Goal: Information Seeking & Learning: Learn about a topic

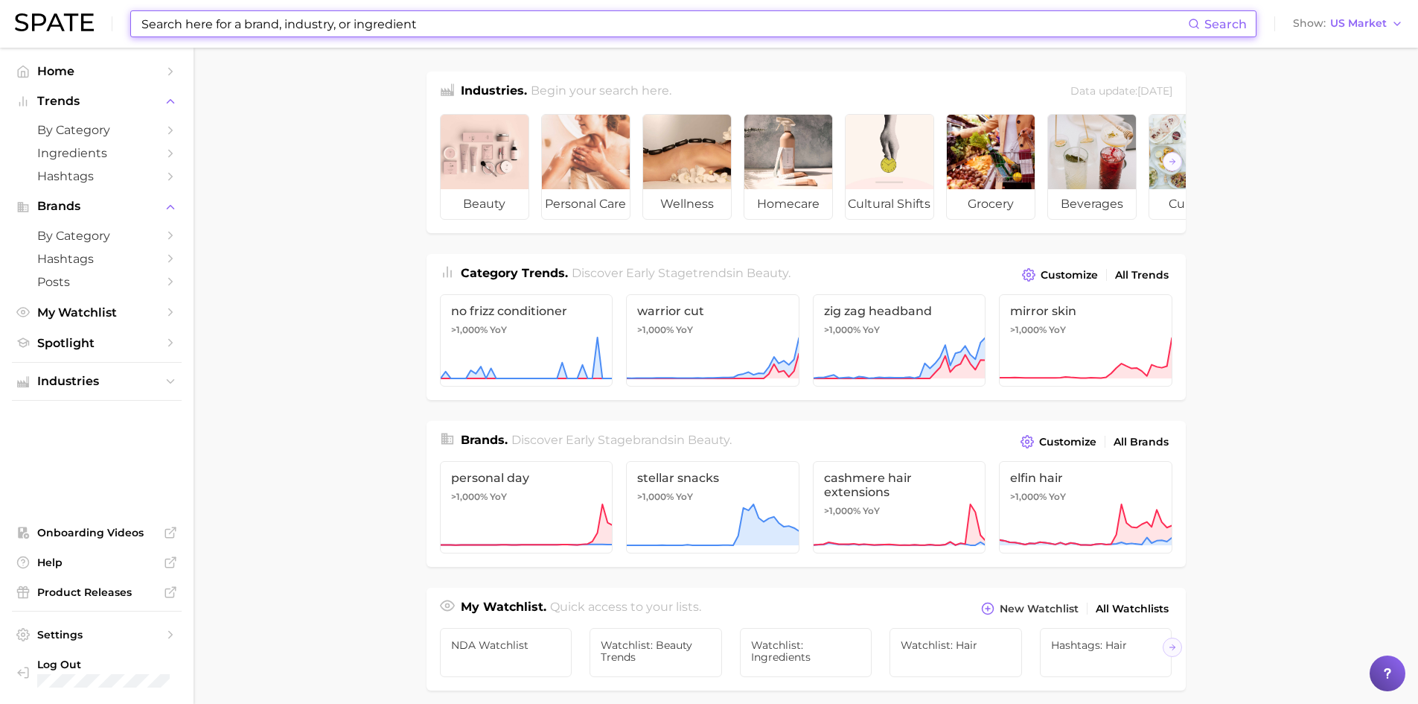
click at [224, 29] on input at bounding box center [664, 23] width 1048 height 25
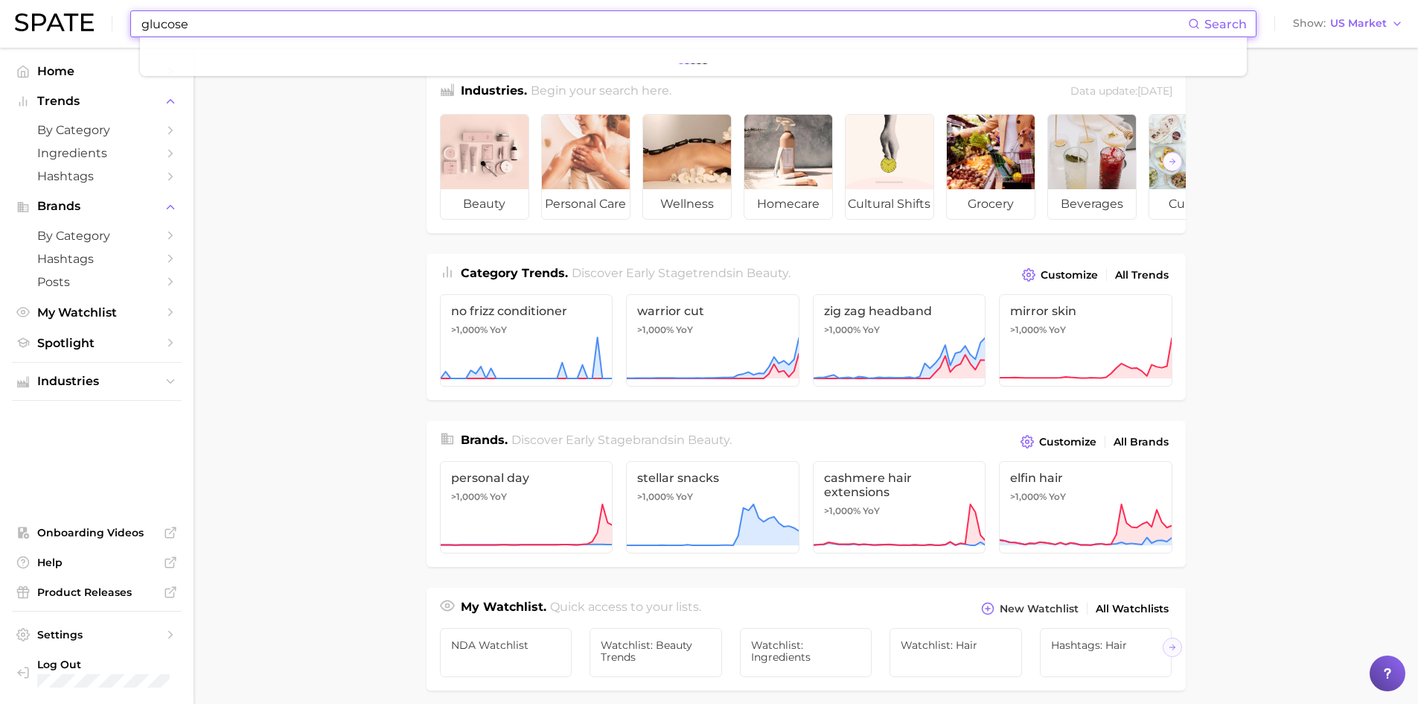
type input "glucose"
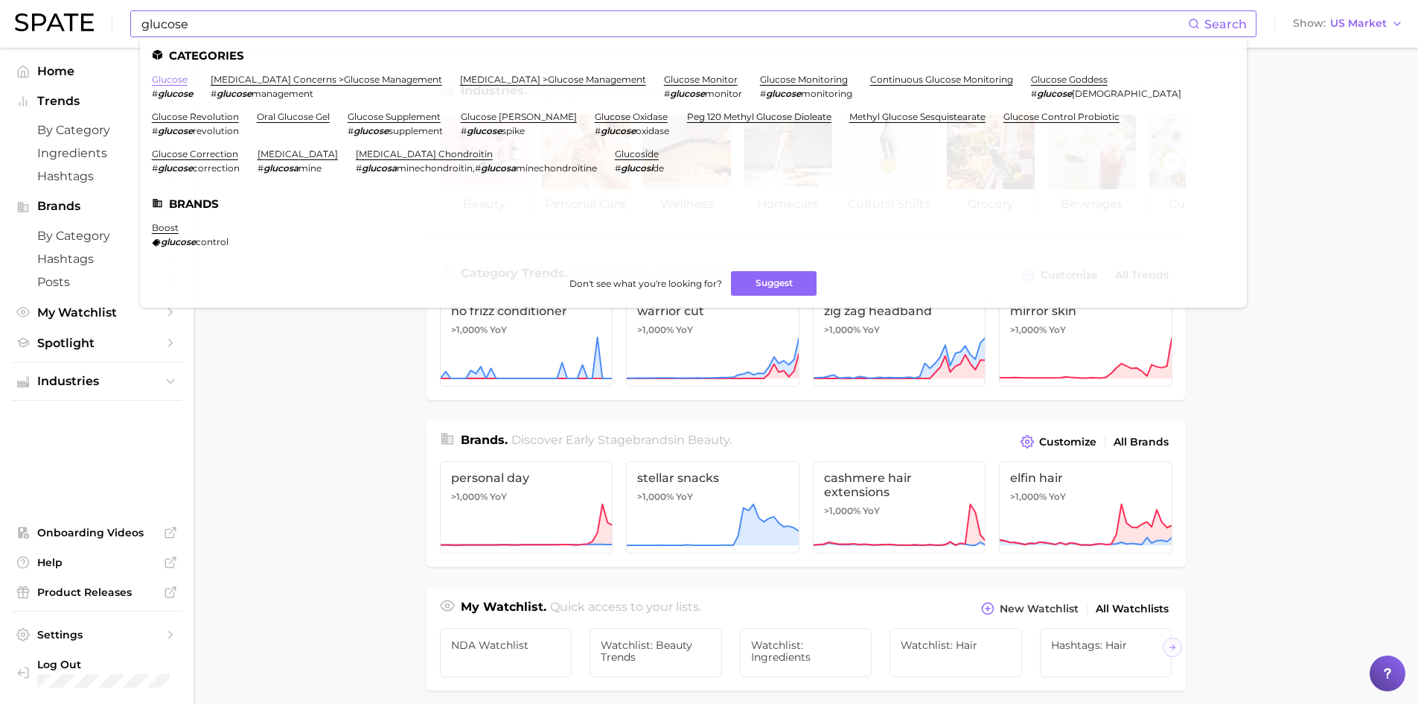
click at [167, 77] on link "glucose" at bounding box center [170, 79] width 36 height 11
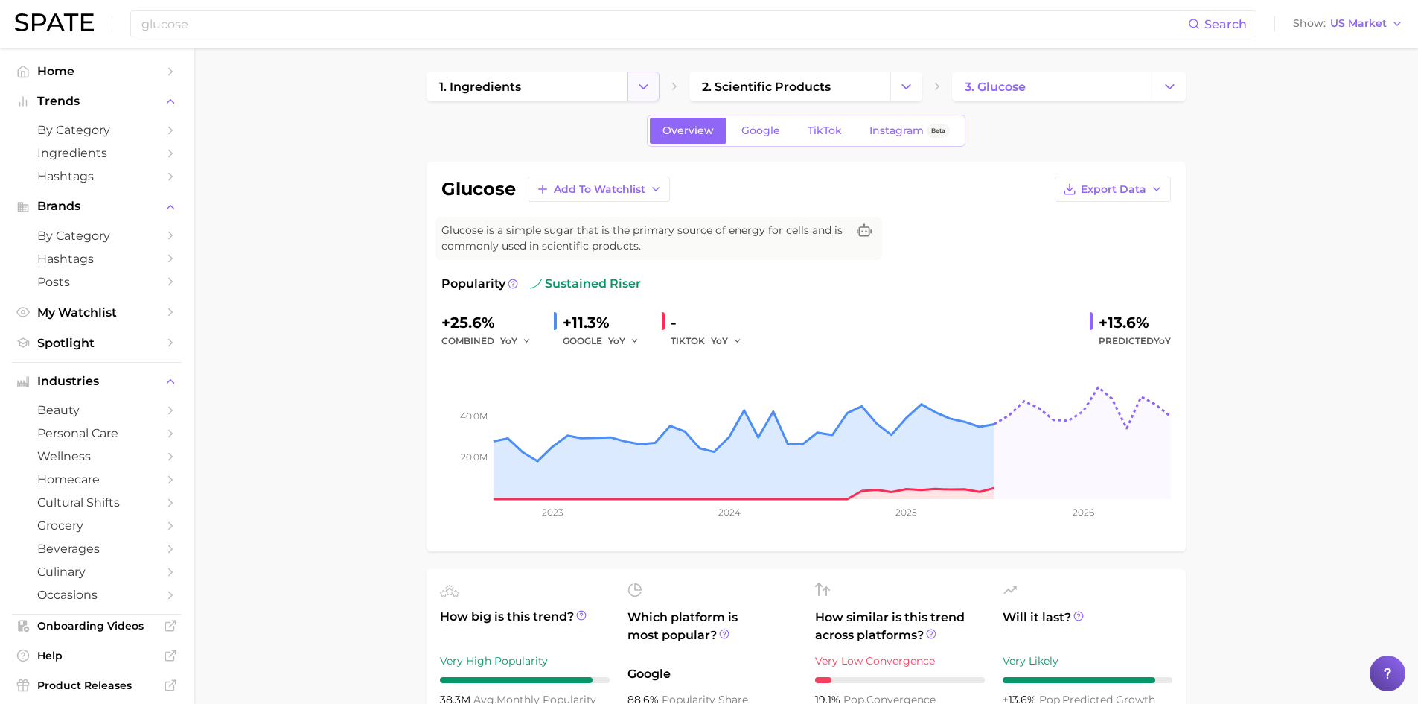
click at [644, 91] on icon "Change Category" at bounding box center [644, 87] width 16 height 16
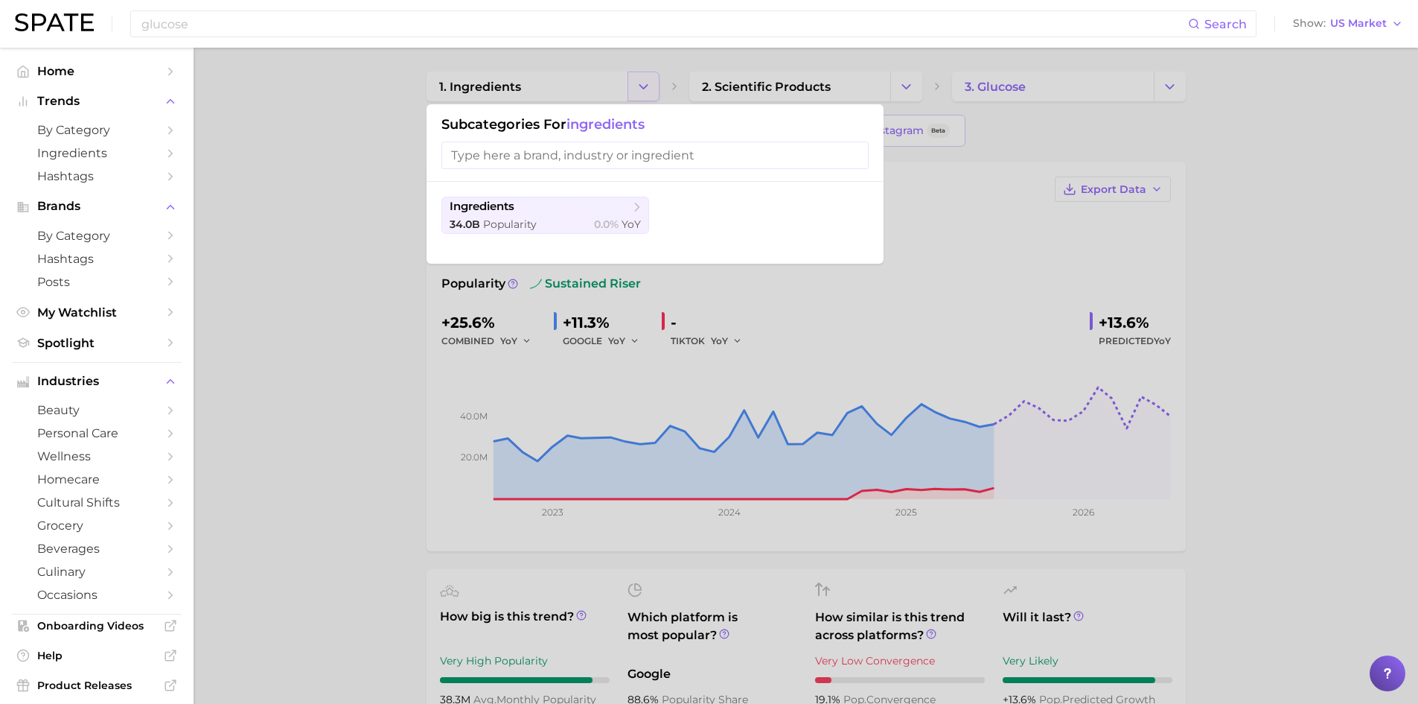
click at [644, 91] on div at bounding box center [709, 352] width 1418 height 704
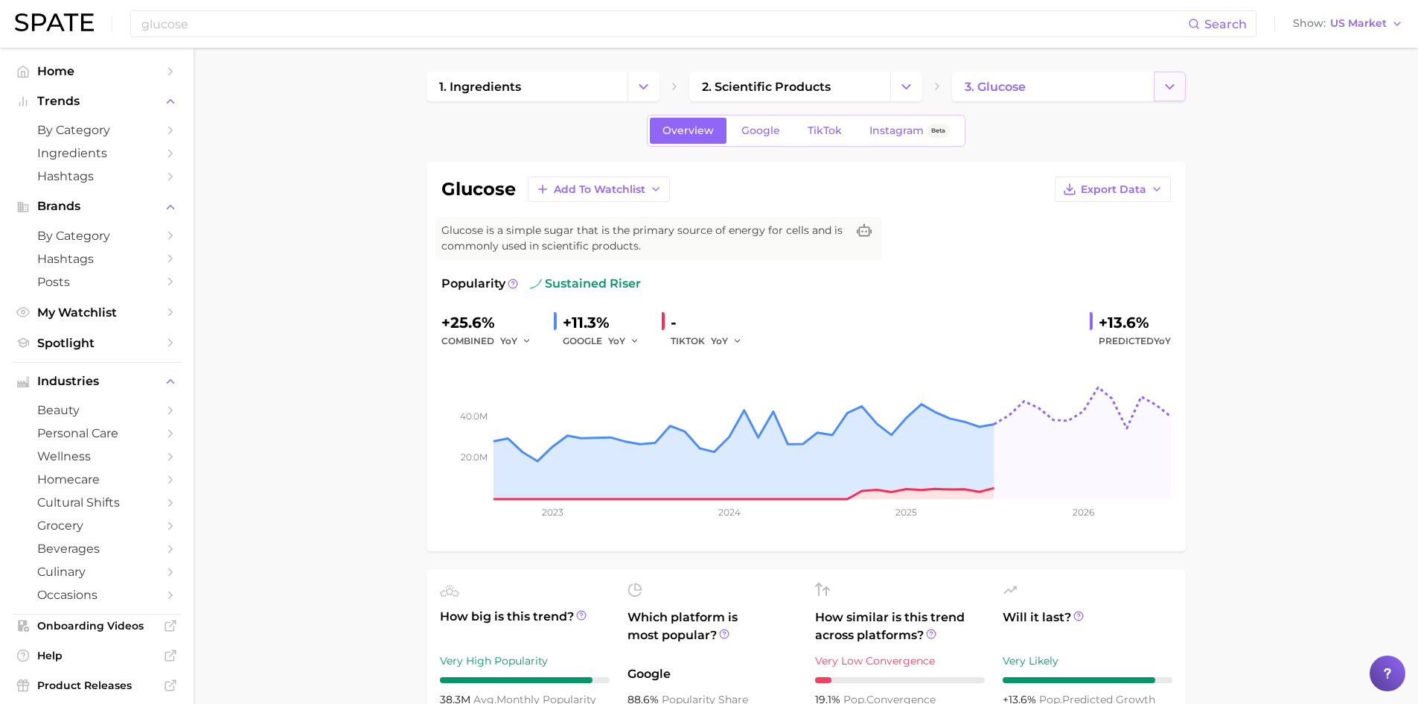
click at [1162, 96] on button "Change Category" at bounding box center [1170, 86] width 32 height 30
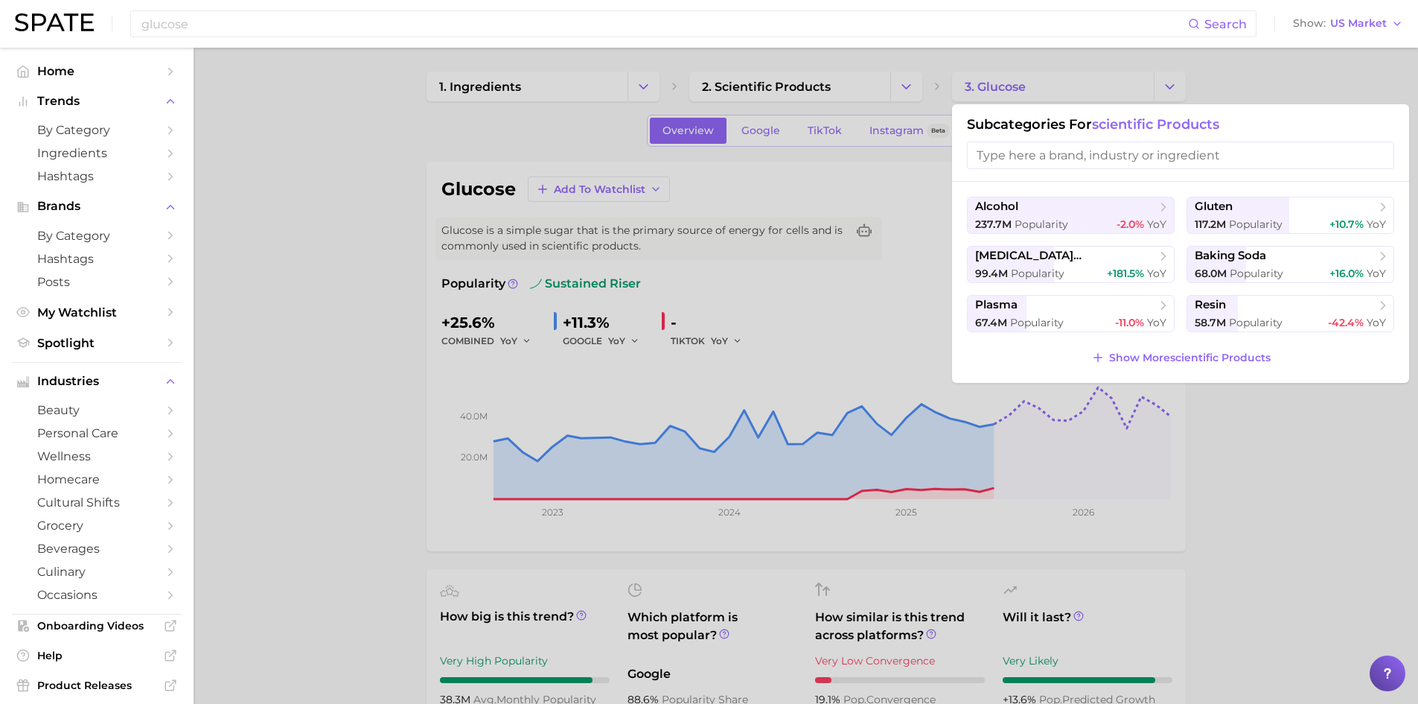
click at [1167, 95] on div at bounding box center [709, 352] width 1418 height 704
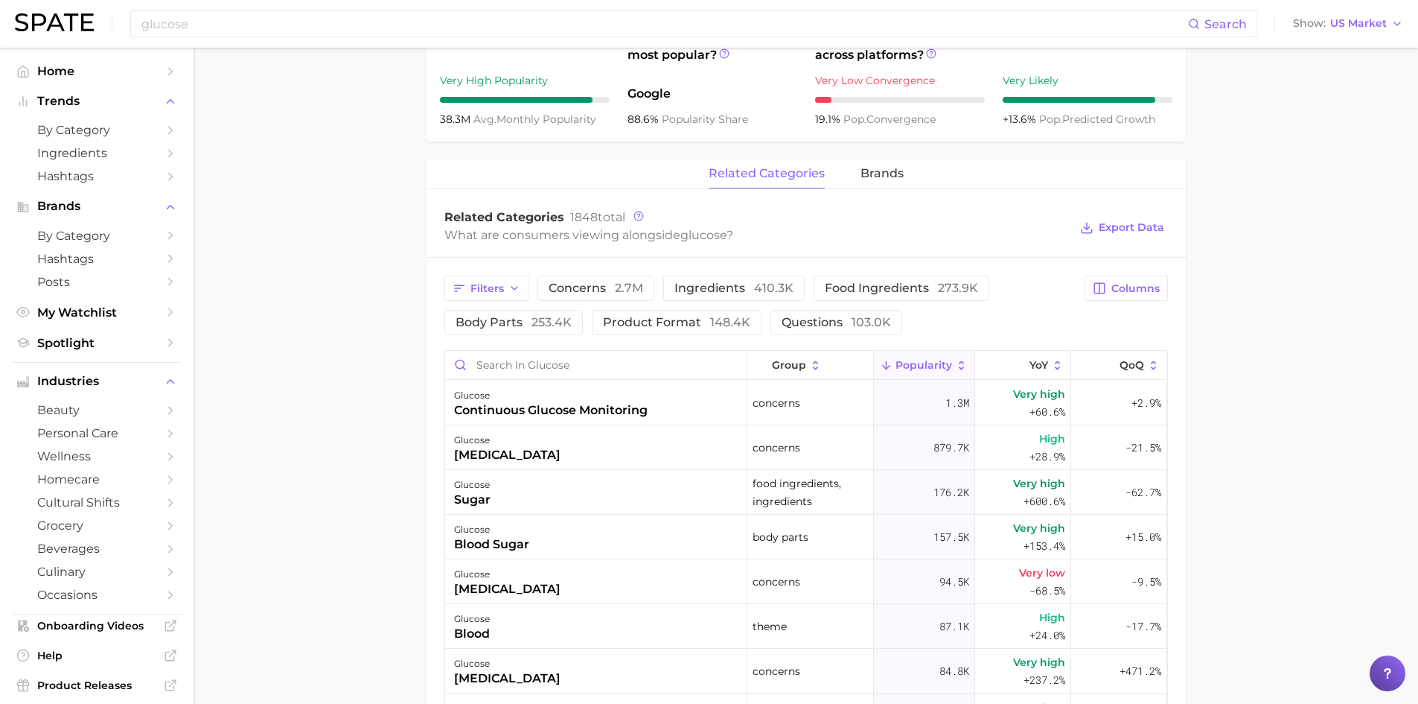
scroll to position [596, 0]
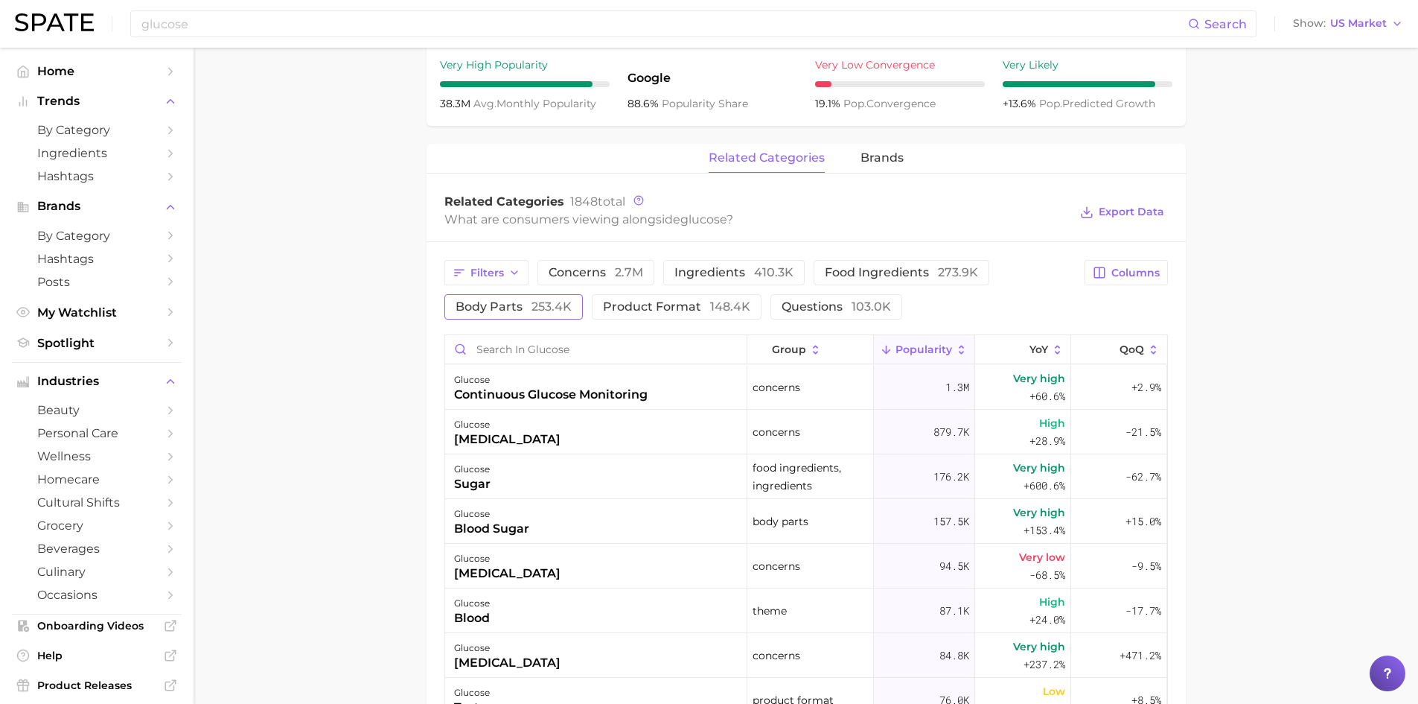
click at [535, 302] on span "253.4k" at bounding box center [552, 306] width 40 height 14
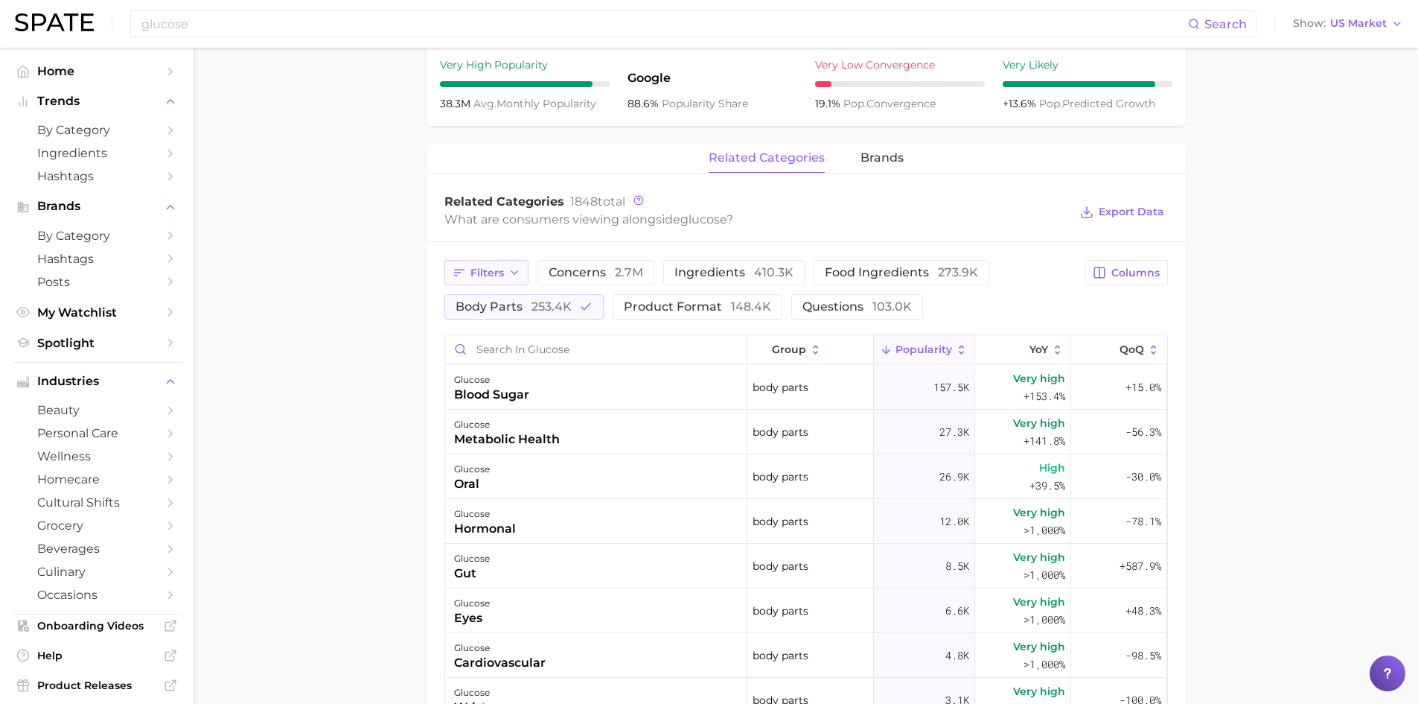
click at [503, 278] on span "Filters" at bounding box center [488, 273] width 34 height 13
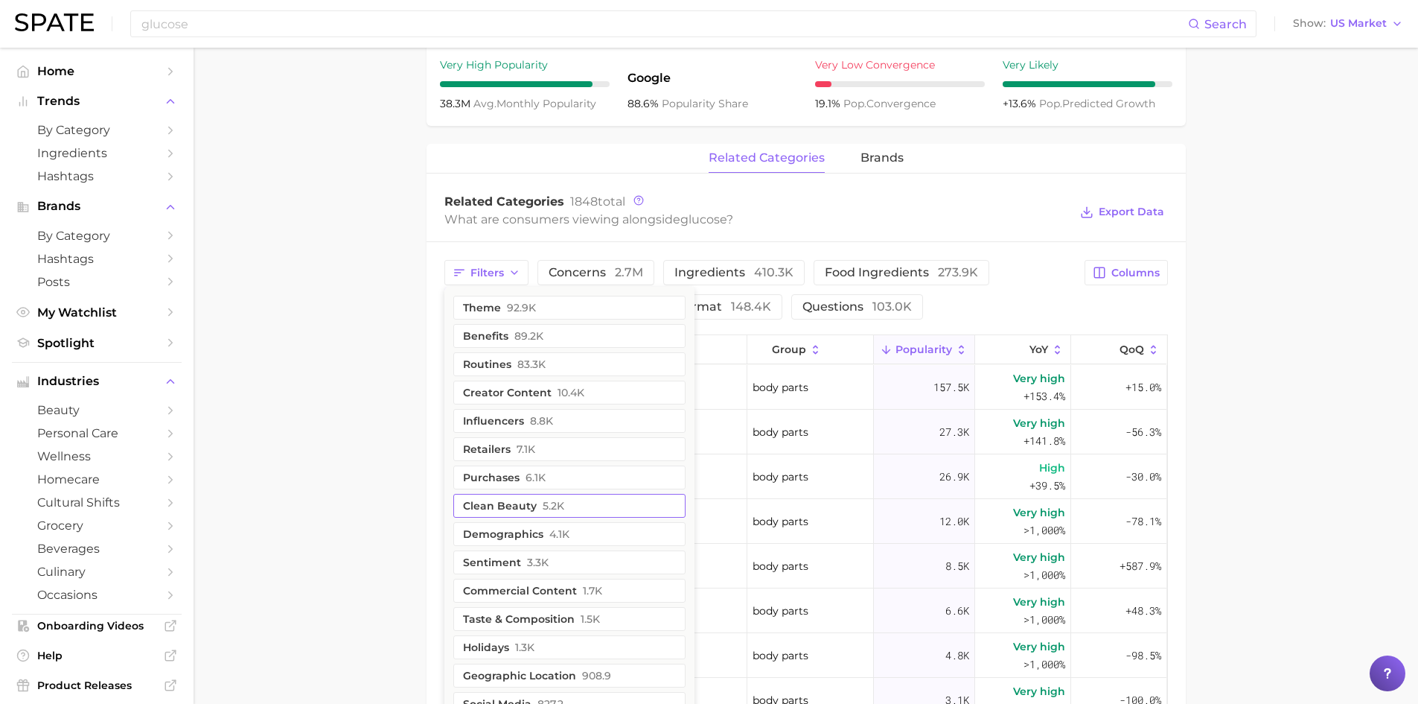
click at [499, 509] on button "clean beauty 5.2k" at bounding box center [569, 506] width 232 height 24
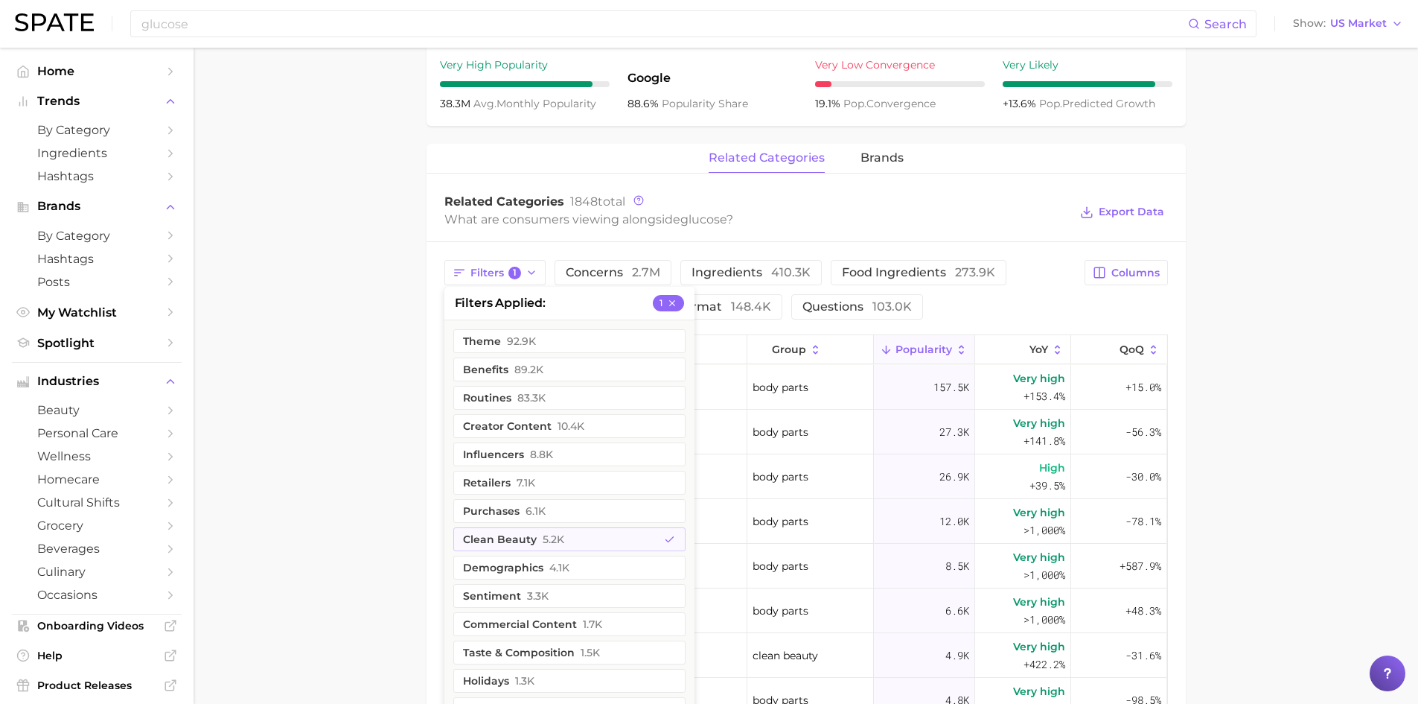
click at [412, 332] on main "1. ingredients 2. scientific products 3. glucose Overview Google TikTok Instagr…" at bounding box center [806, 291] width 1225 height 1678
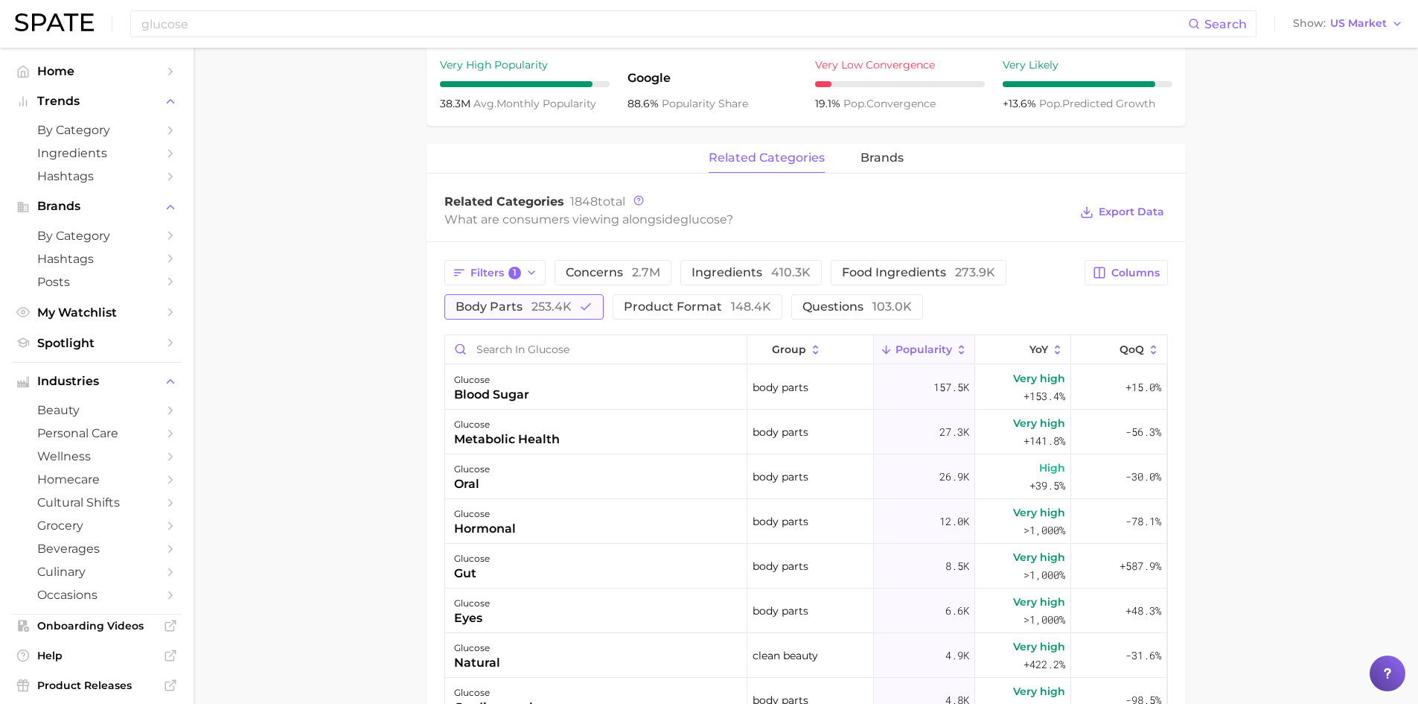
click at [582, 309] on polyline "button" at bounding box center [586, 307] width 9 height 6
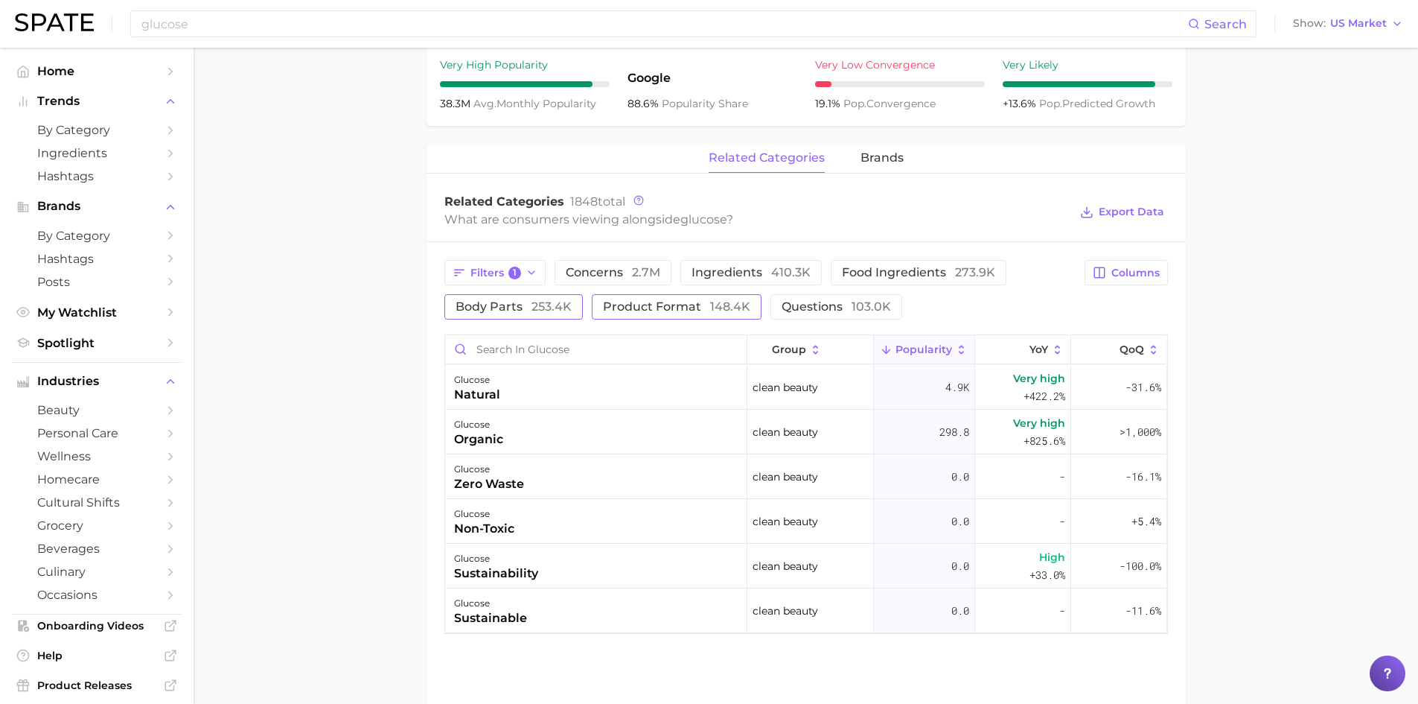
click at [643, 310] on span "product format 148.4k" at bounding box center [676, 307] width 147 height 12
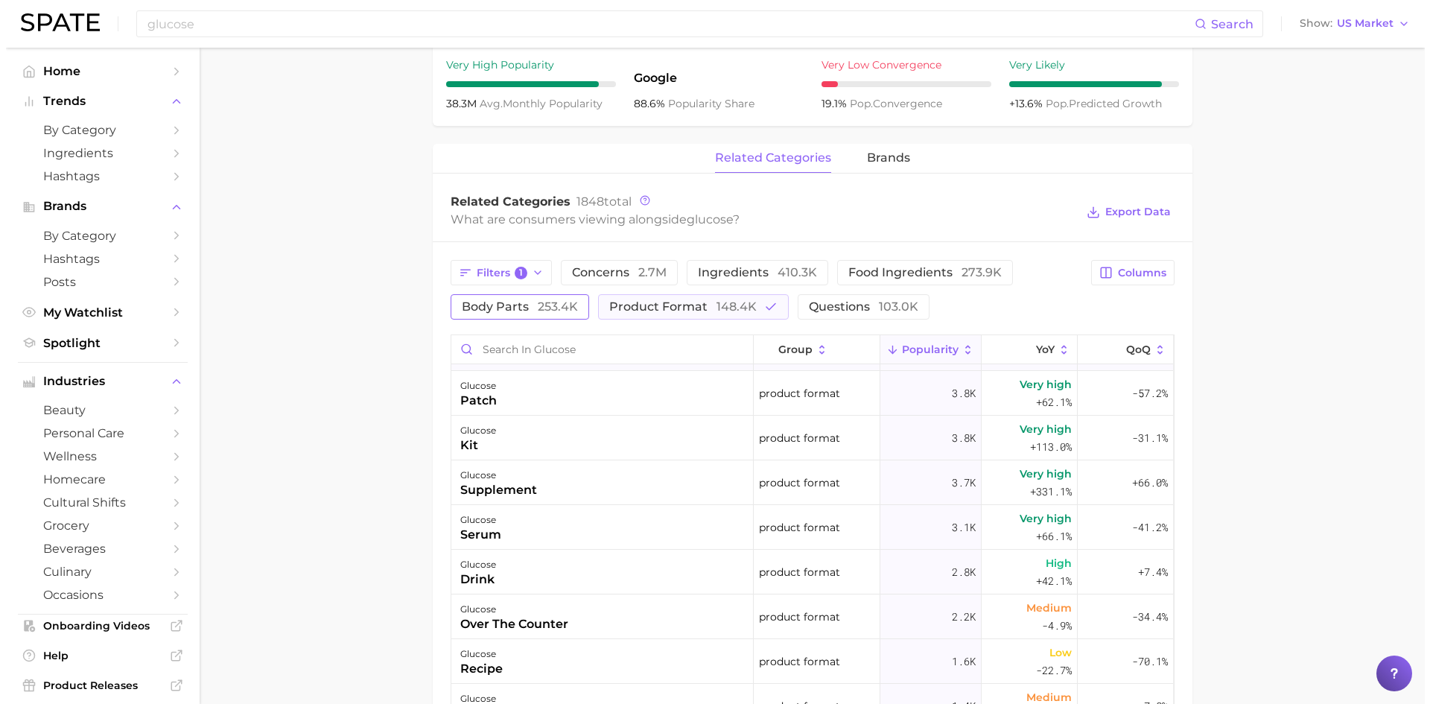
scroll to position [298, 0]
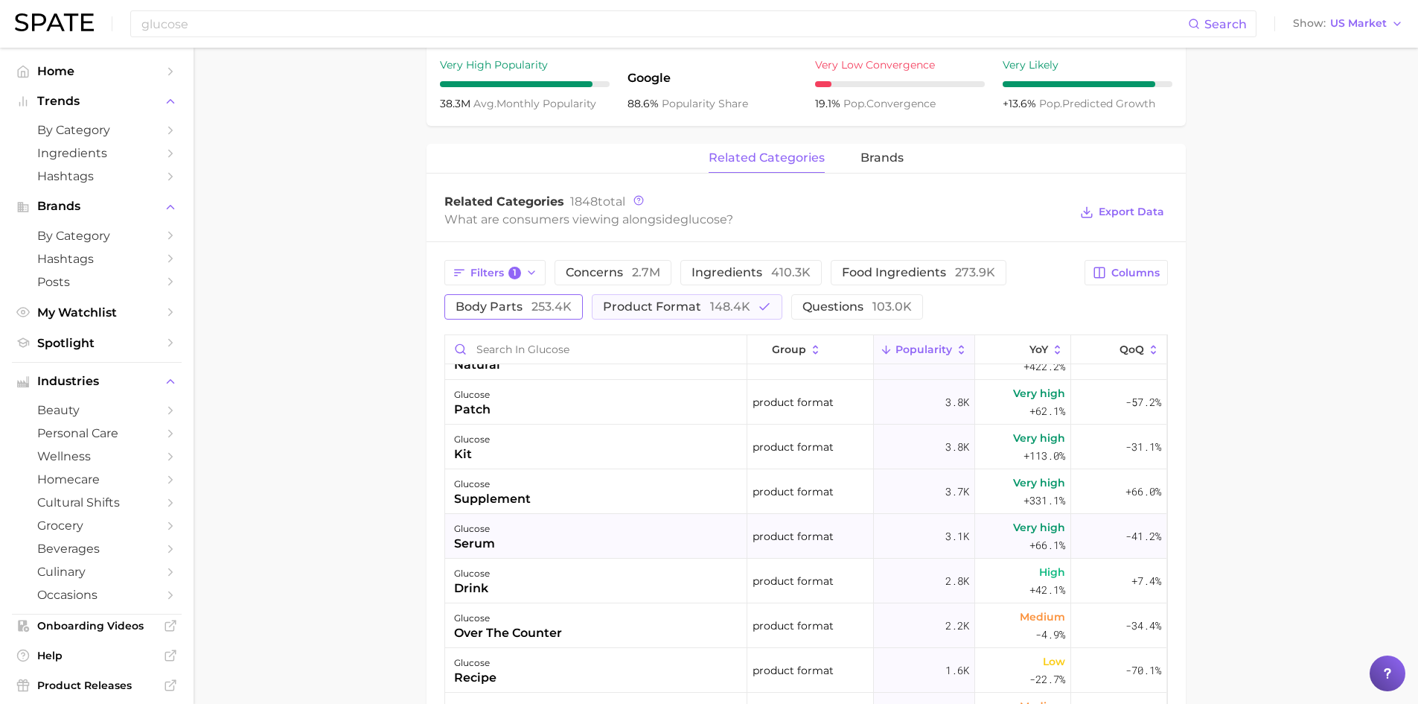
click at [598, 535] on div "glucose serum" at bounding box center [596, 536] width 302 height 45
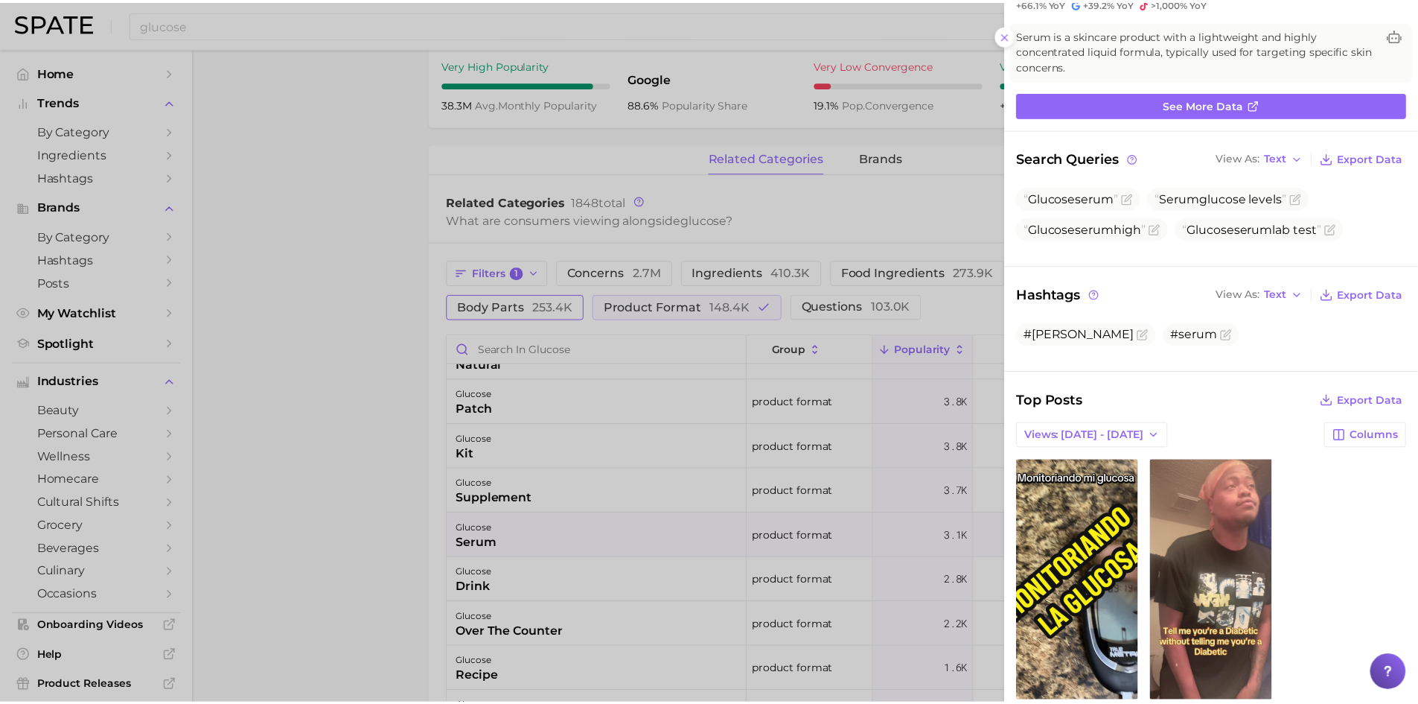
scroll to position [145, 0]
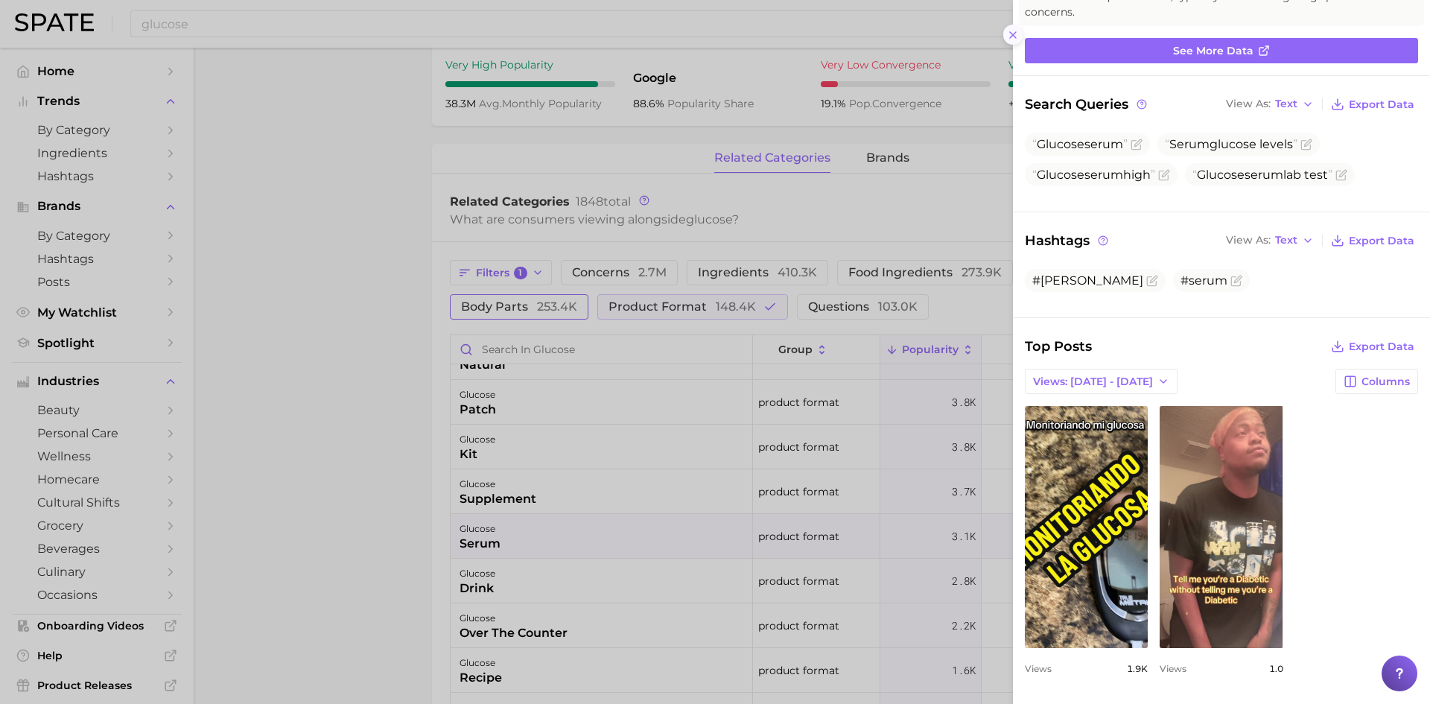
click at [1010, 31] on icon at bounding box center [1013, 35] width 12 height 12
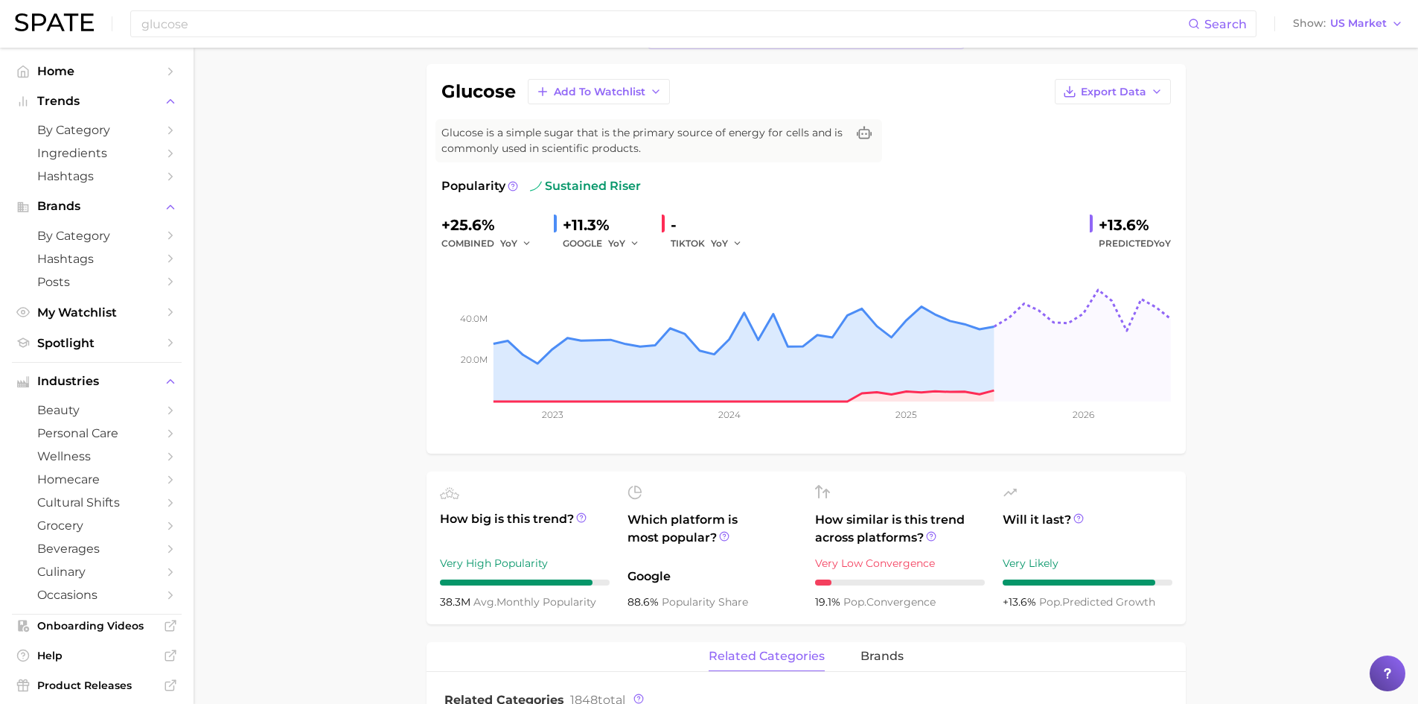
scroll to position [0, 0]
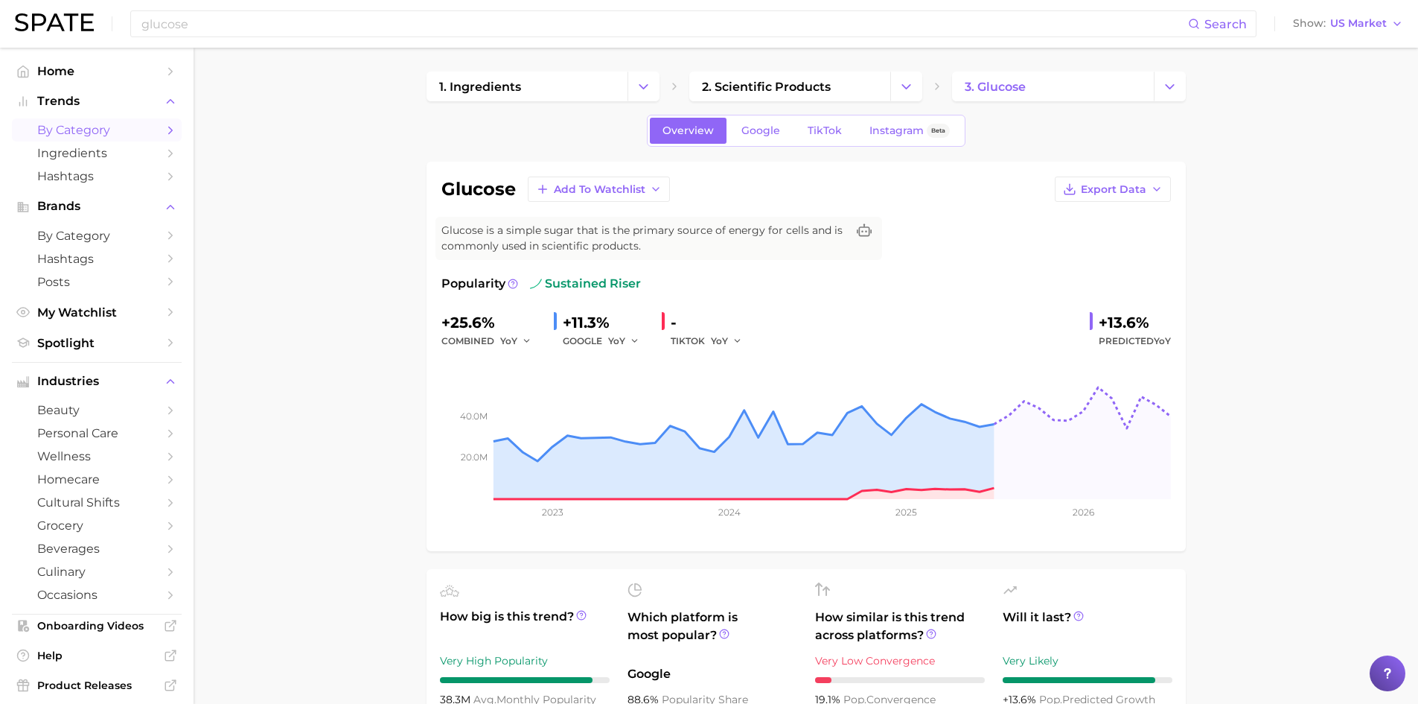
click at [85, 125] on span "by Category" at bounding box center [96, 130] width 119 height 14
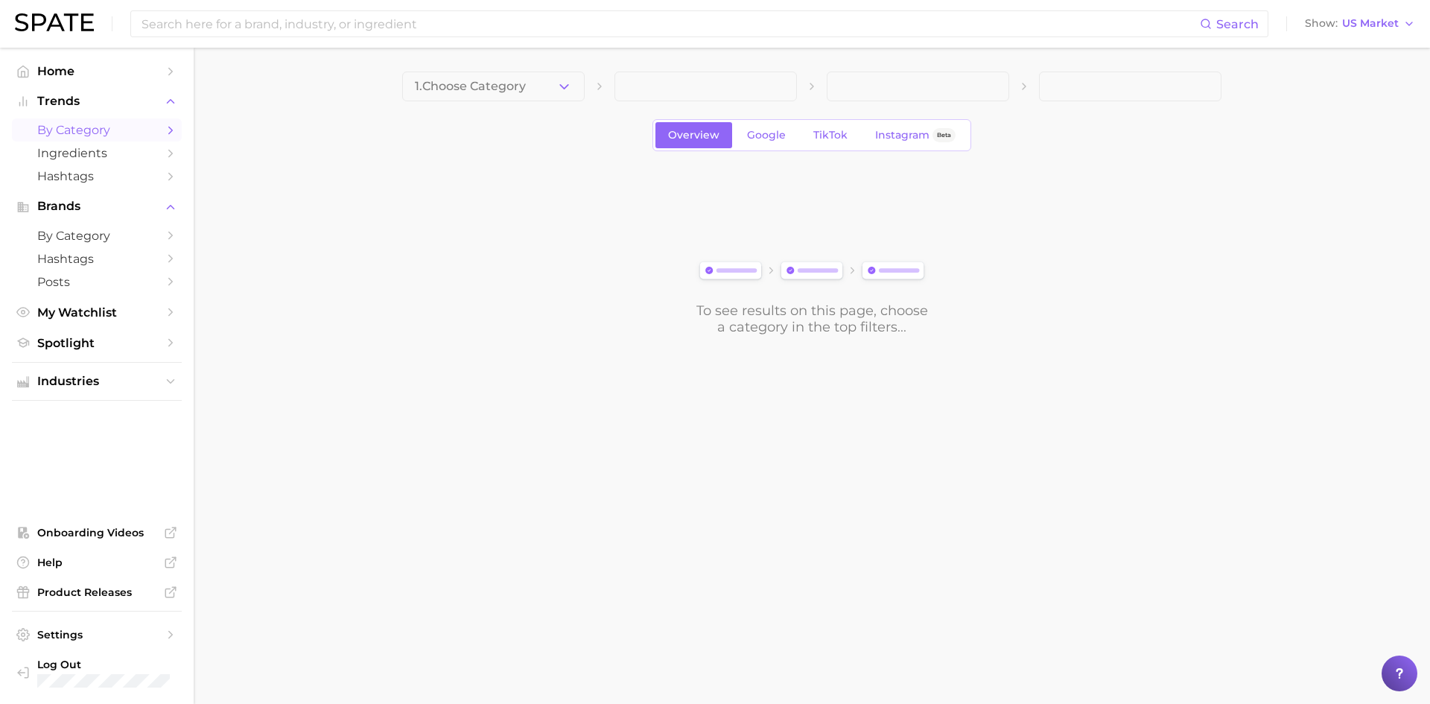
click at [487, 88] on span "1. Choose Category" at bounding box center [470, 86] width 111 height 13
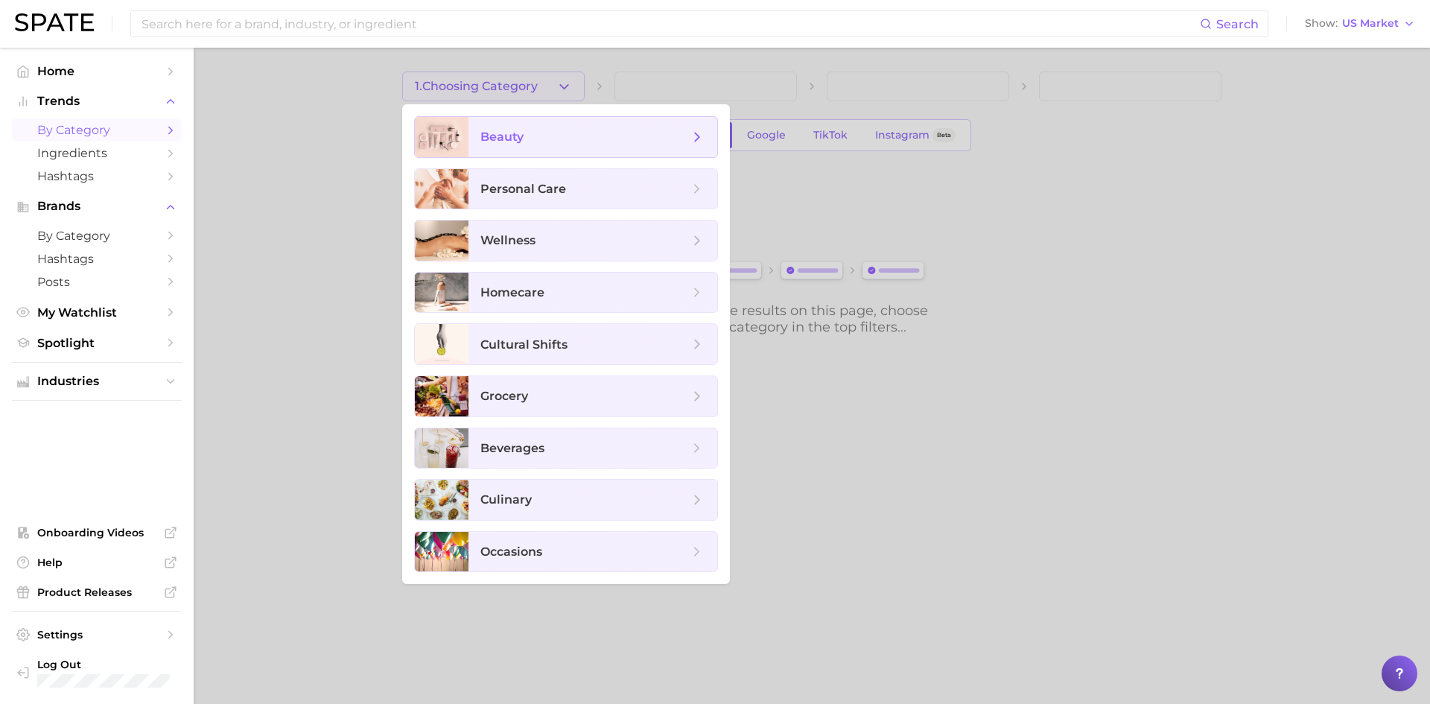
click at [502, 136] on span "beauty" at bounding box center [501, 137] width 43 height 14
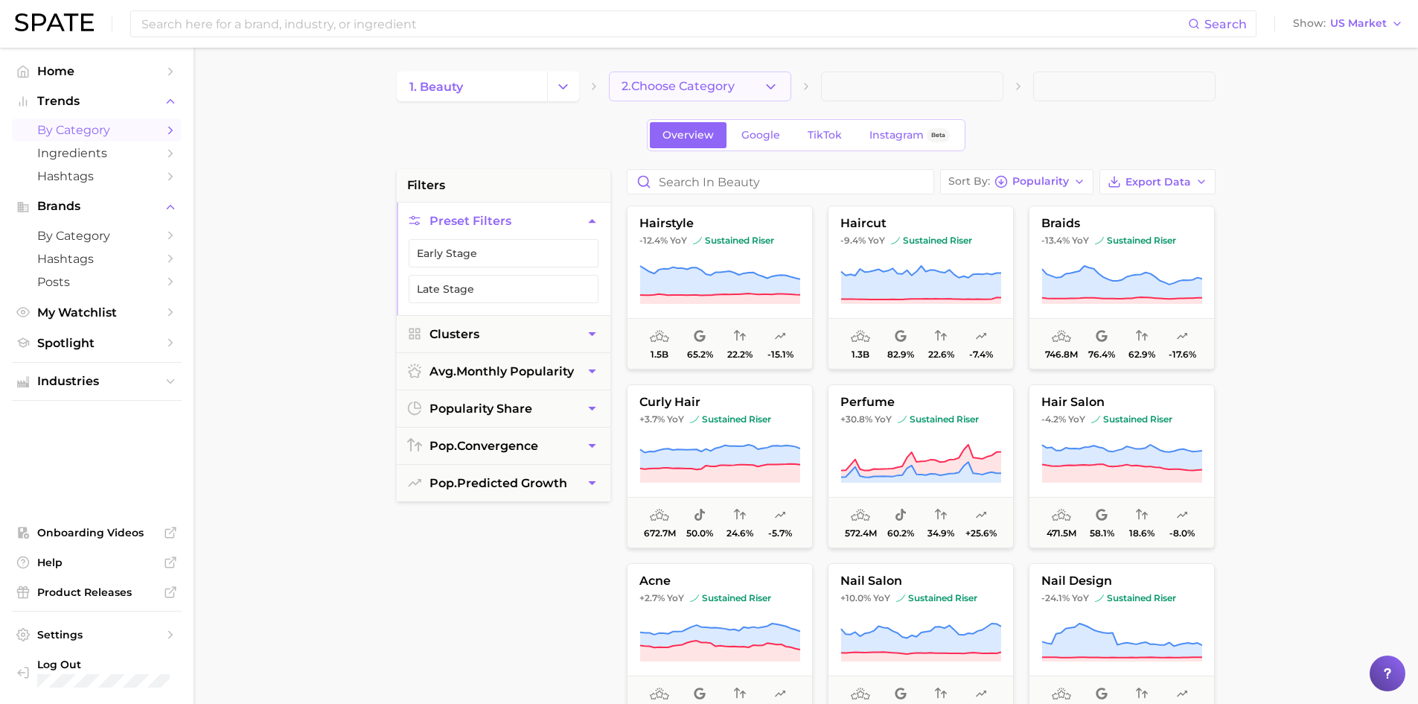
click at [773, 91] on icon "button" at bounding box center [771, 87] width 16 height 16
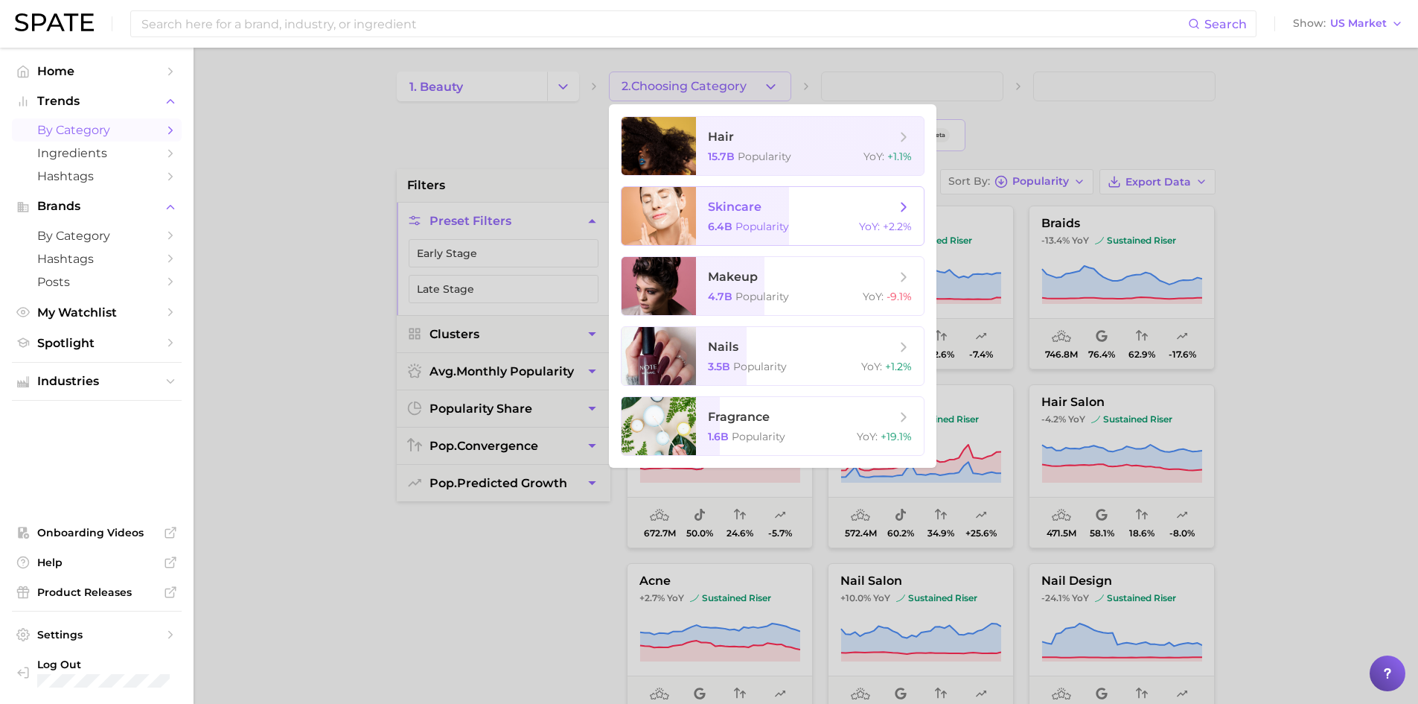
click at [759, 206] on span "skincare" at bounding box center [735, 207] width 54 height 14
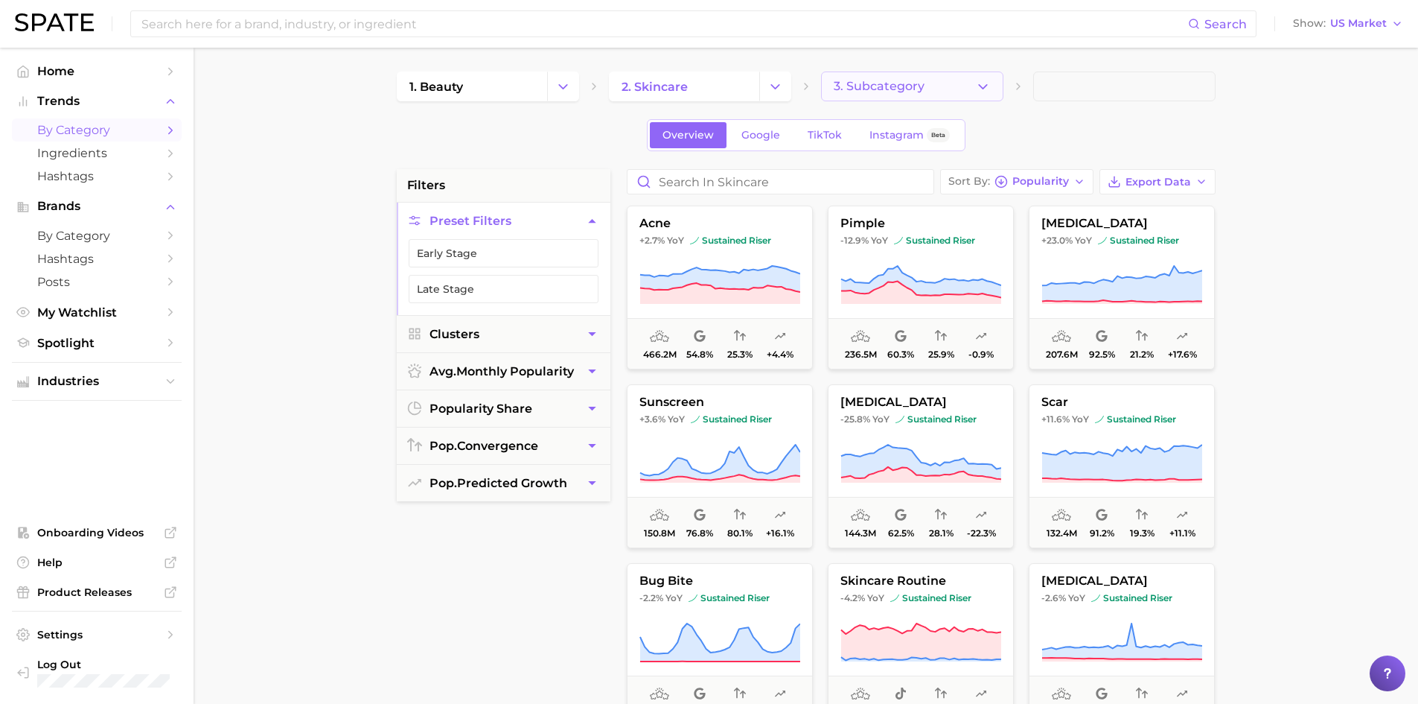
click at [978, 92] on icon "button" at bounding box center [983, 87] width 16 height 16
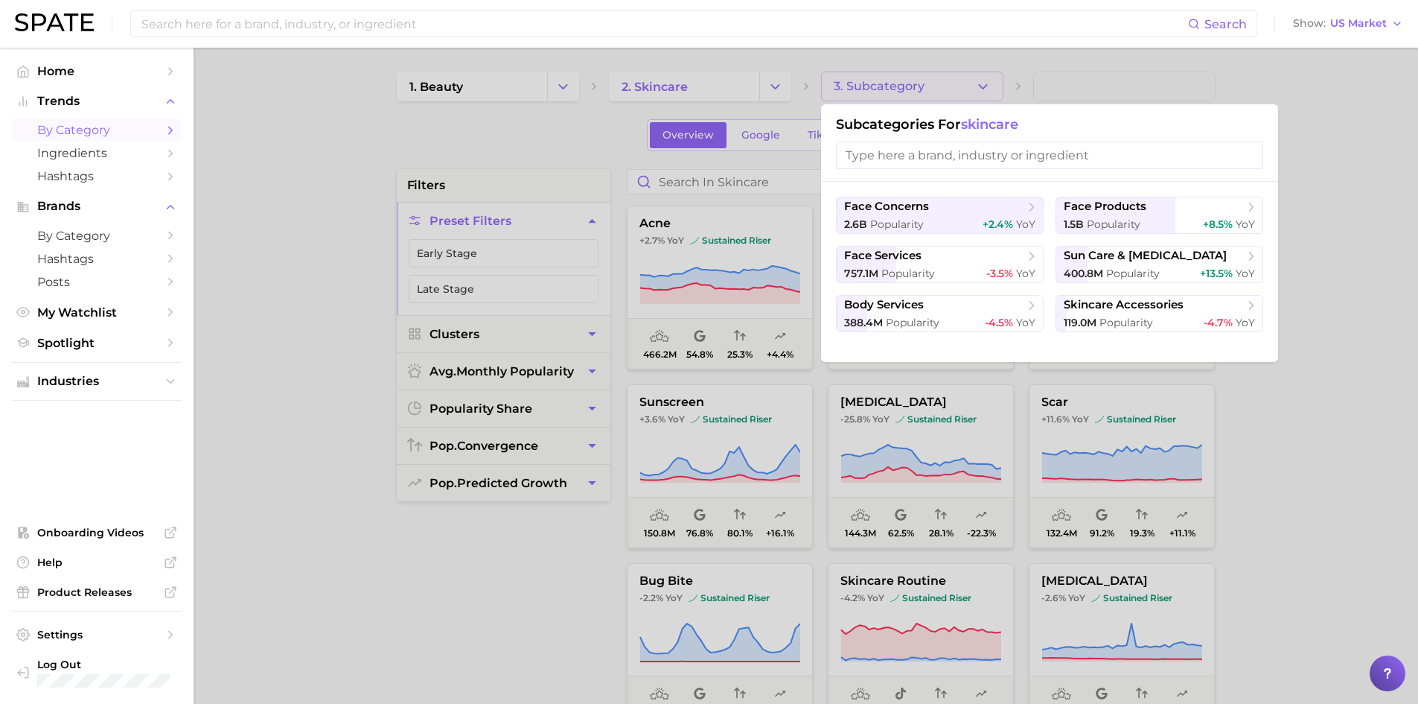
click at [910, 159] on input "search" at bounding box center [1049, 155] width 427 height 28
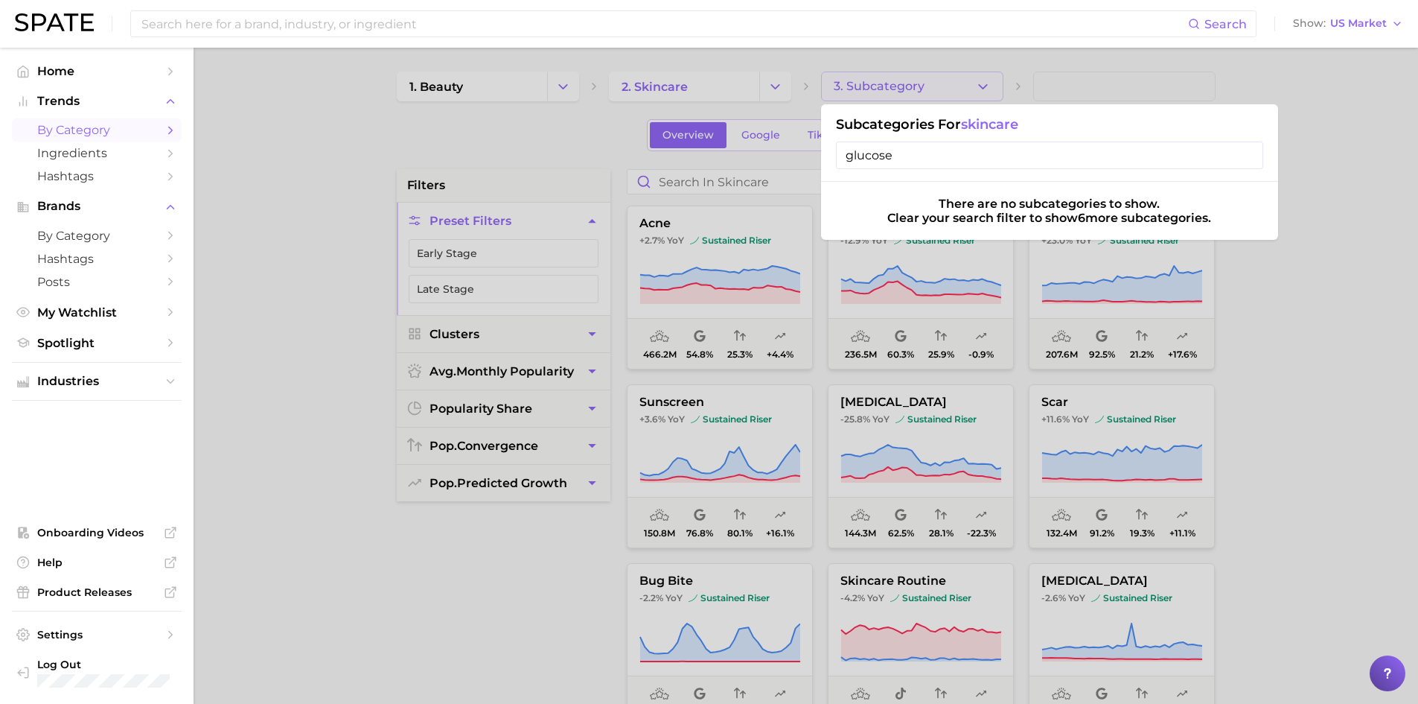
type input "glucose"
click at [1249, 153] on input "glucose" at bounding box center [1049, 155] width 427 height 28
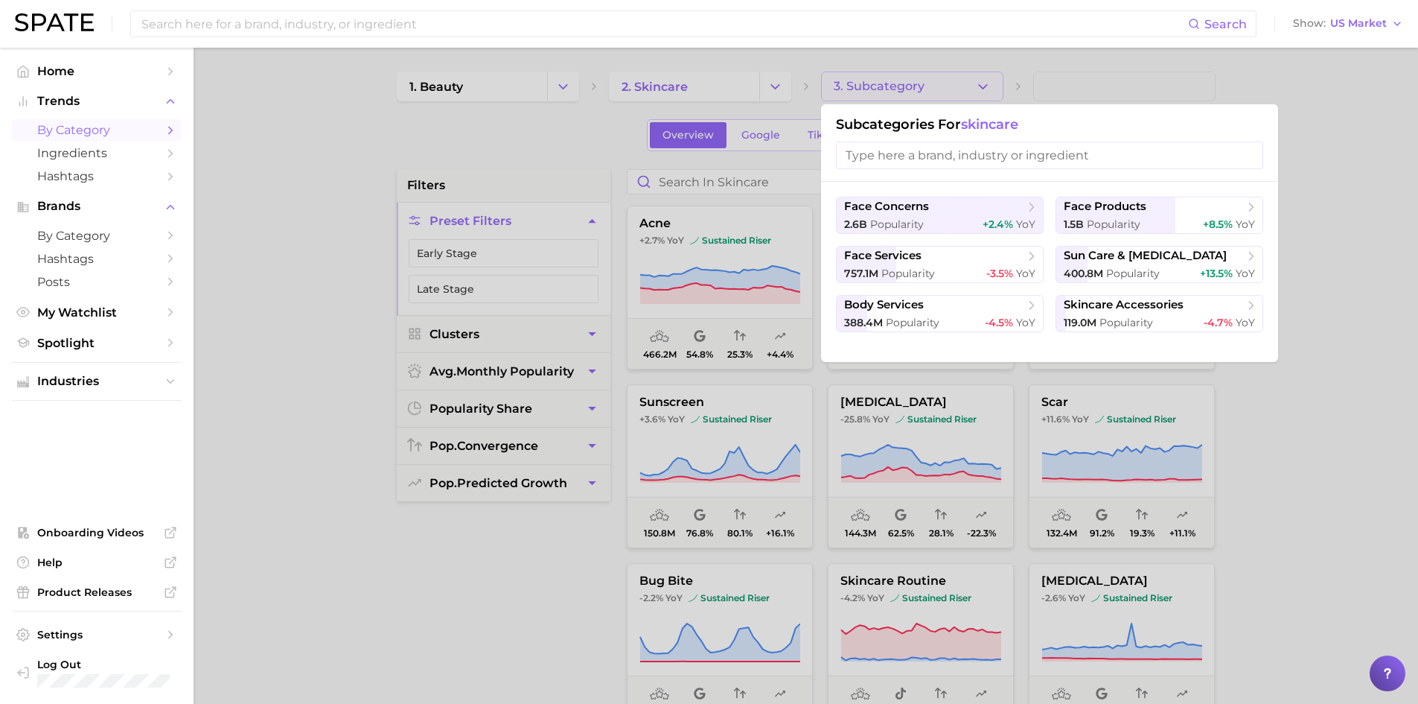
click at [1032, 153] on input "search" at bounding box center [1049, 155] width 427 height 28
click at [1104, 106] on div "Subcategories for skincare" at bounding box center [1049, 142] width 457 height 77
click at [1108, 83] on div at bounding box center [709, 352] width 1418 height 704
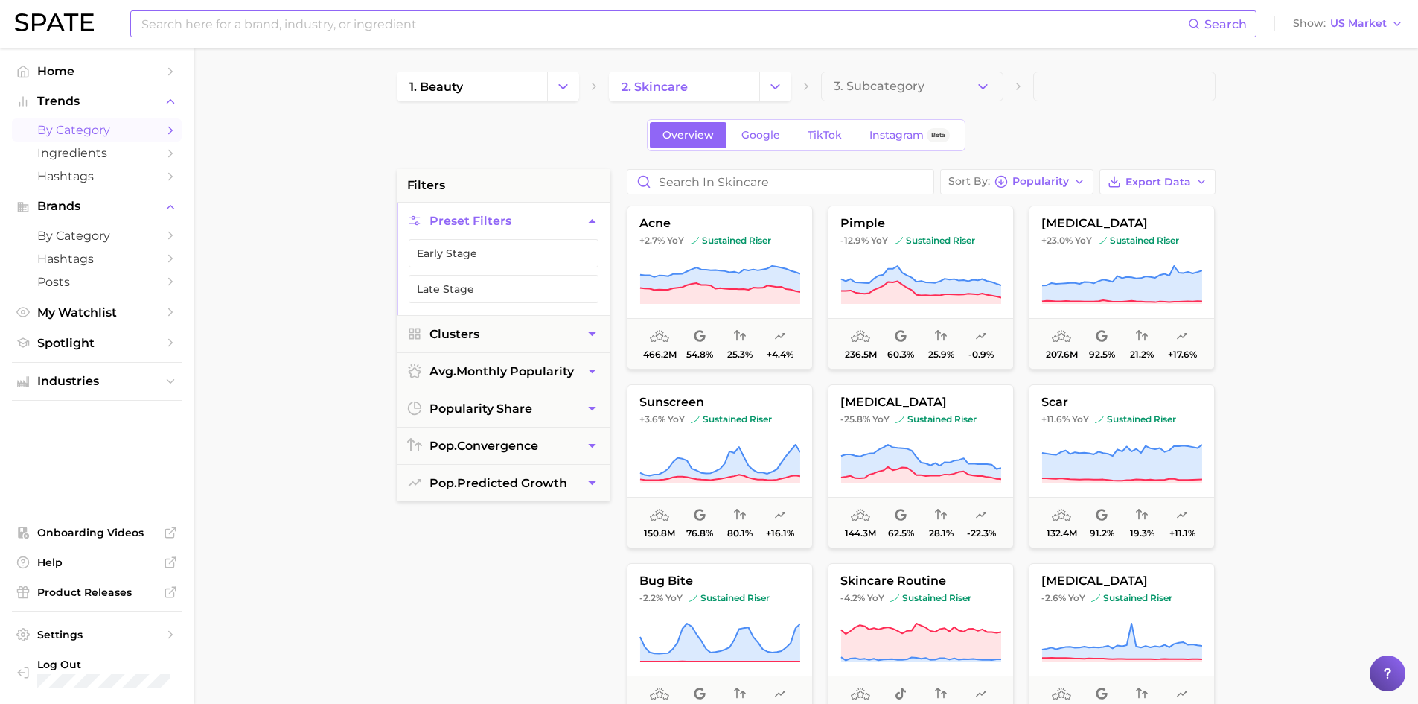
click at [178, 27] on input at bounding box center [664, 23] width 1048 height 25
type input "glucose for beauty products"
drag, startPoint x: 195, startPoint y: 27, endPoint x: 309, endPoint y: 16, distance: 114.5
click at [309, 16] on input "glucose for beauty products" at bounding box center [664, 23] width 1048 height 25
drag, startPoint x: 334, startPoint y: 26, endPoint x: 296, endPoint y: 19, distance: 38.6
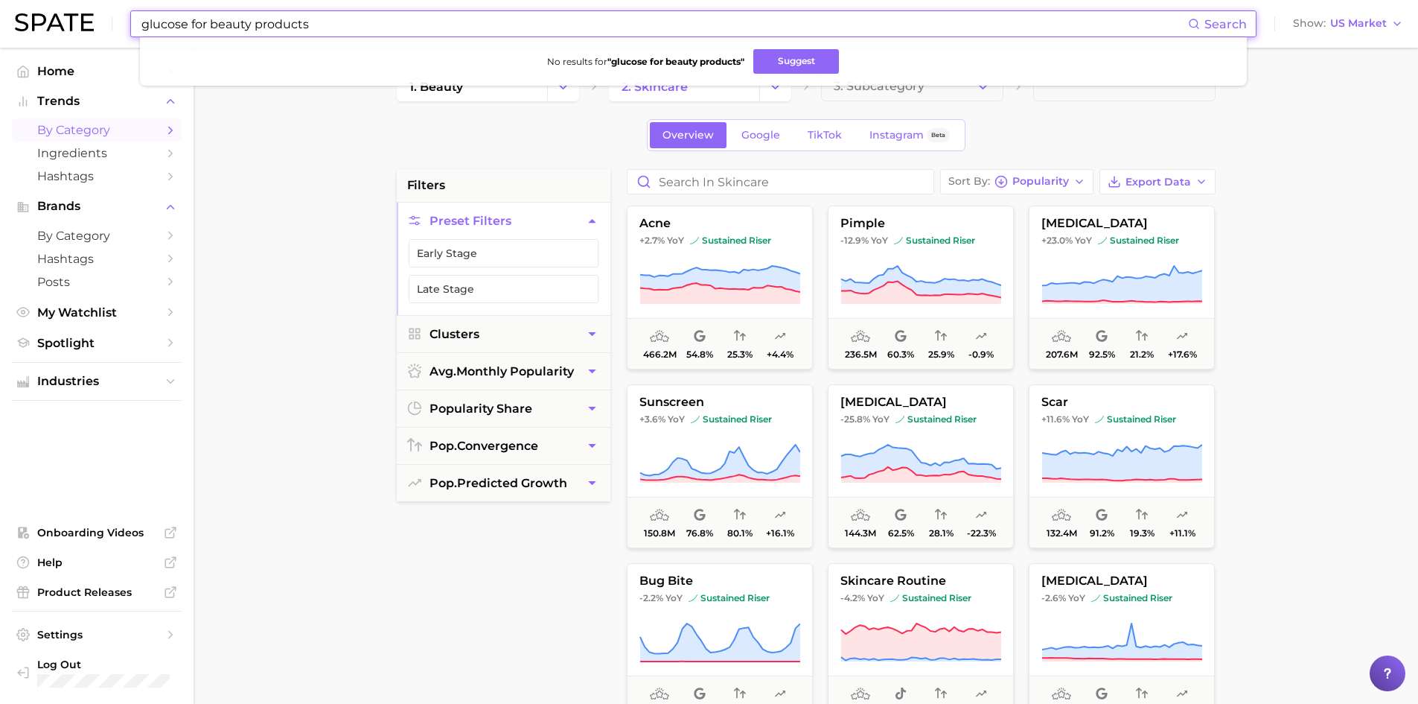
click at [333, 26] on input "glucose for beauty products" at bounding box center [664, 23] width 1048 height 25
click at [143, 22] on input "glucose for beauty products" at bounding box center [664, 23] width 1048 height 25
drag, startPoint x: 323, startPoint y: 20, endPoint x: 97, endPoint y: 1, distance: 227.1
click at [97, 4] on div "glucose for beauty products Search No results for " glucose for beauty products…" at bounding box center [709, 24] width 1389 height 48
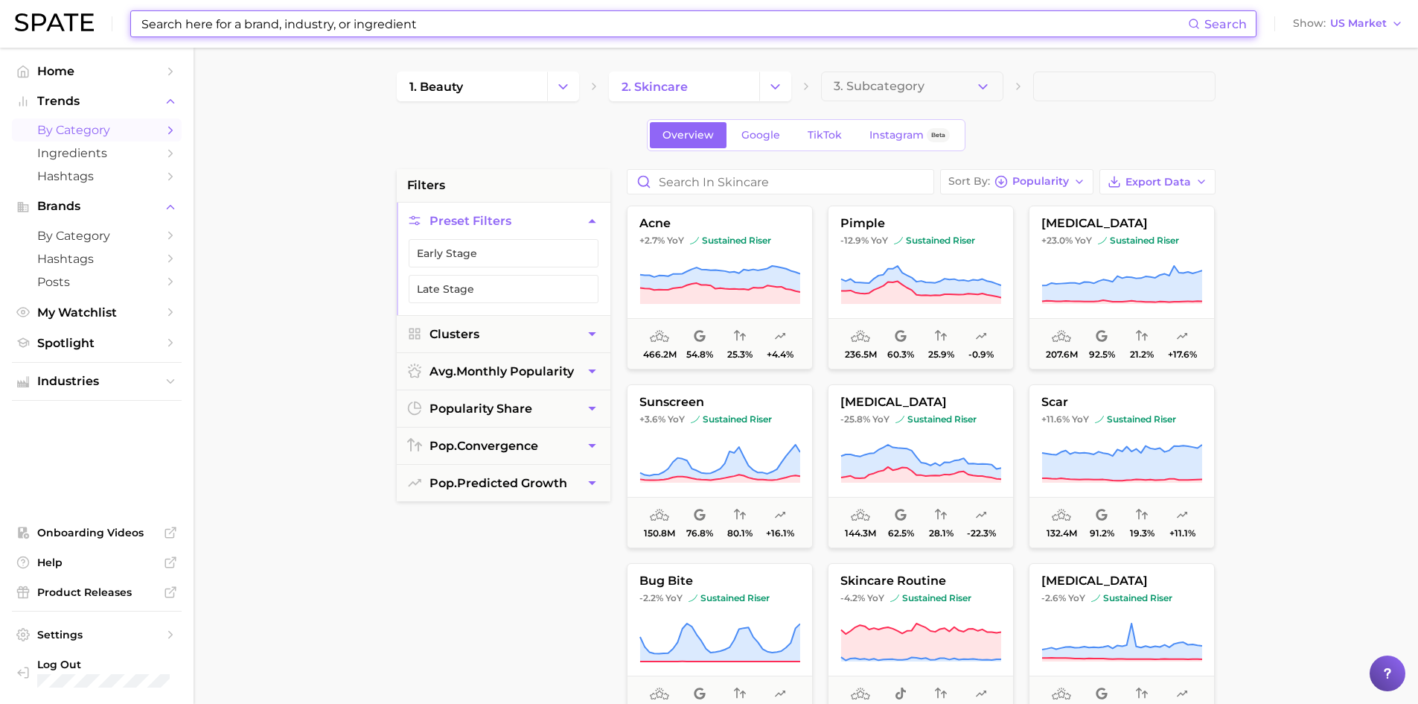
paste input "Glycine"
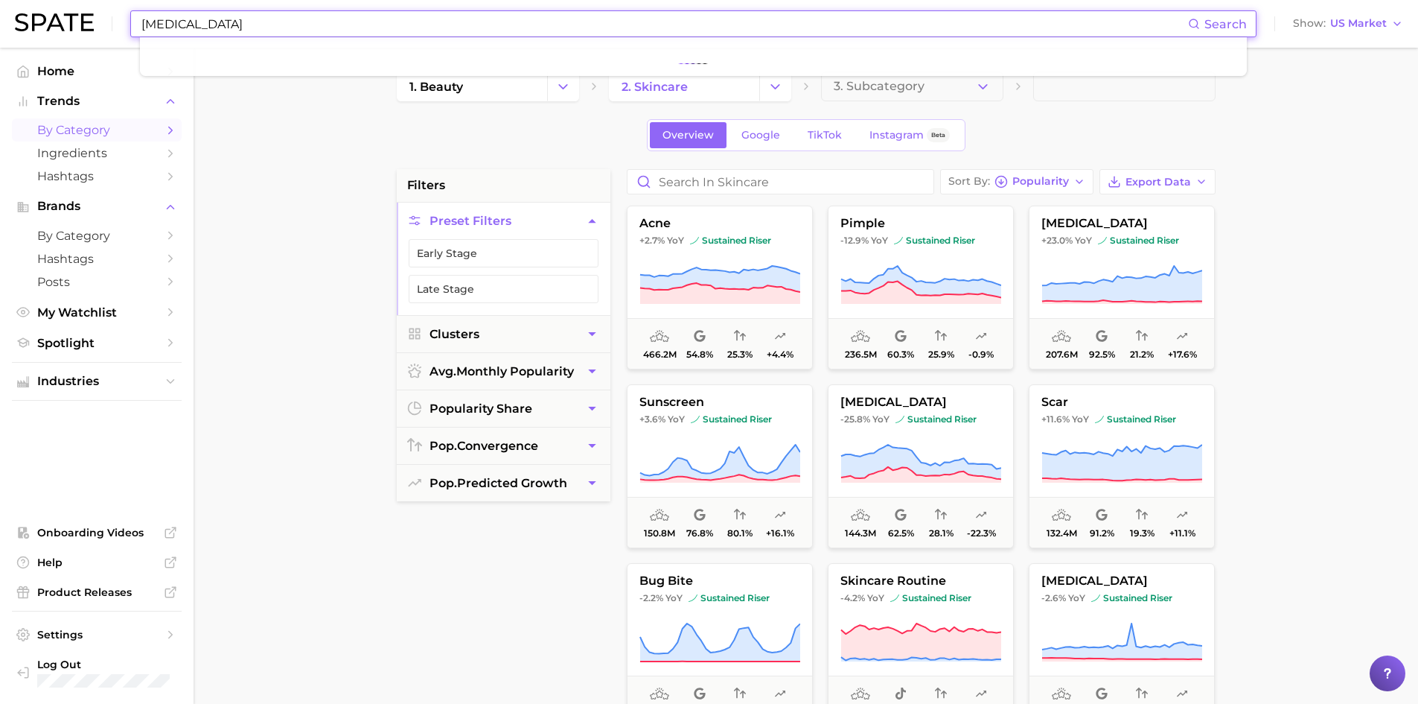
type input "Glycine"
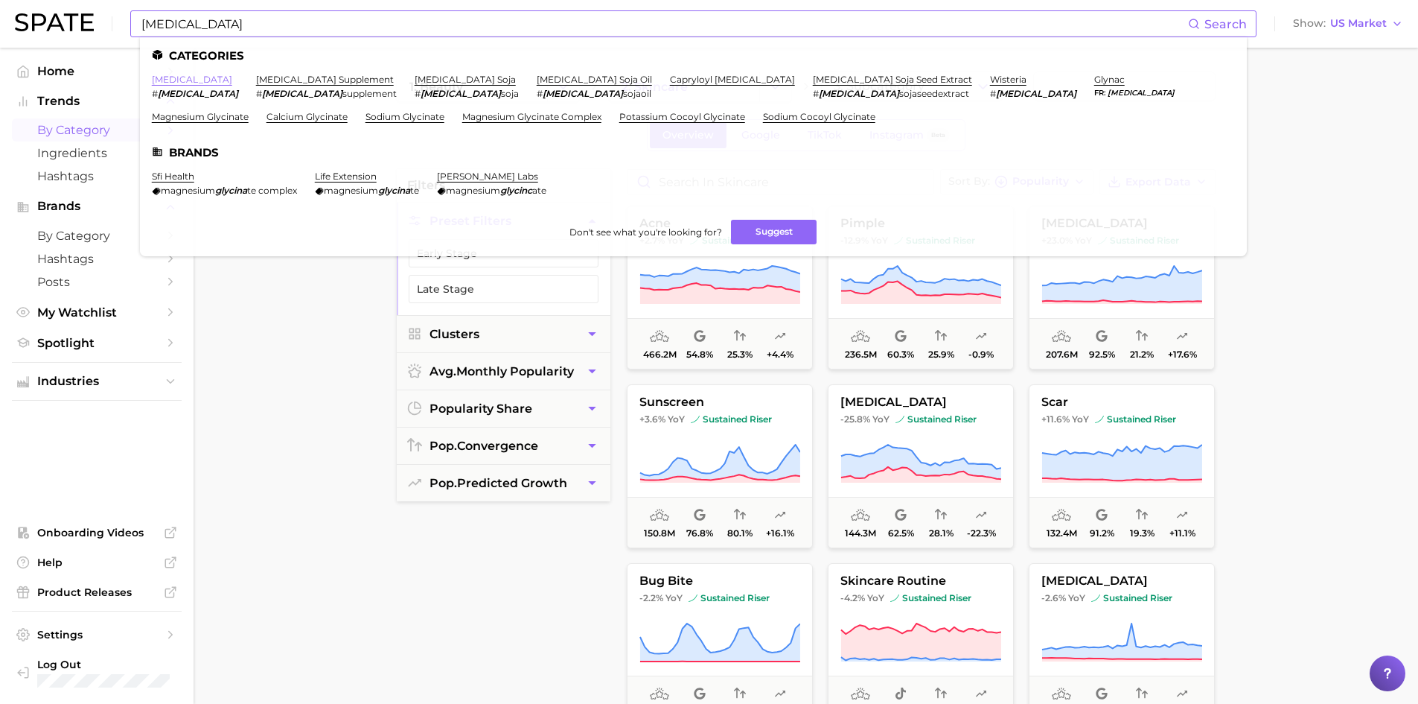
click at [171, 82] on link "glycine" at bounding box center [192, 79] width 80 height 11
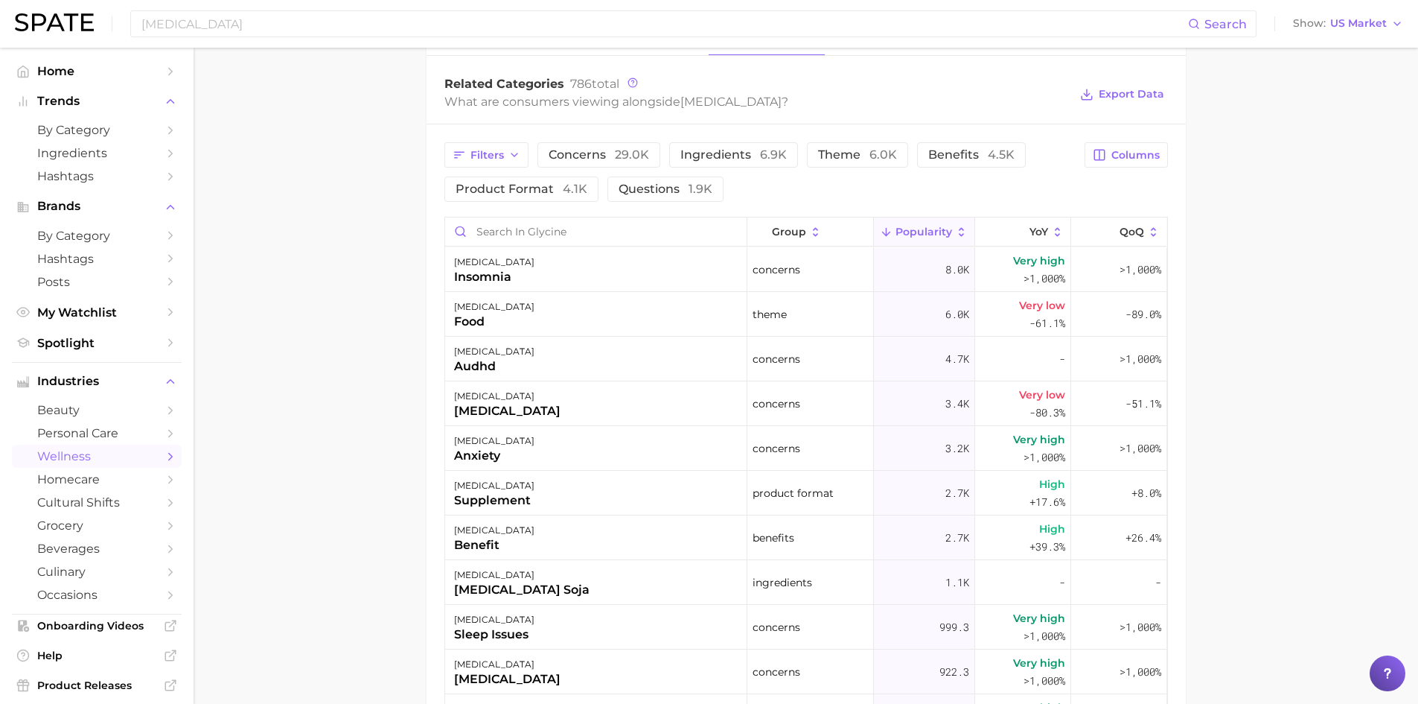
scroll to position [745, 0]
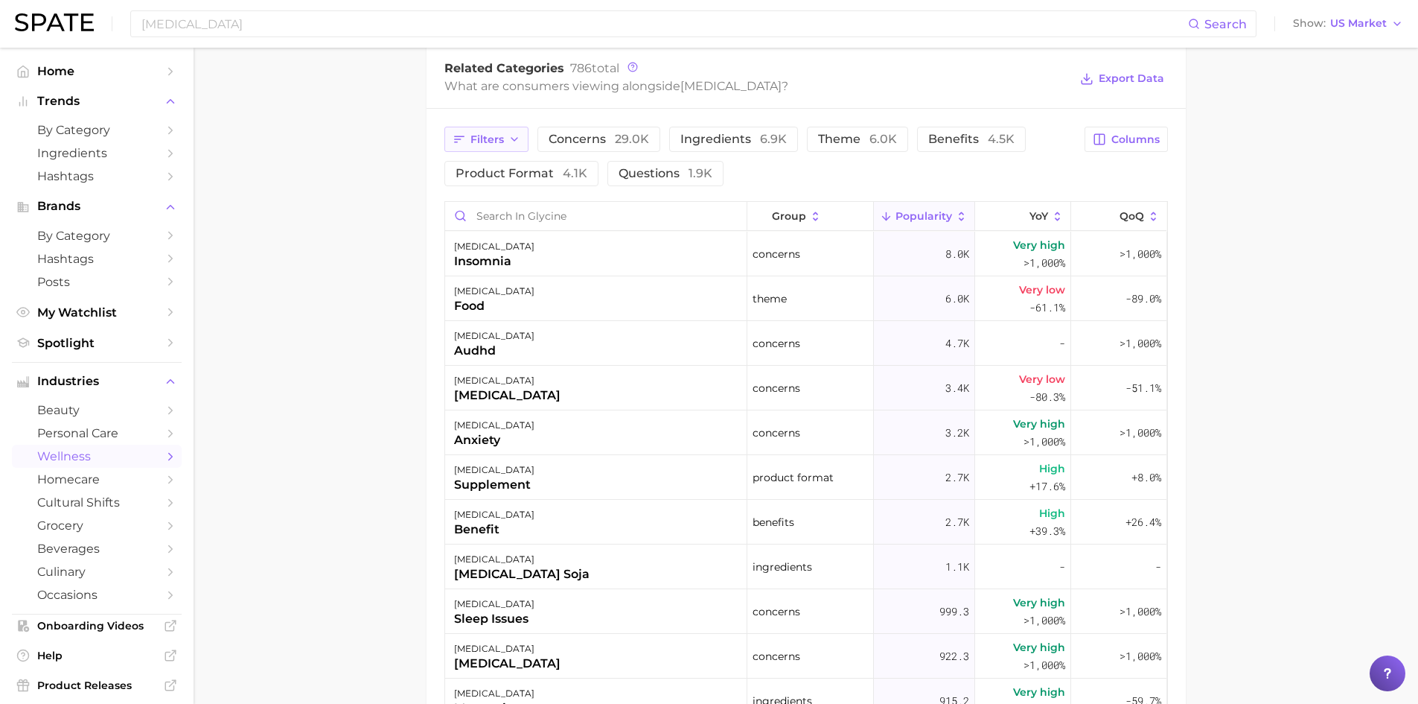
click at [512, 140] on icon "button" at bounding box center [515, 139] width 12 height 12
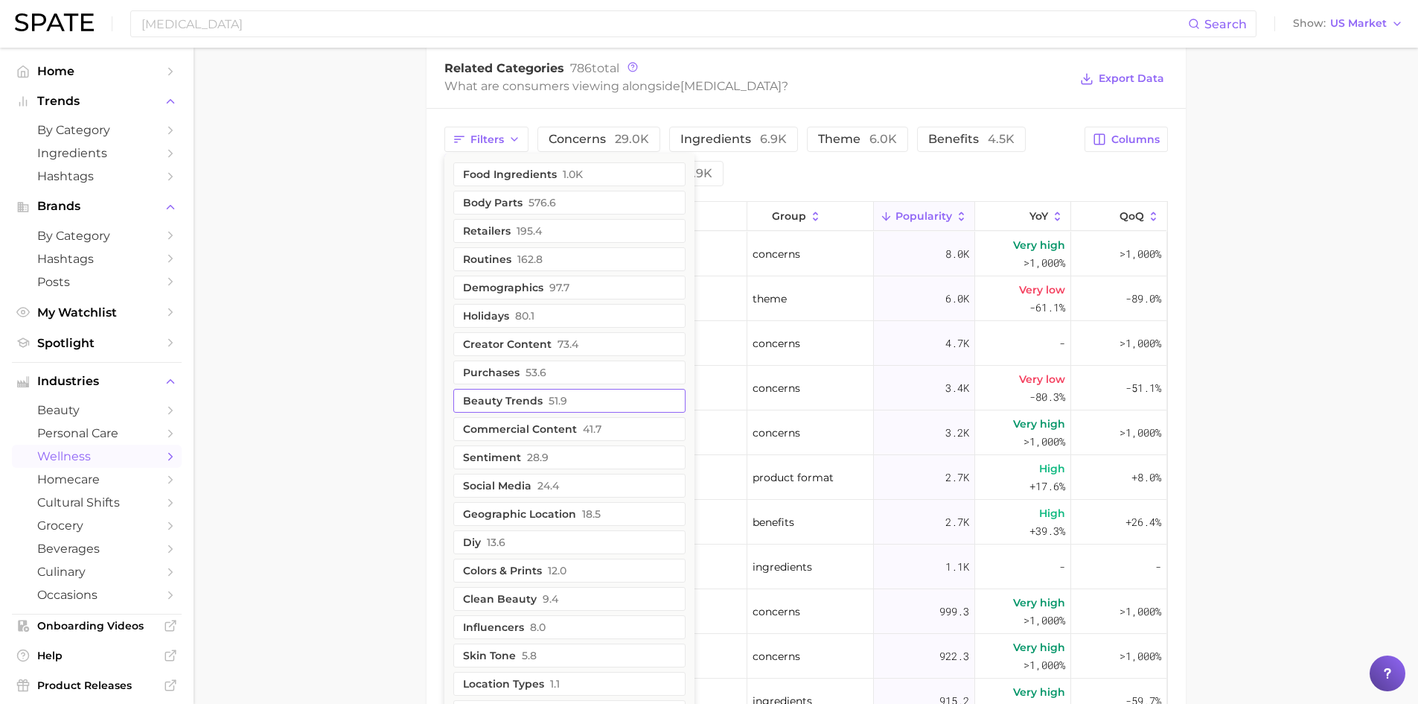
click at [474, 403] on button "beauty trends 51.9" at bounding box center [569, 401] width 232 height 24
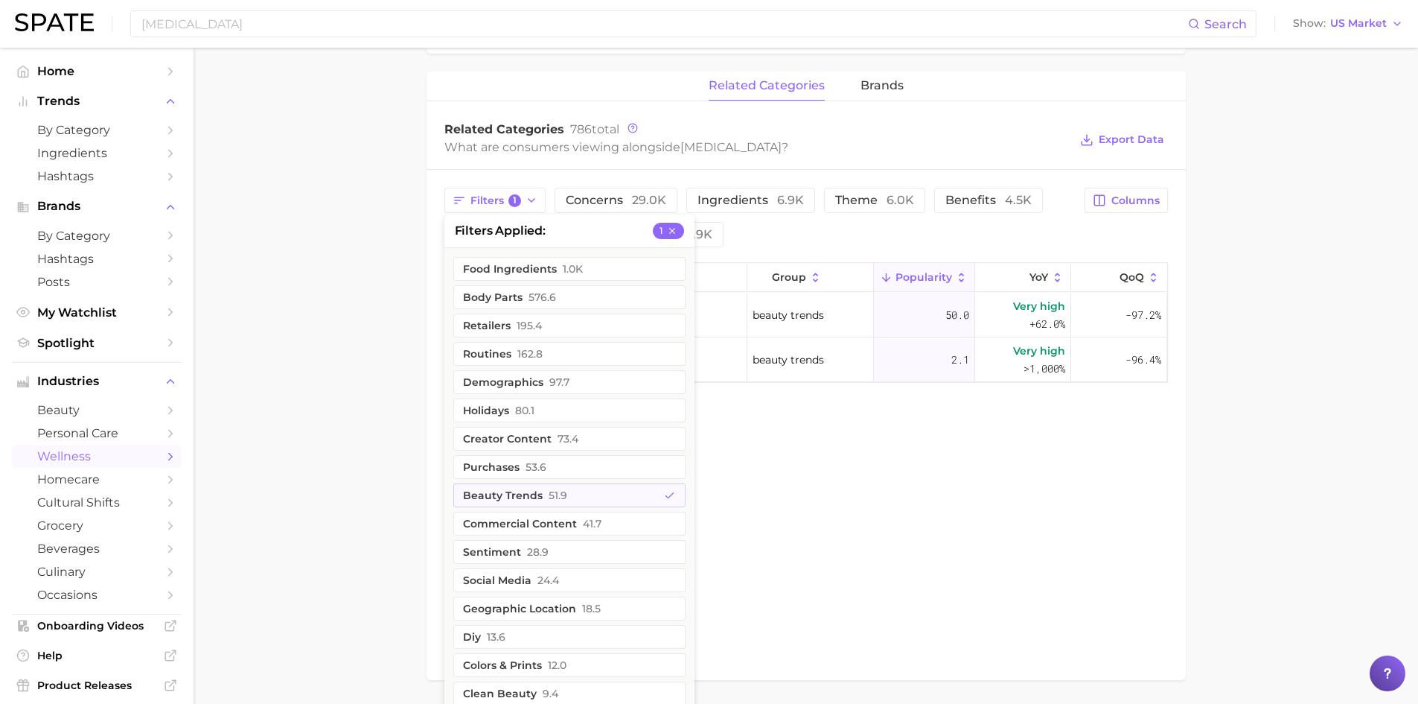
scroll to position [670, 0]
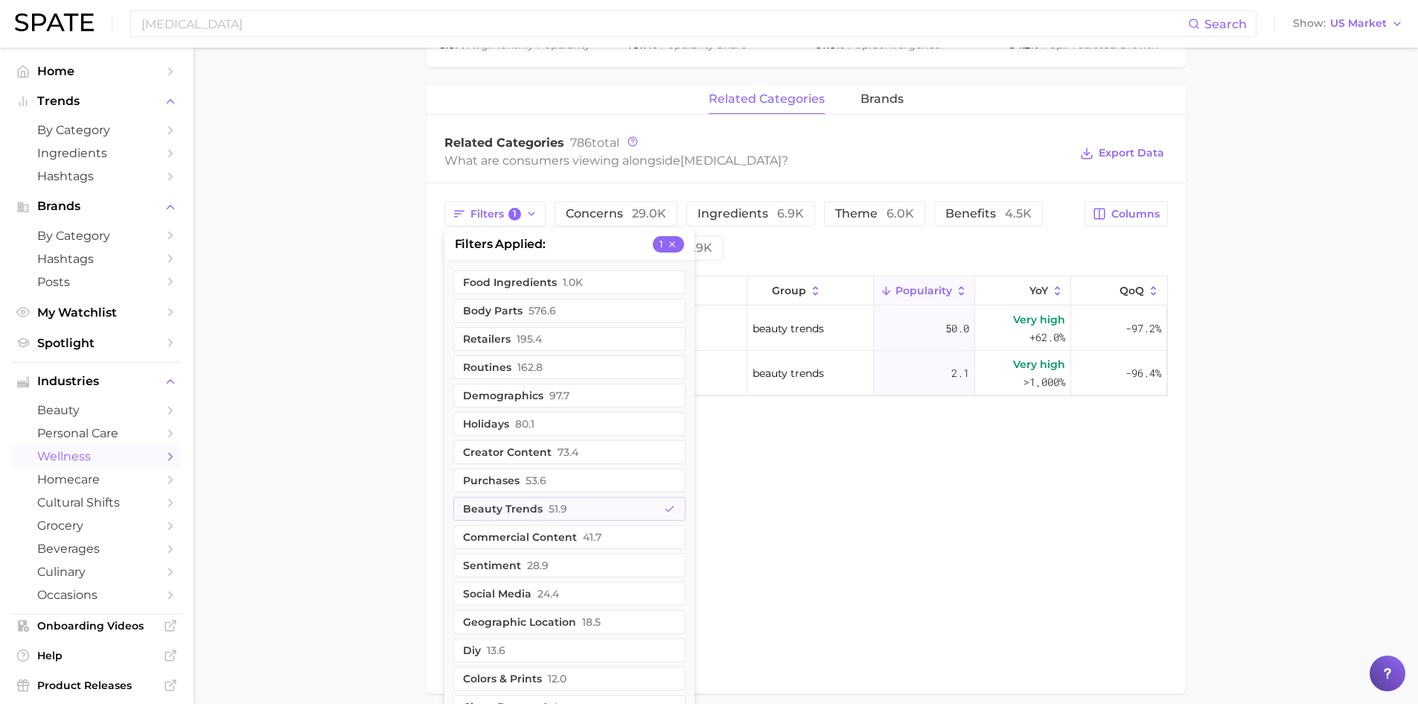
click at [319, 347] on main "1. supplements & ingestibles 2. supplements 3. longevity supplements 4. glycine…" at bounding box center [806, 73] width 1225 height 1390
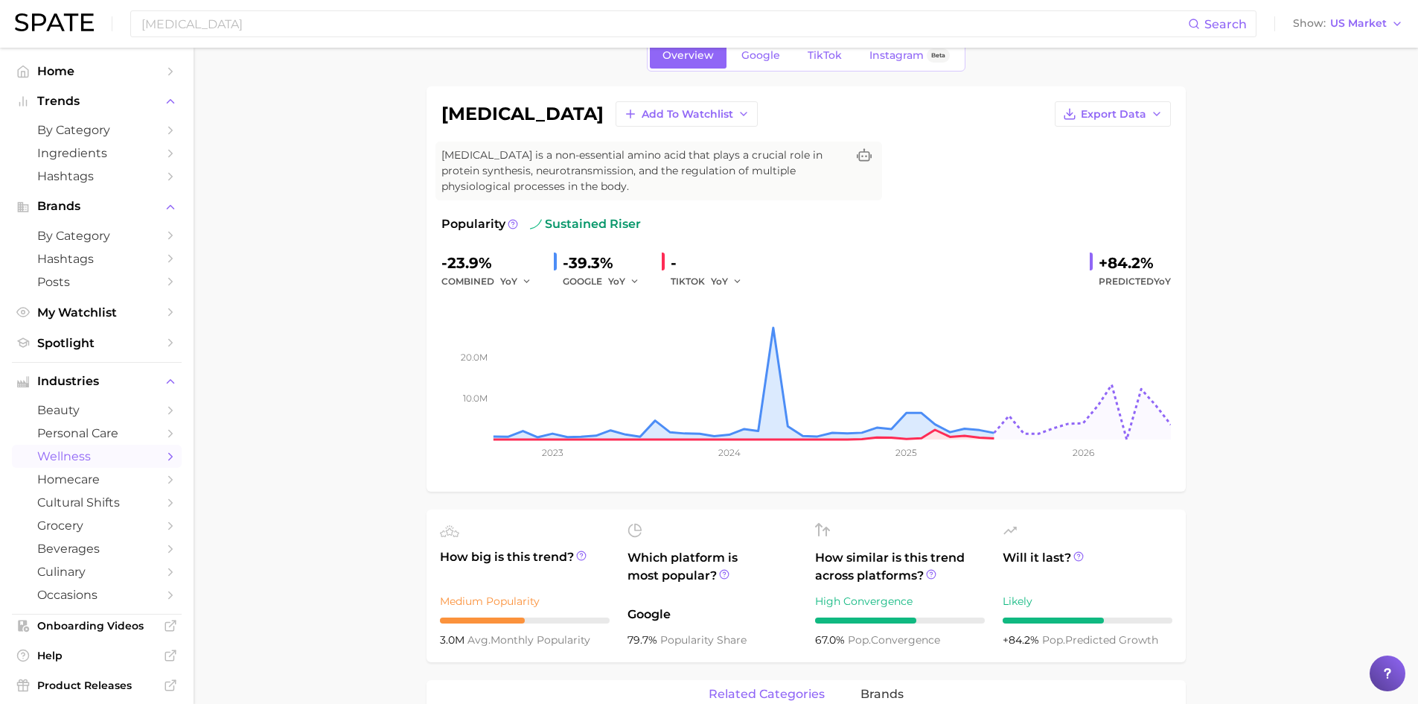
scroll to position [74, 0]
click at [865, 158] on icon at bounding box center [864, 156] width 15 height 15
click at [360, 234] on main "1. supplements & ingestibles 2. supplements 3. longevity supplements 4. glycine…" at bounding box center [806, 668] width 1225 height 1390
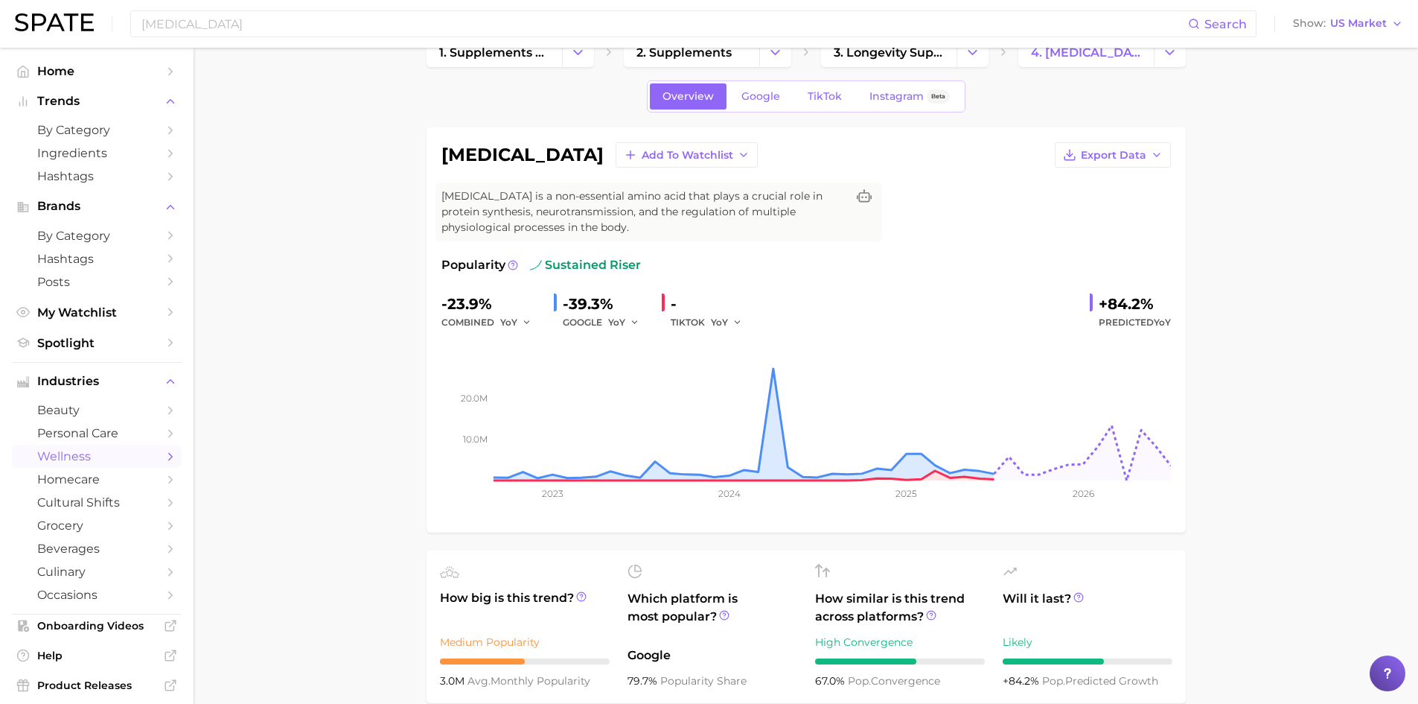
scroll to position [0, 0]
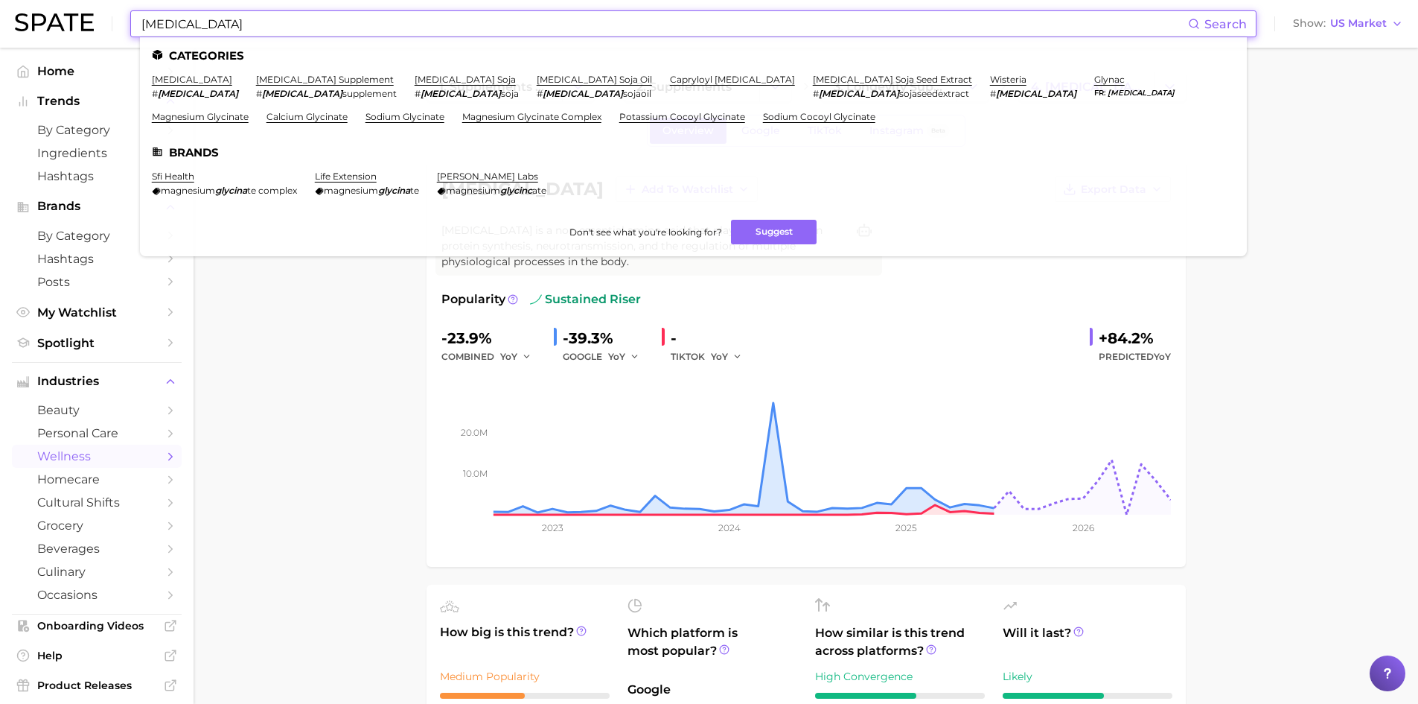
click at [220, 22] on input "Glycine" at bounding box center [664, 23] width 1048 height 25
click at [537, 77] on link "glycine soja oil" at bounding box center [594, 79] width 115 height 11
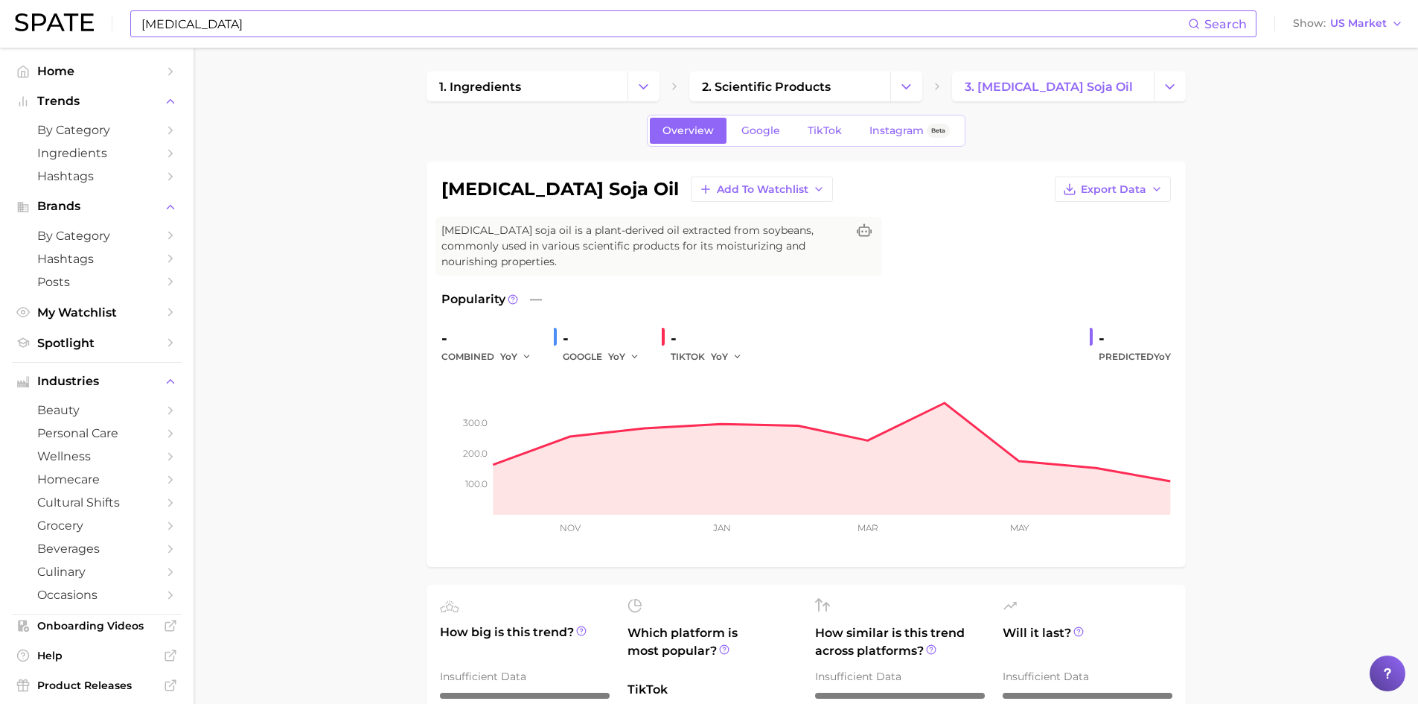
click at [233, 28] on input "Glycine" at bounding box center [664, 23] width 1048 height 25
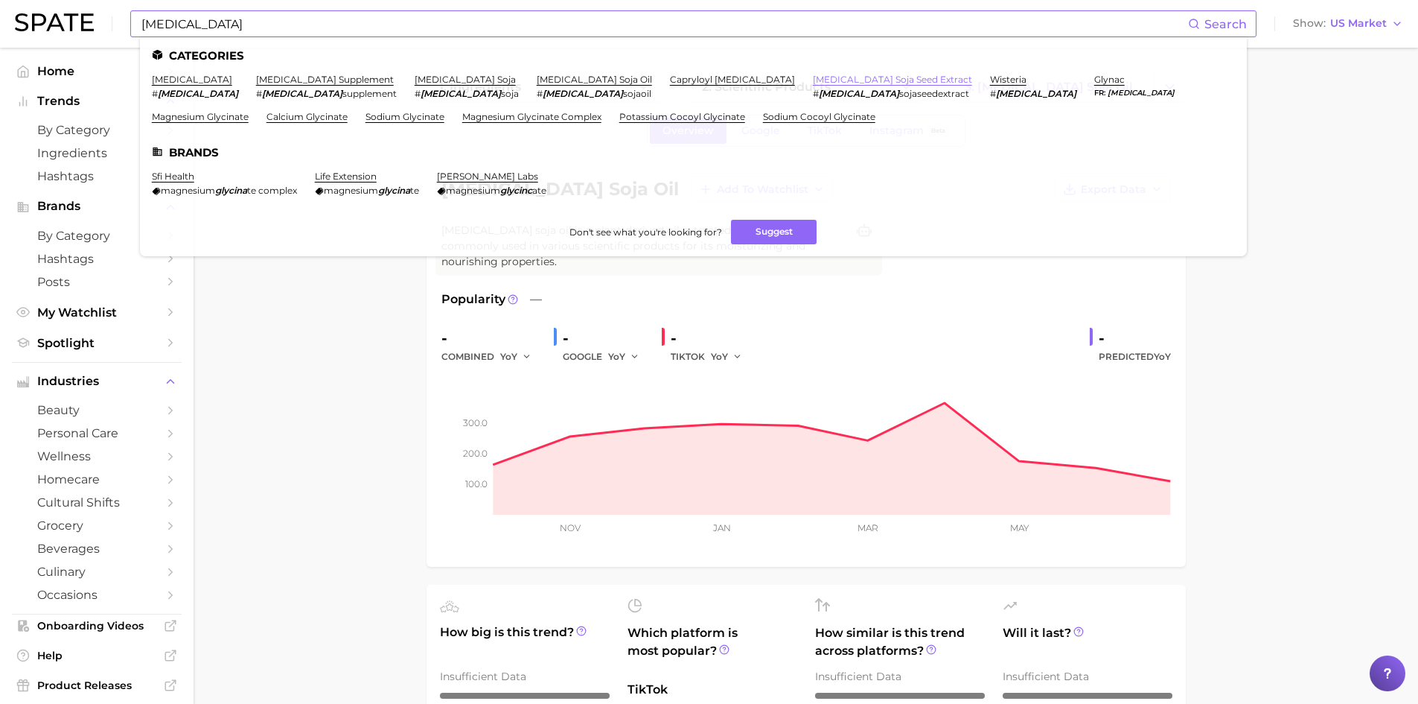
click at [813, 79] on link "glycine soja seed extract" at bounding box center [892, 79] width 159 height 11
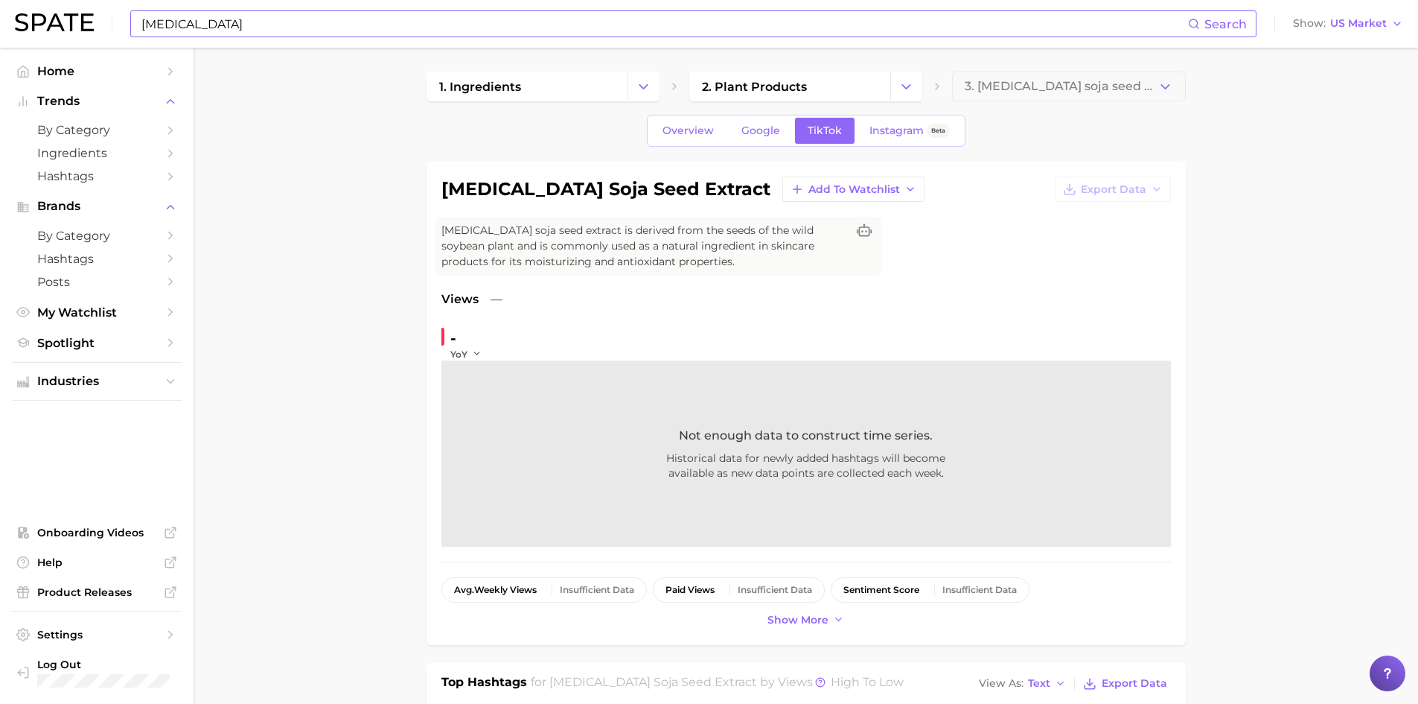
click at [461, 191] on h1 "glycine soja seed extract" at bounding box center [606, 189] width 329 height 18
copy h1 "glycine"
click at [1388, 678] on icon at bounding box center [1388, 678] width 0 height 0
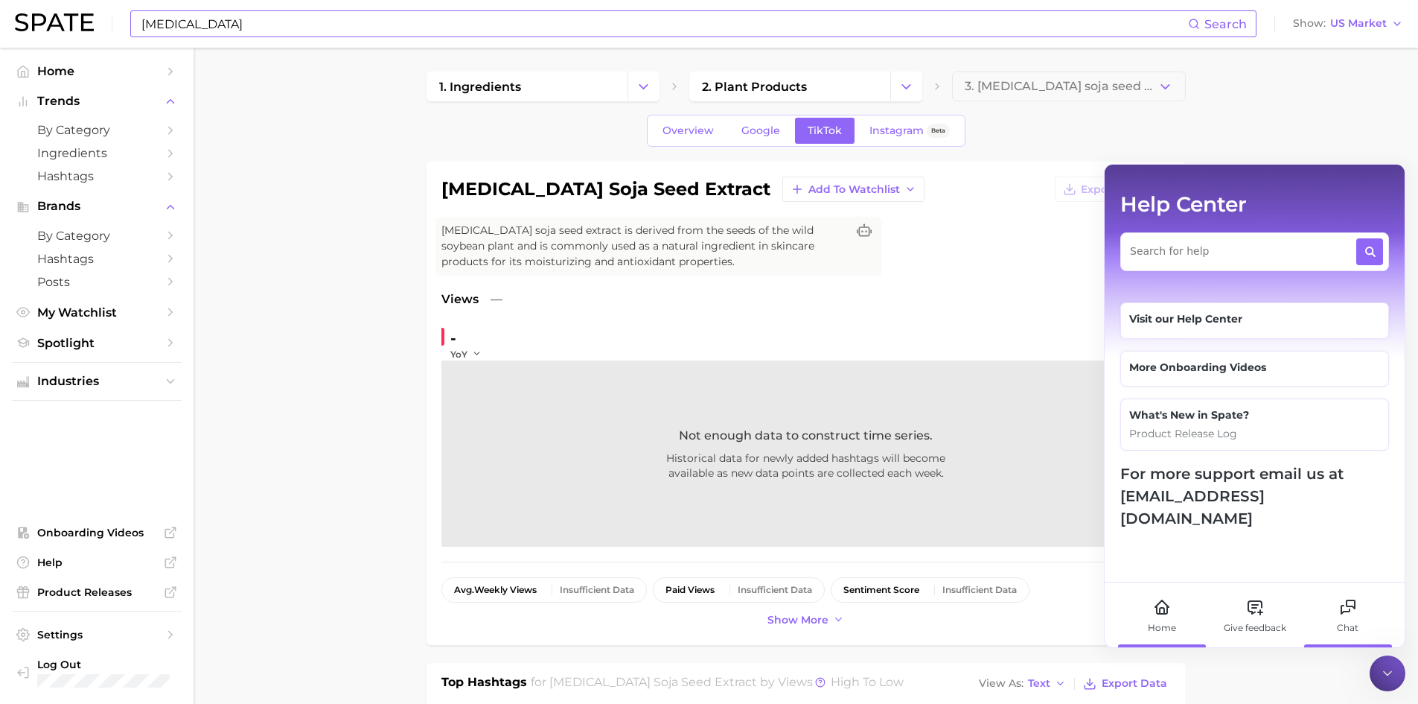
click at [1345, 621] on div "Chat" at bounding box center [1348, 627] width 22 height 13
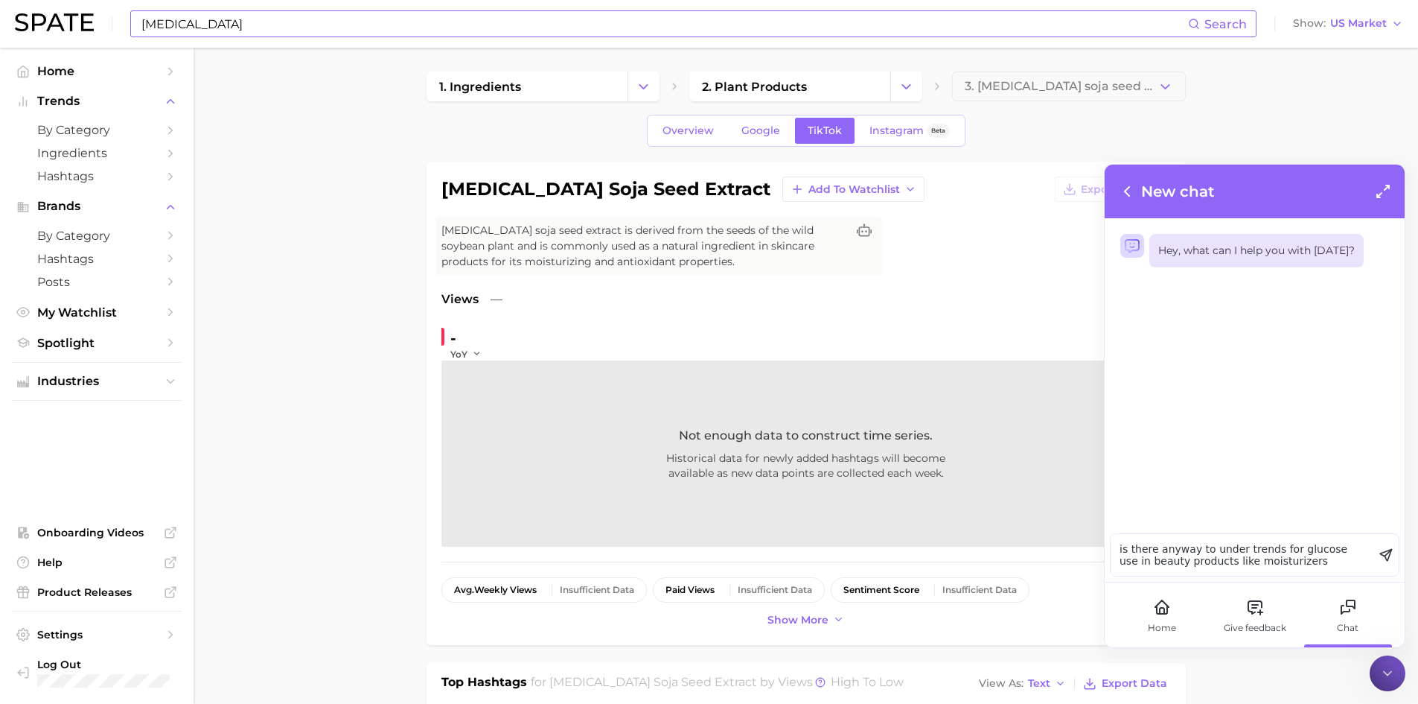
type textarea "is there anyway to under trends for glucose use in beauty products like moistur…"
click at [1386, 555] on icon at bounding box center [1388, 552] width 7 height 7
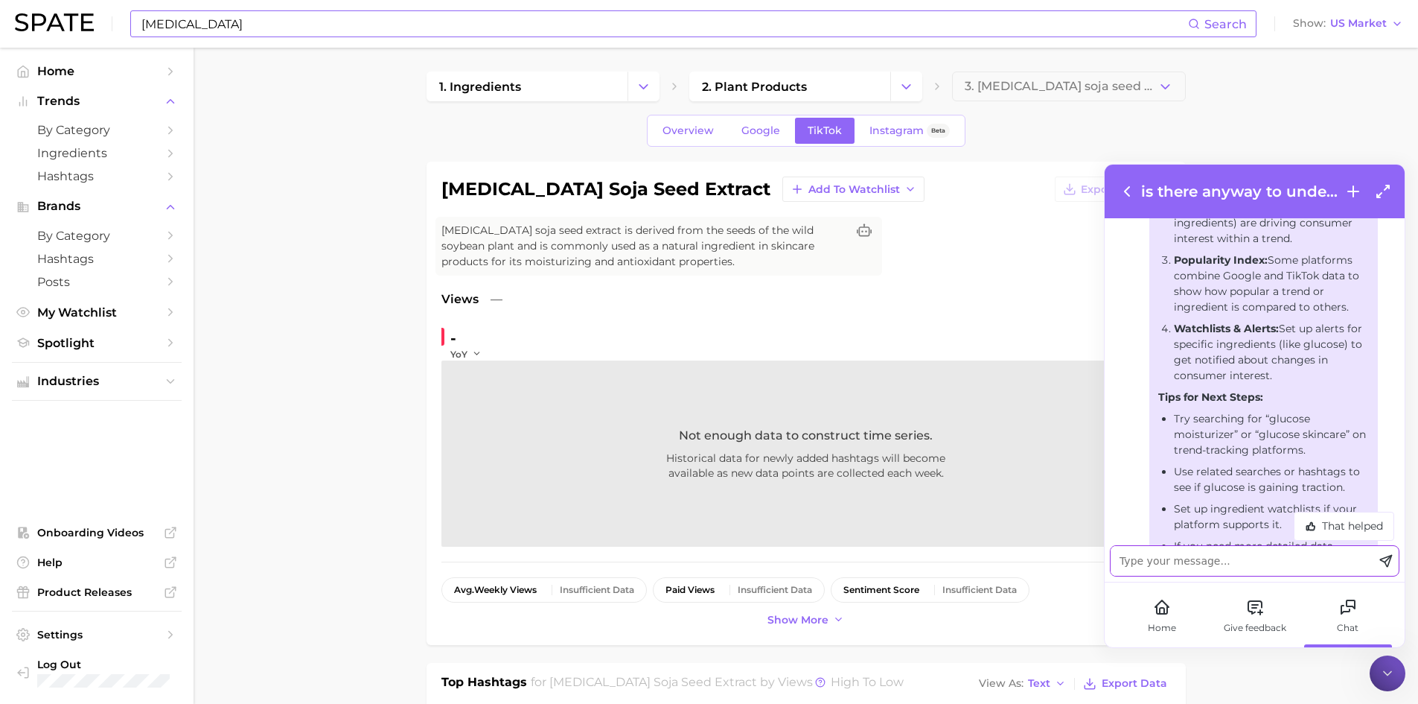
scroll to position [447, 0]
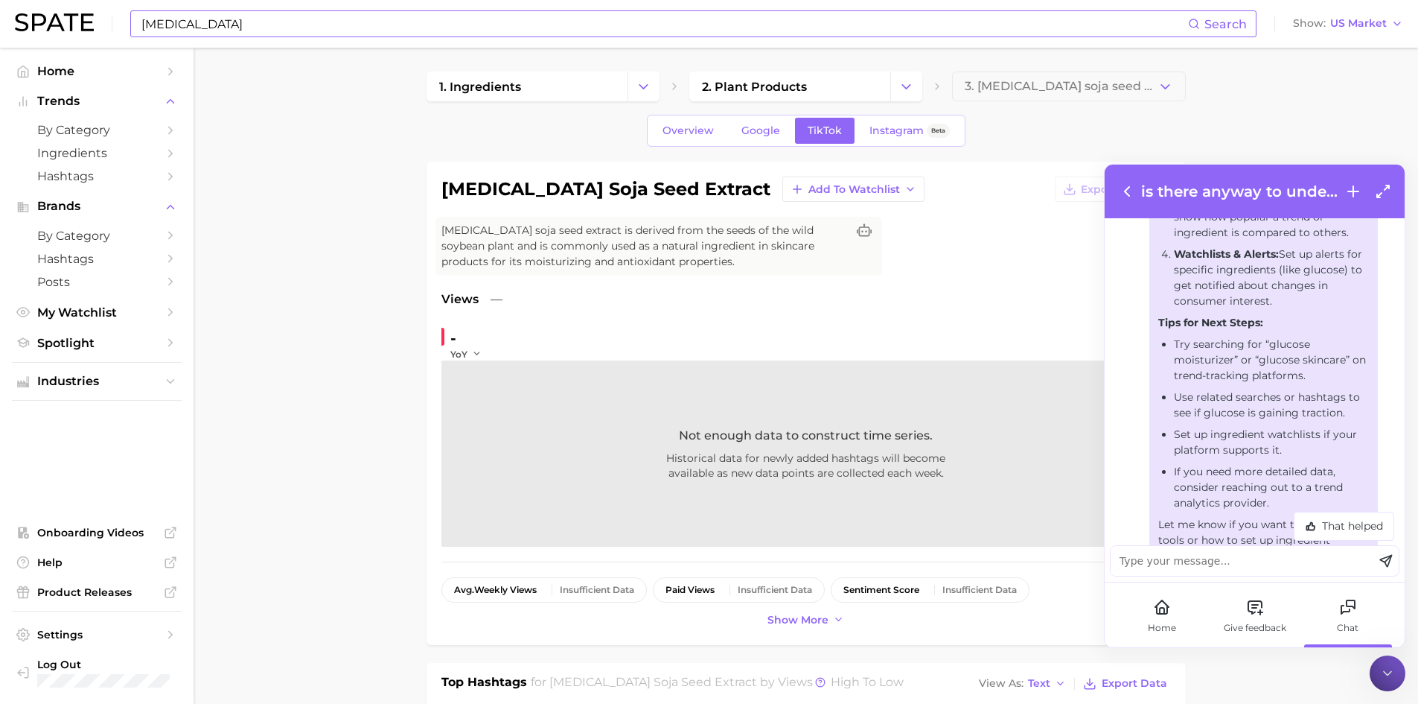
drag, startPoint x: 1259, startPoint y: 378, endPoint x: 1344, endPoint y: 377, distance: 84.9
click at [1344, 377] on li "Try searching for “glucose moisturizer” or “glucose skincare” on trend-tracking…" at bounding box center [1271, 360] width 195 height 47
click at [162, 29] on input "Glycine" at bounding box center [664, 23] width 1048 height 25
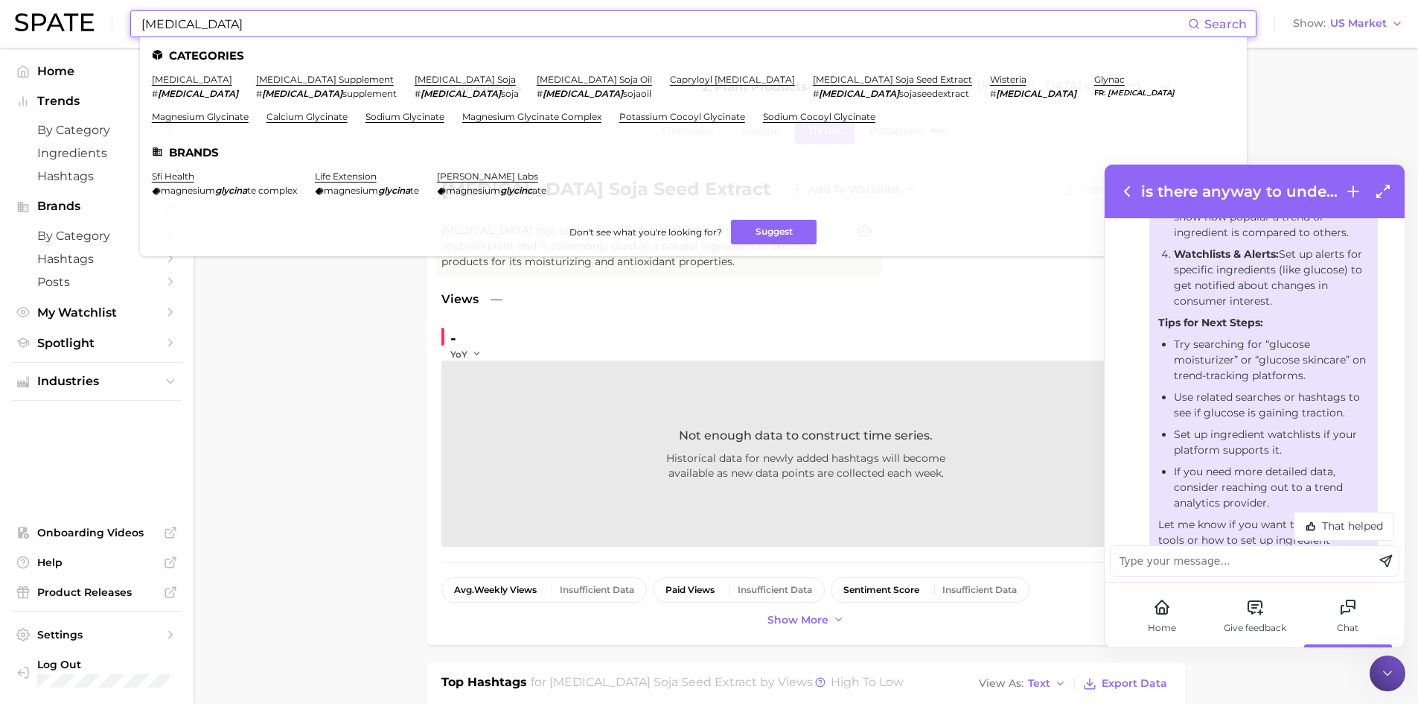
click at [162, 29] on input "Glycine" at bounding box center [664, 23] width 1048 height 25
paste input "glucose skincar"
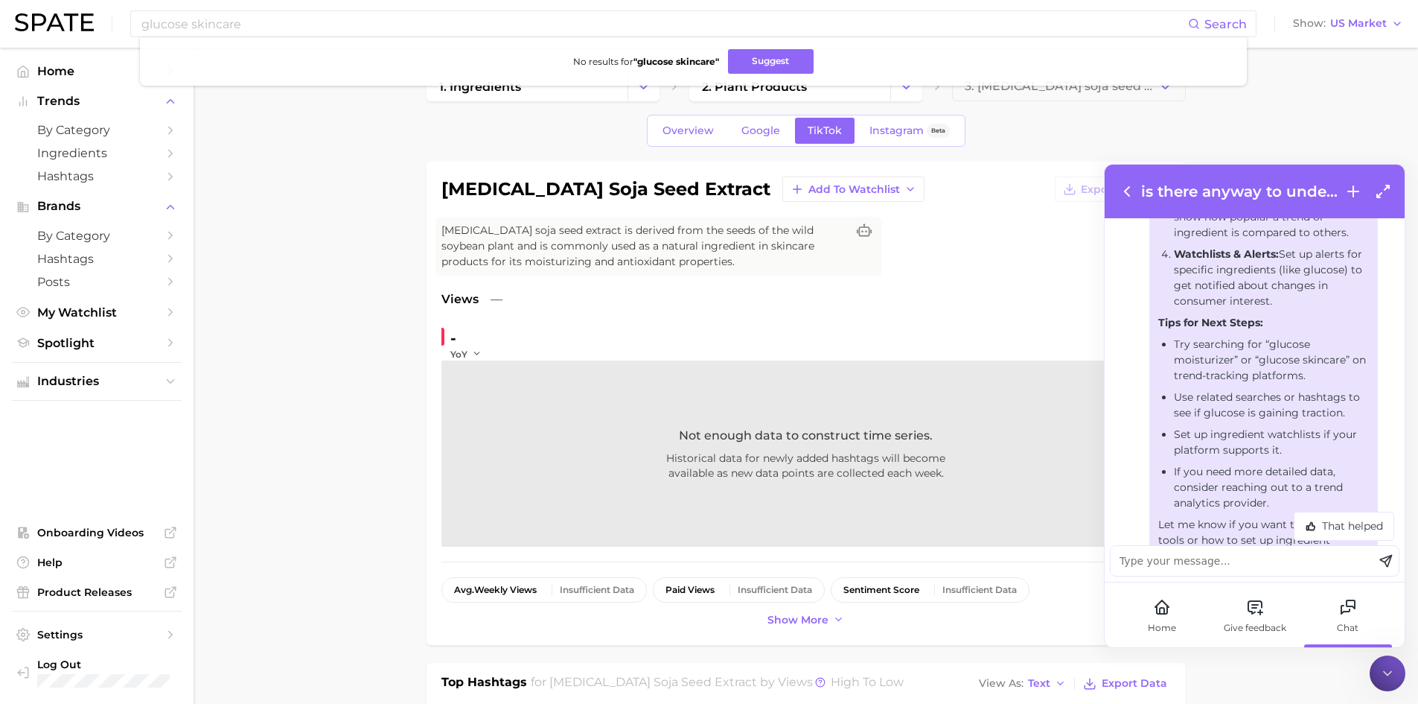
drag, startPoint x: 1270, startPoint y: 363, endPoint x: 1235, endPoint y: 382, distance: 39.6
click at [1235, 382] on li "Try searching for “glucose moisturizer” or “glucose skincare” on trend-tracking…" at bounding box center [1271, 360] width 195 height 47
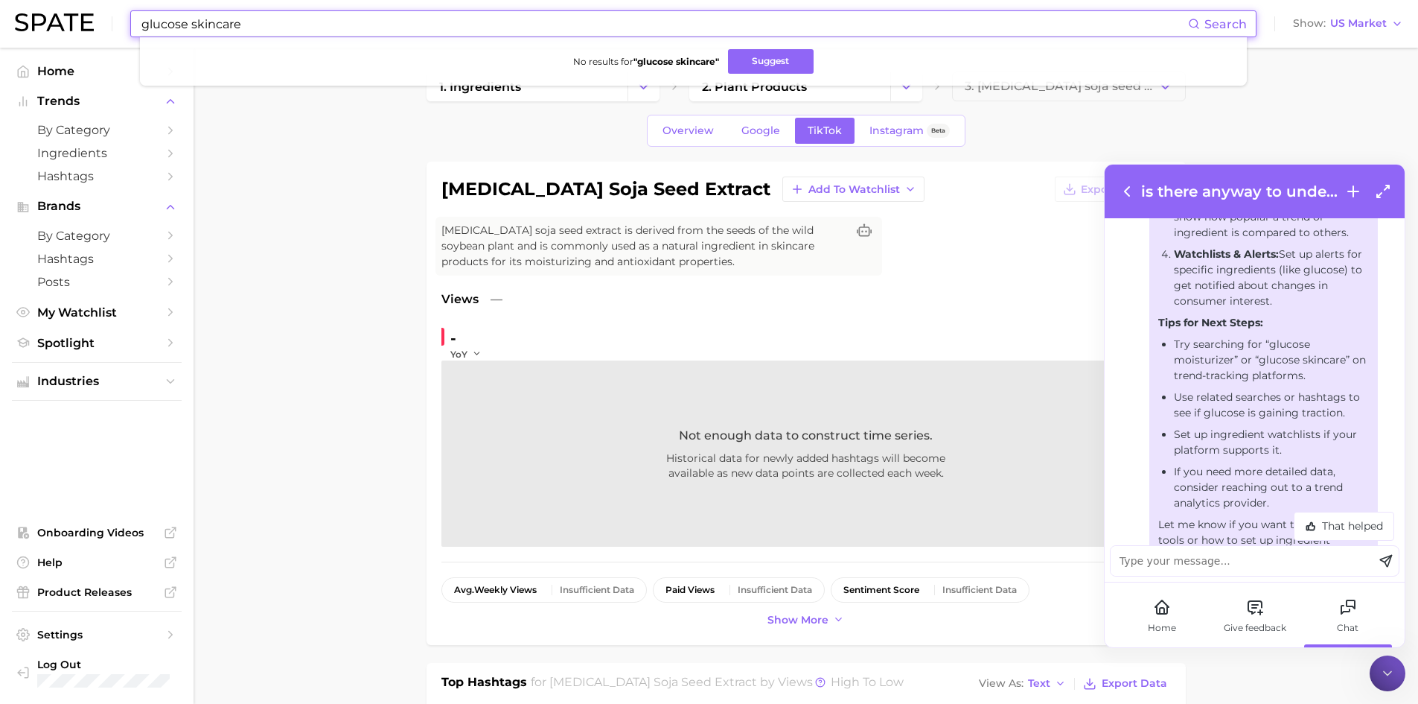
drag, startPoint x: 259, startPoint y: 24, endPoint x: 84, endPoint y: 4, distance: 176.1
click at [84, 4] on div "glucose skincare Search No results for " glucose skincare " Suggest Show US Mar…" at bounding box center [709, 24] width 1389 height 48
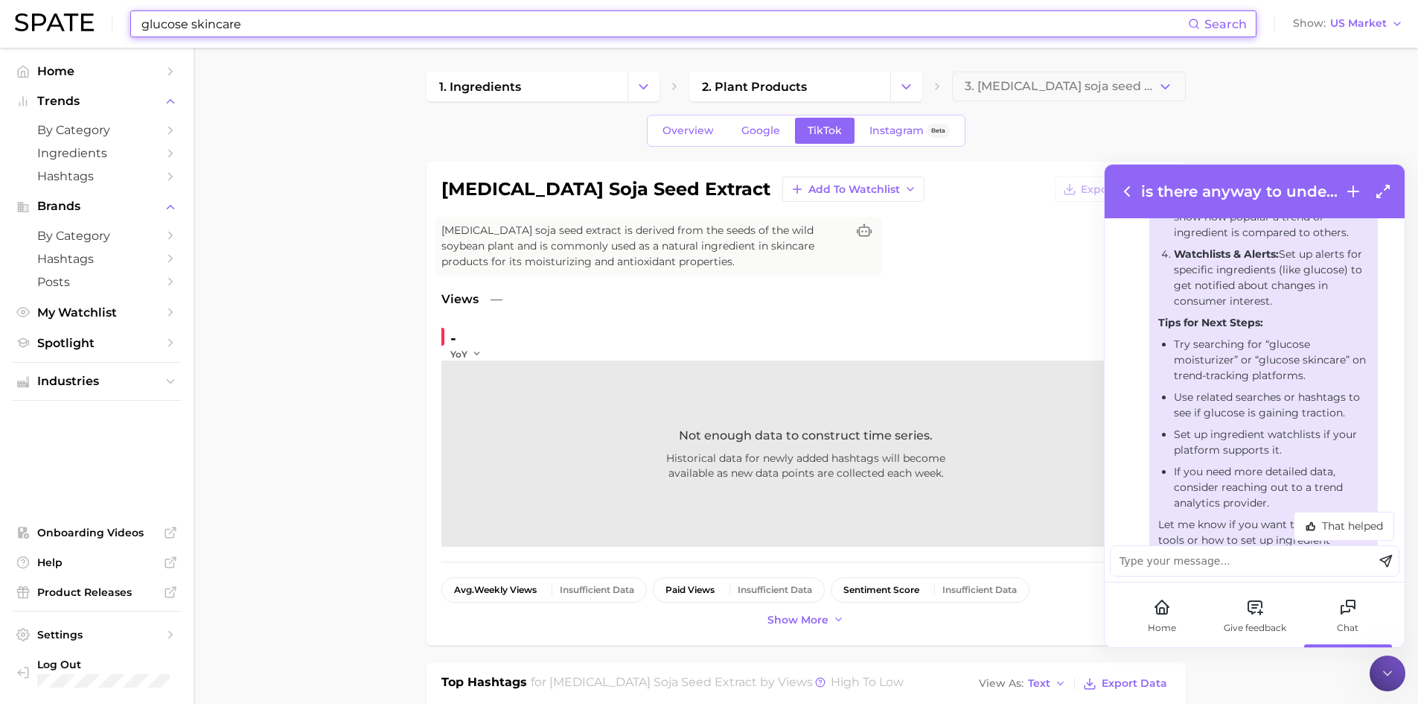
paste input "moisturizer"
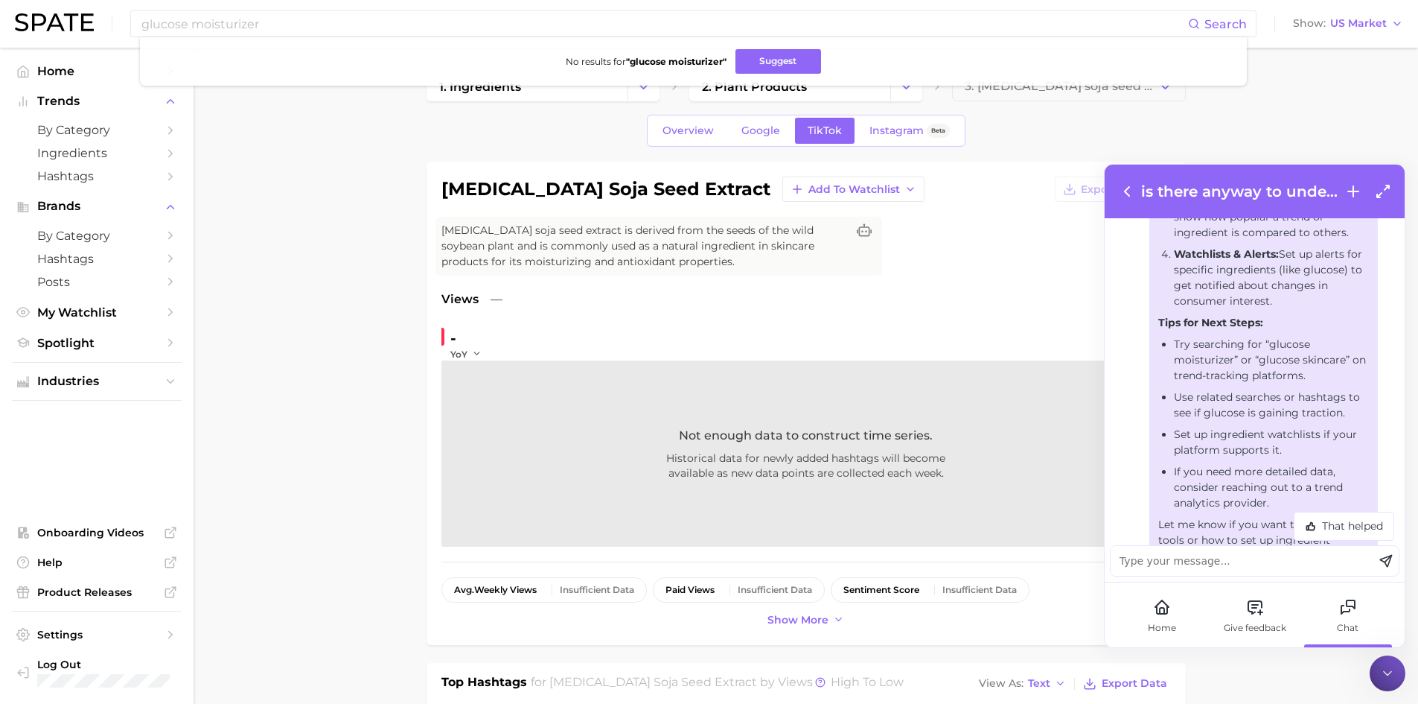
drag, startPoint x: 1261, startPoint y: 376, endPoint x: 1343, endPoint y: 377, distance: 82.6
click at [1343, 377] on li "Try searching for “glucose moisturizer” or “glucose skincare” on trend-tracking…" at bounding box center [1271, 360] width 195 height 47
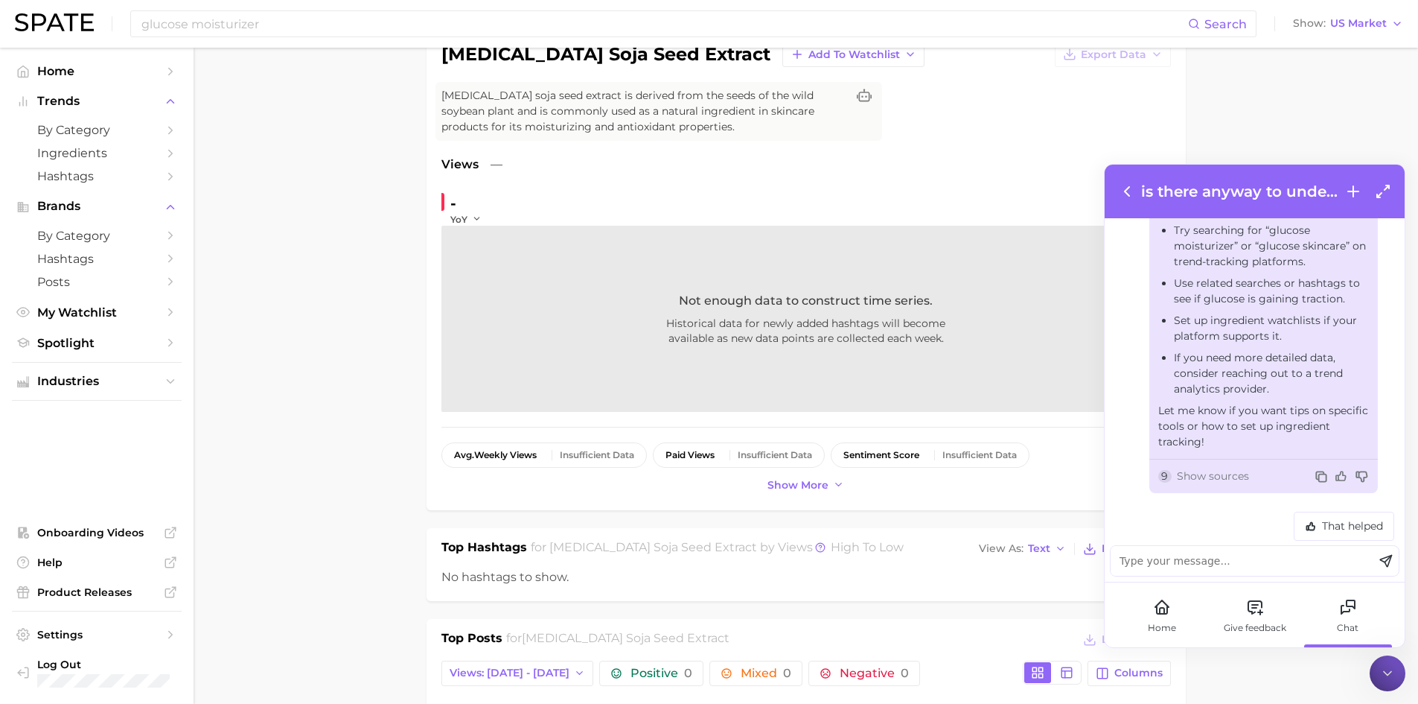
scroll to position [149, 0]
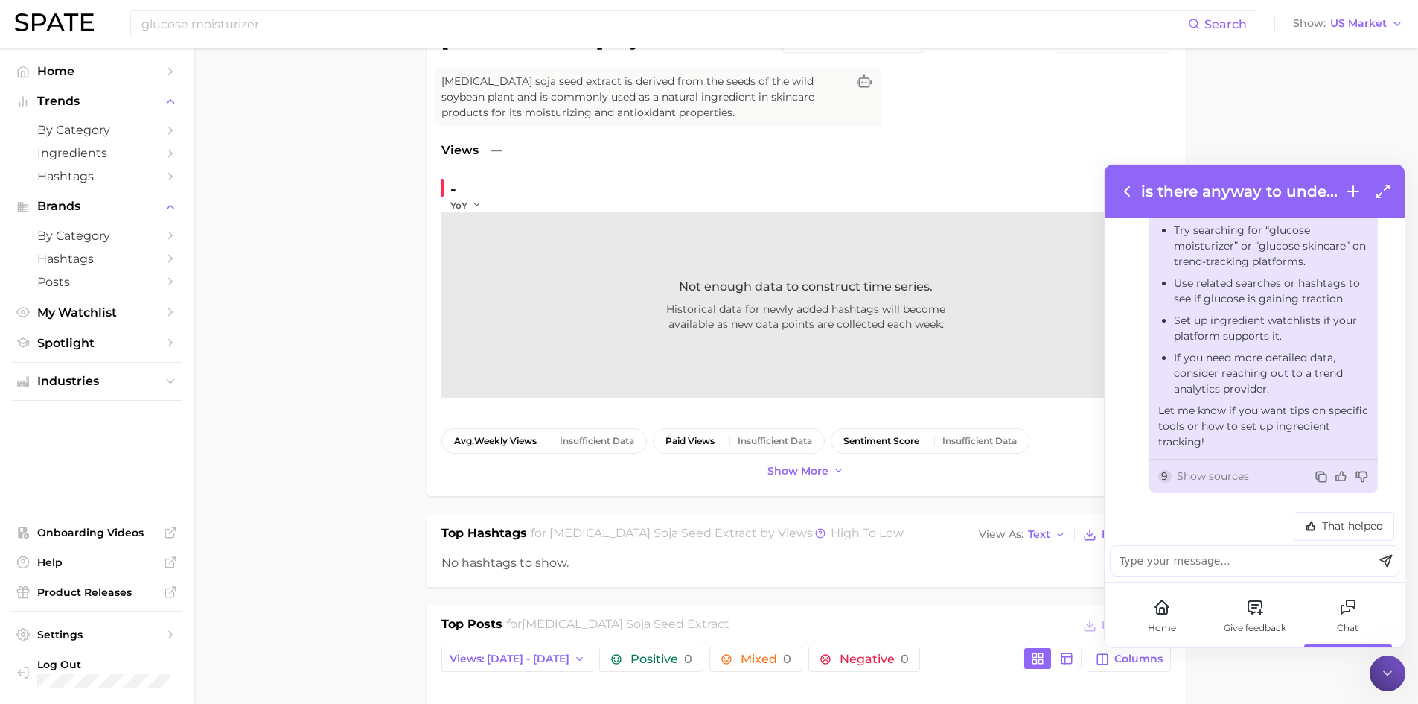
click at [1124, 191] on icon at bounding box center [1127, 191] width 18 height 18
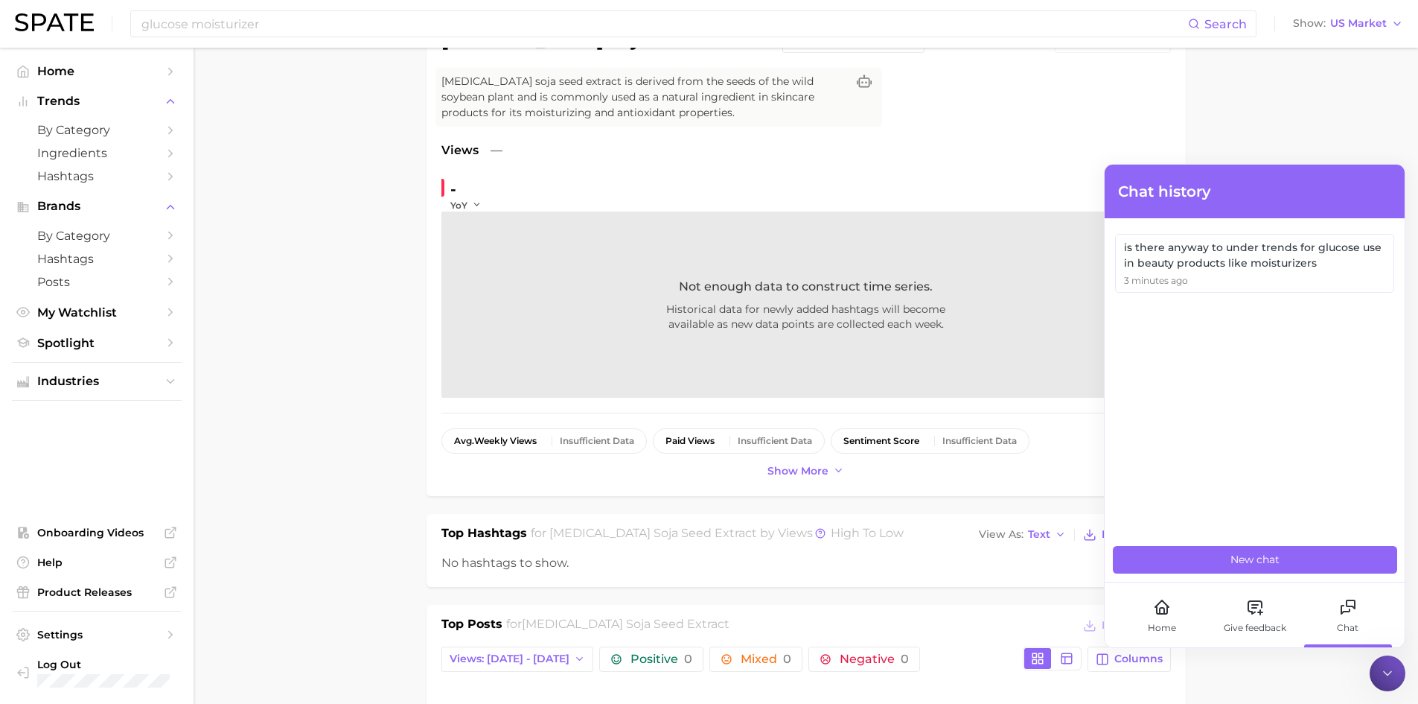
click at [1047, 124] on div "glycine soja seed extract Add to Watchlist Export Data Glycine soja seed extrac…" at bounding box center [807, 254] width 730 height 453
click at [1168, 613] on icon at bounding box center [1162, 607] width 18 height 18
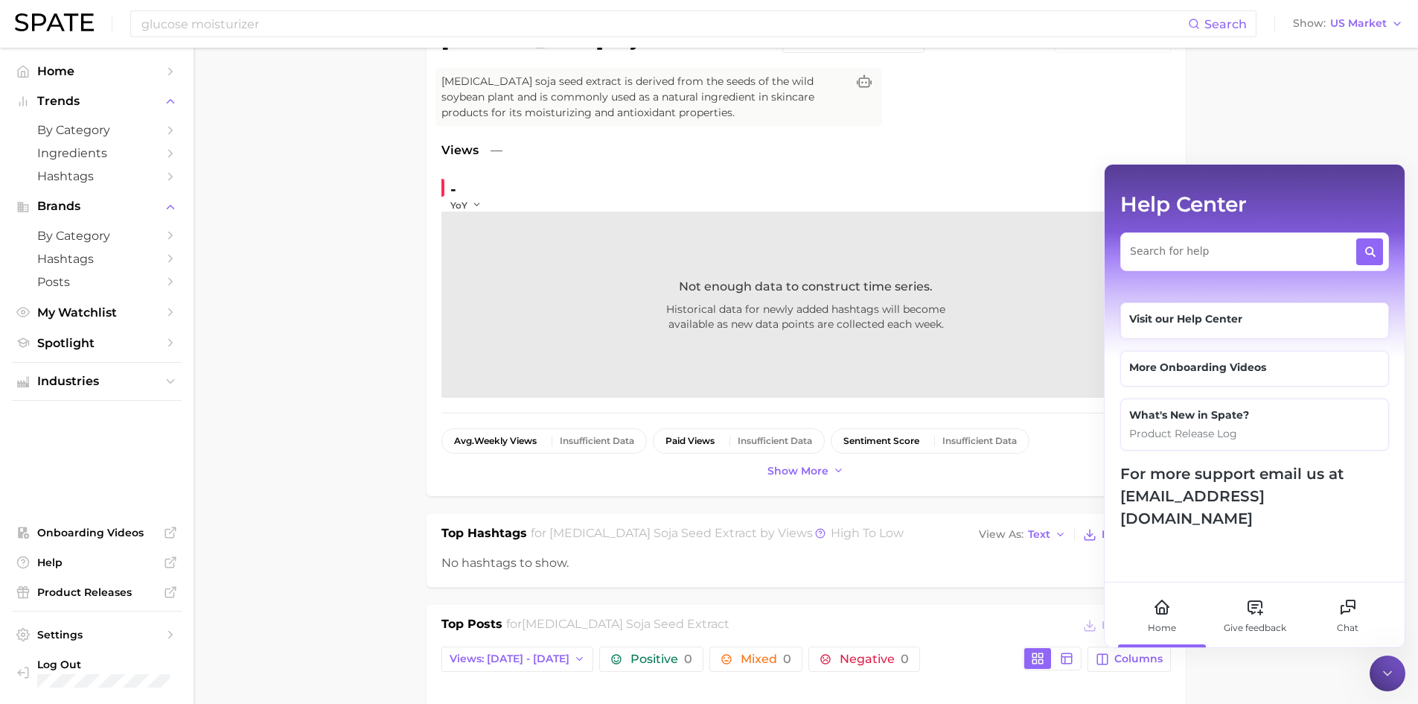
click at [1022, 138] on div "glycine soja seed extract Add to Watchlist Export Data Glycine soja seed extrac…" at bounding box center [807, 254] width 730 height 453
click at [1389, 678] on icon at bounding box center [1387, 673] width 15 height 15
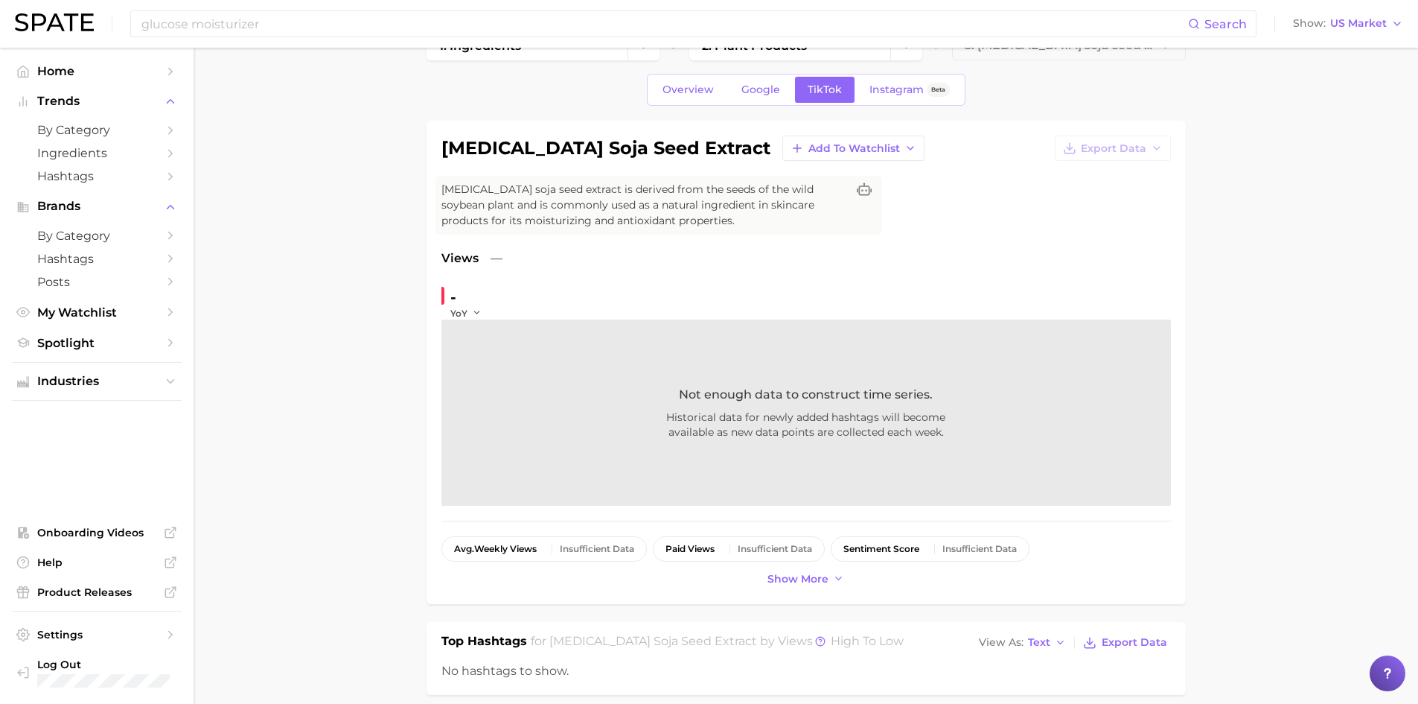
scroll to position [0, 0]
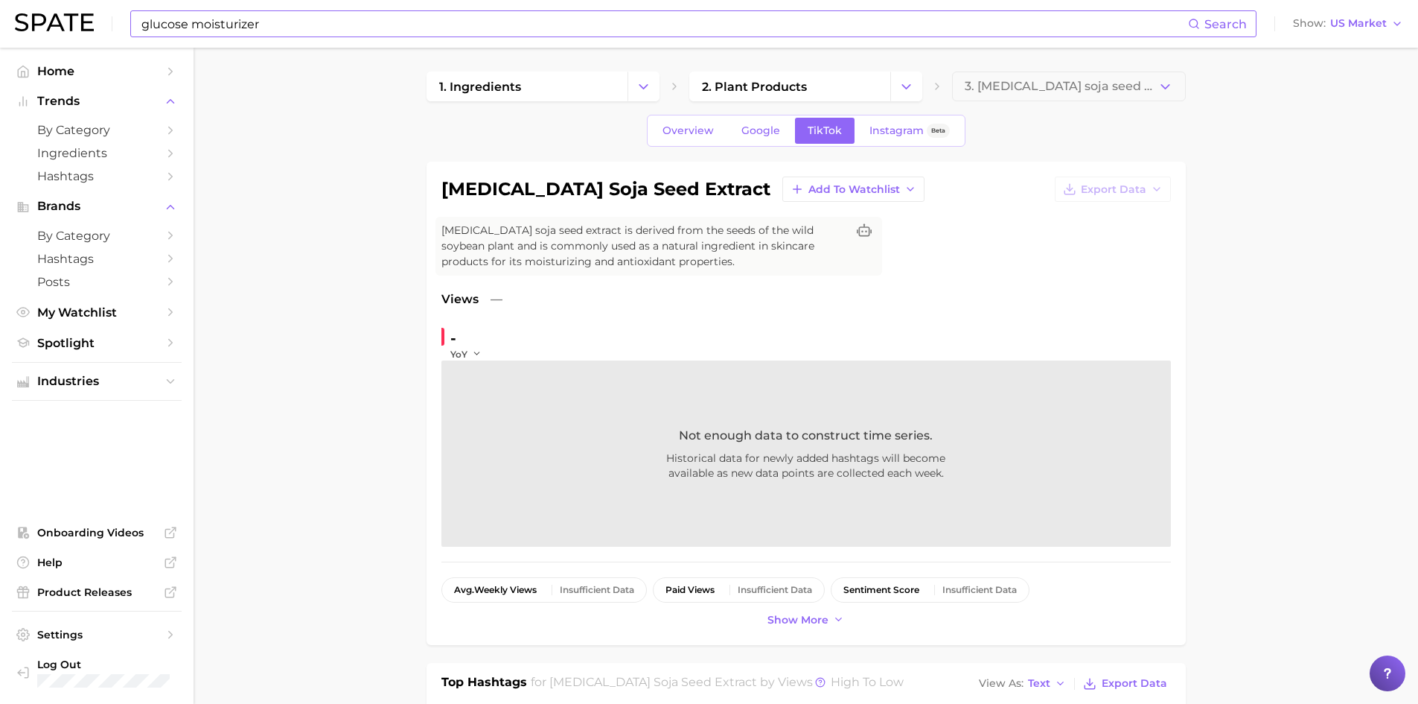
click at [200, 23] on input "glucose moisturizer" at bounding box center [664, 23] width 1048 height 25
click at [175, 27] on input "glucose moisturizer" at bounding box center [664, 23] width 1048 height 25
paste input "Glycine"
click at [267, 26] on input "Glycine moisturizer" at bounding box center [664, 23] width 1048 height 25
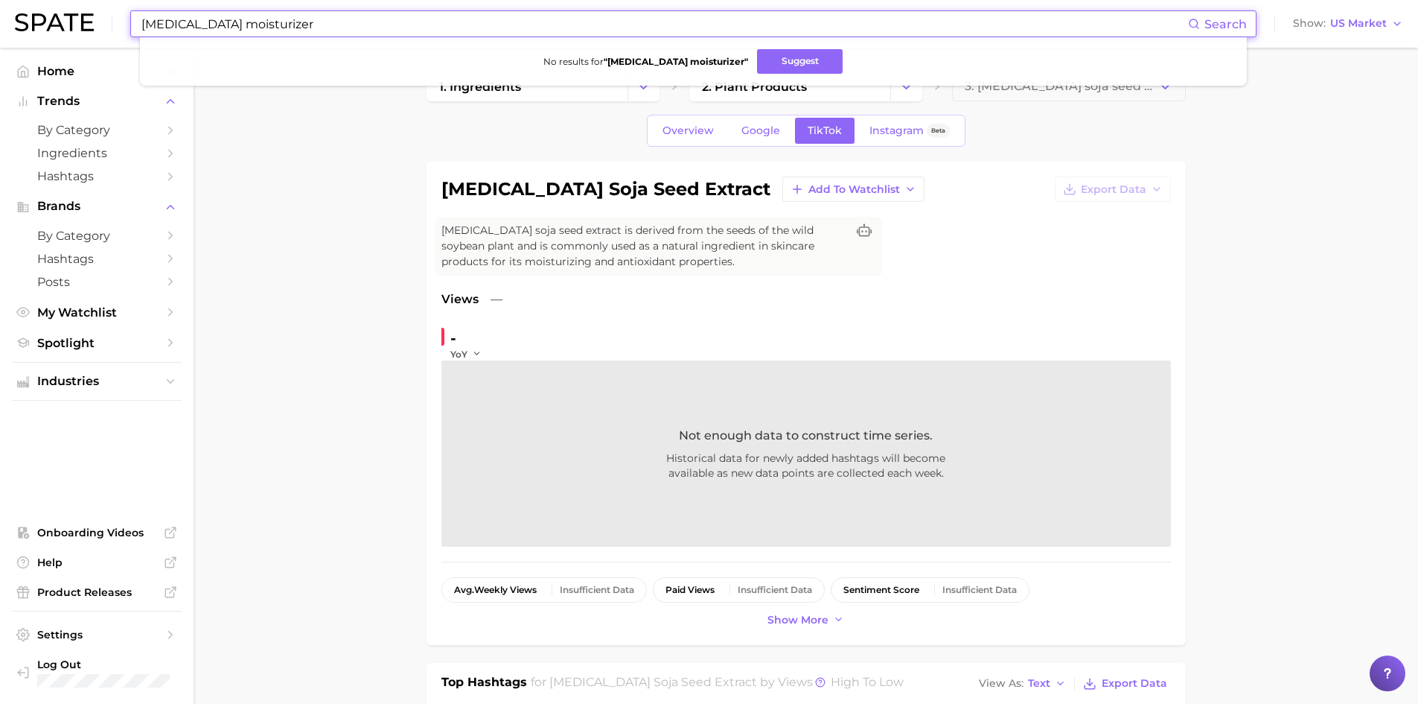
click at [222, 24] on input "Glycine moisturizer" at bounding box center [664, 23] width 1048 height 25
click at [152, 27] on input "Glycine" at bounding box center [664, 23] width 1048 height 25
paste input "Capryloyl Glycerin"
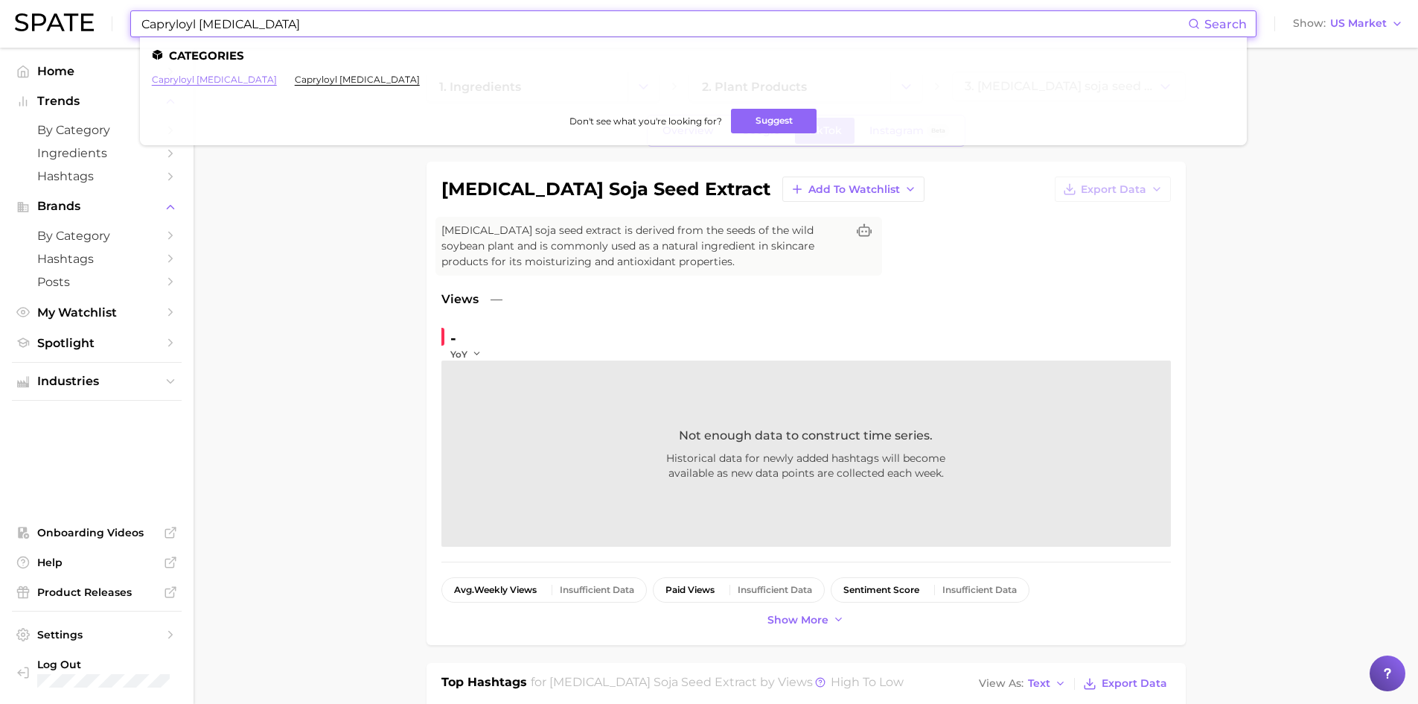
click at [174, 84] on link "capryloyl glycerin" at bounding box center [214, 79] width 125 height 11
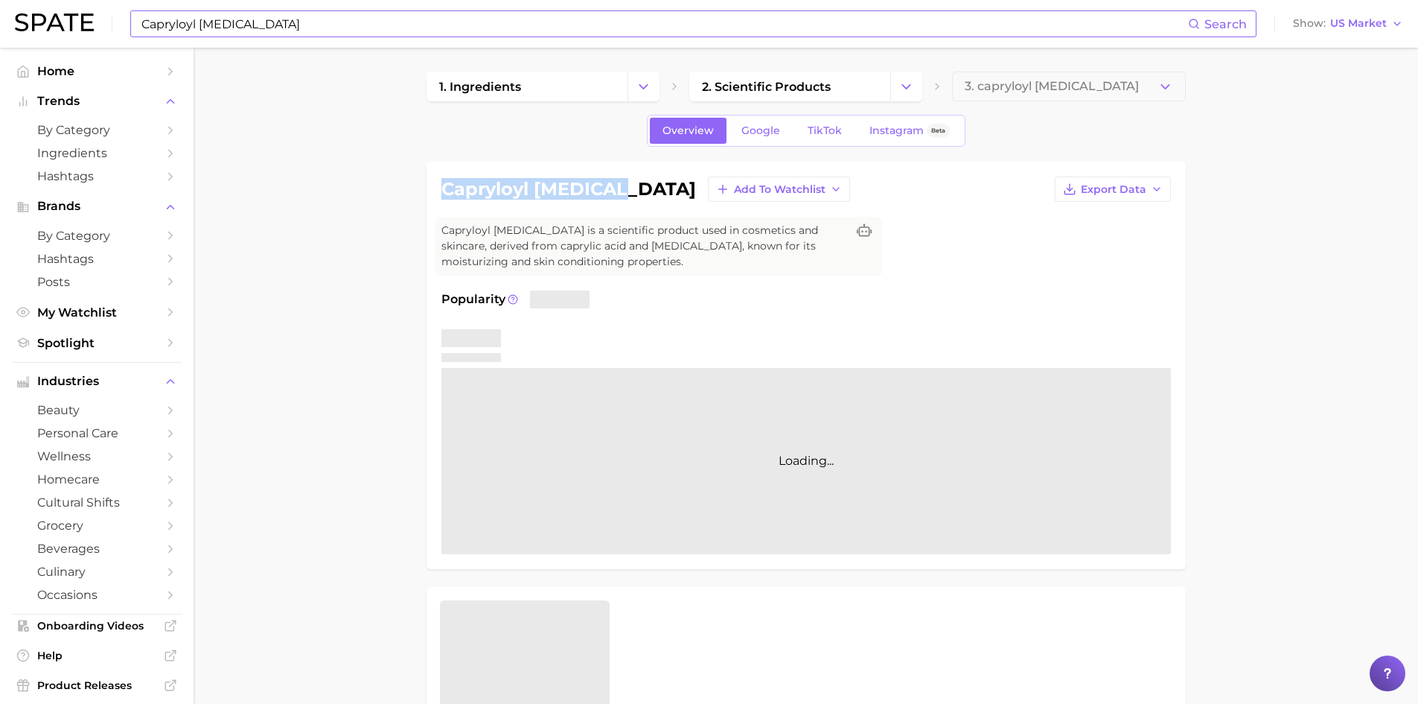
drag, startPoint x: 445, startPoint y: 186, endPoint x: 608, endPoint y: 193, distance: 162.5
click at [608, 193] on h1 "capryloyl glycerin" at bounding box center [569, 189] width 255 height 18
copy h1 "capryloyl glycerin"
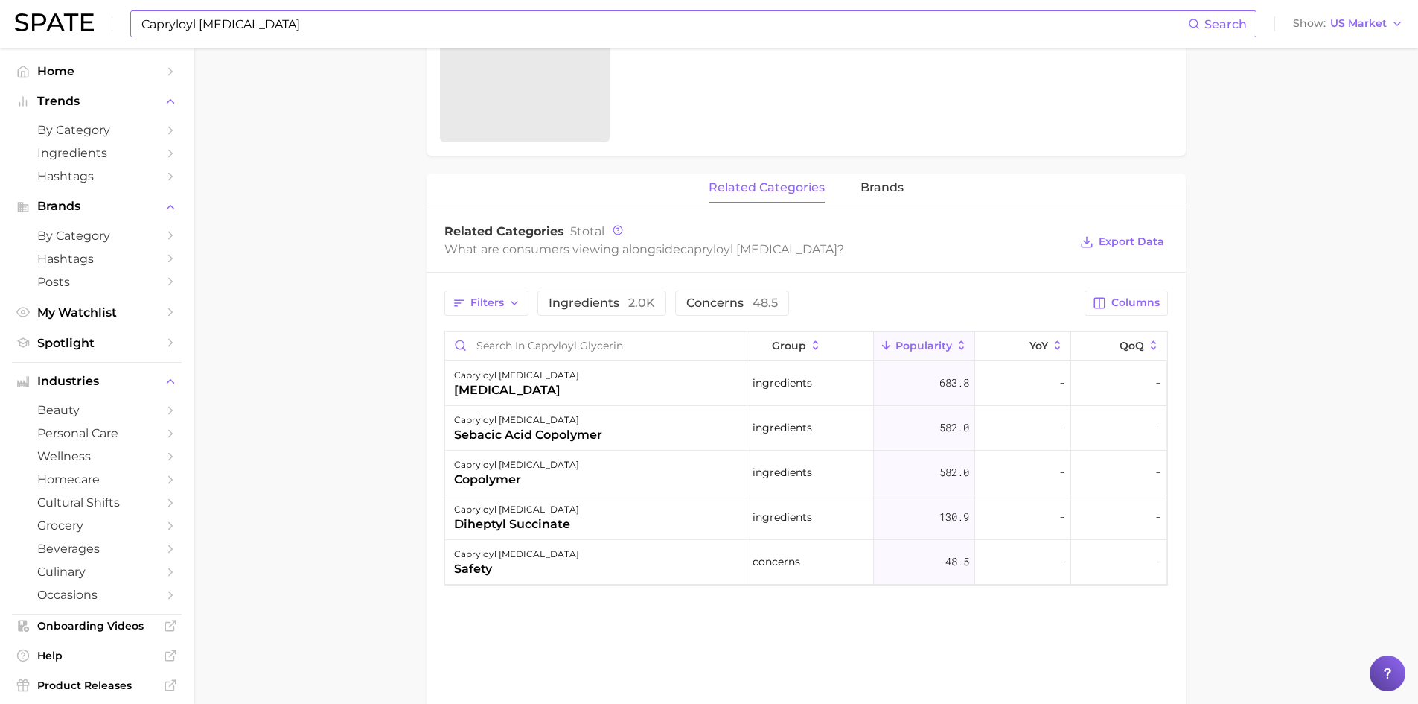
scroll to position [521, 0]
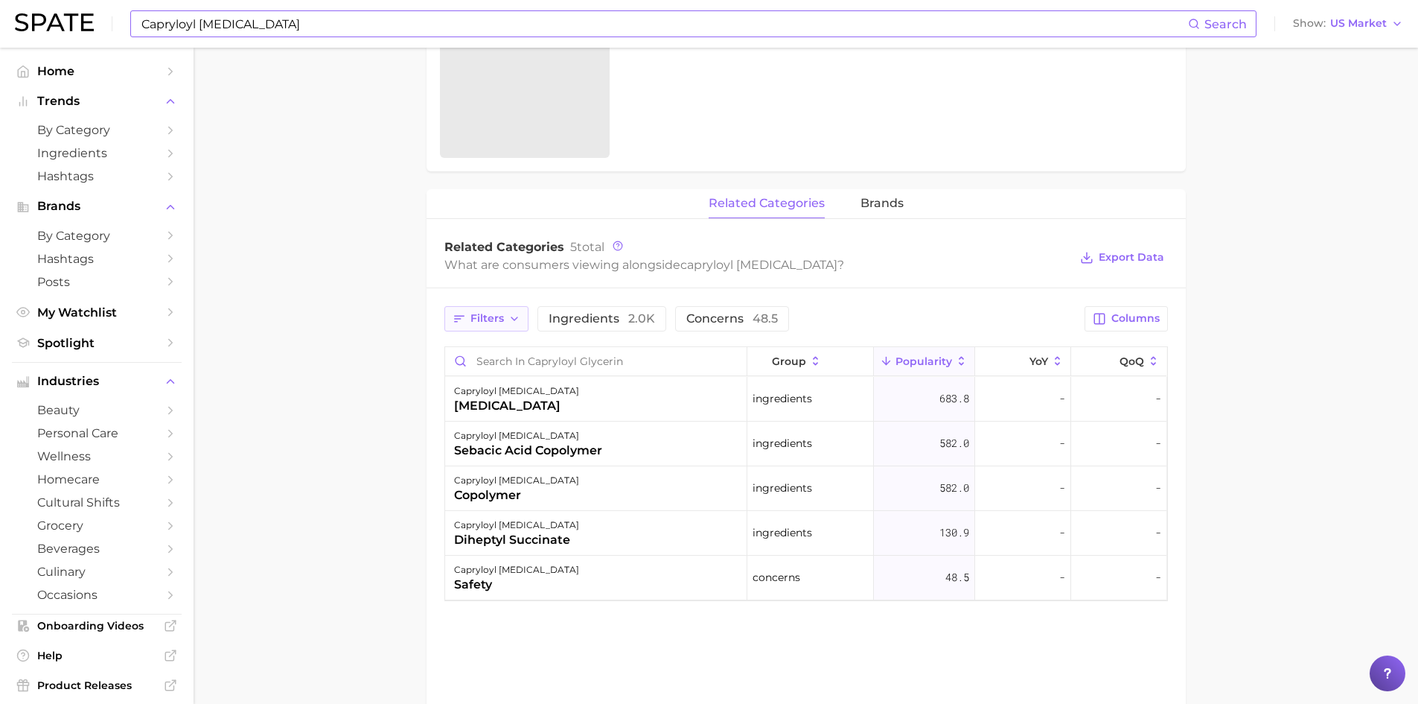
click at [485, 322] on span "Filters" at bounding box center [488, 318] width 34 height 13
click at [393, 350] on main "1. ingredients 2. scientific products 3. capryloyl glycerin Overview Google Tik…" at bounding box center [806, 198] width 1225 height 1345
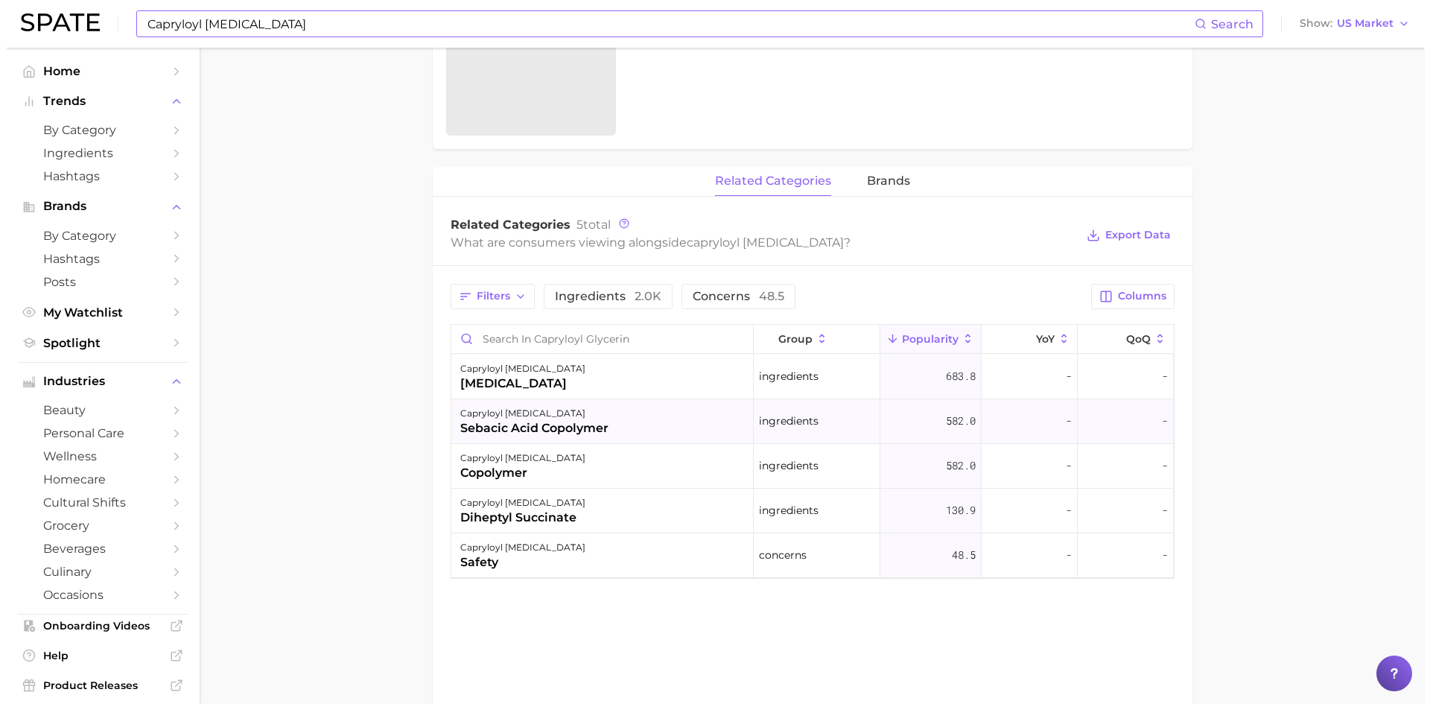
scroll to position [596, 0]
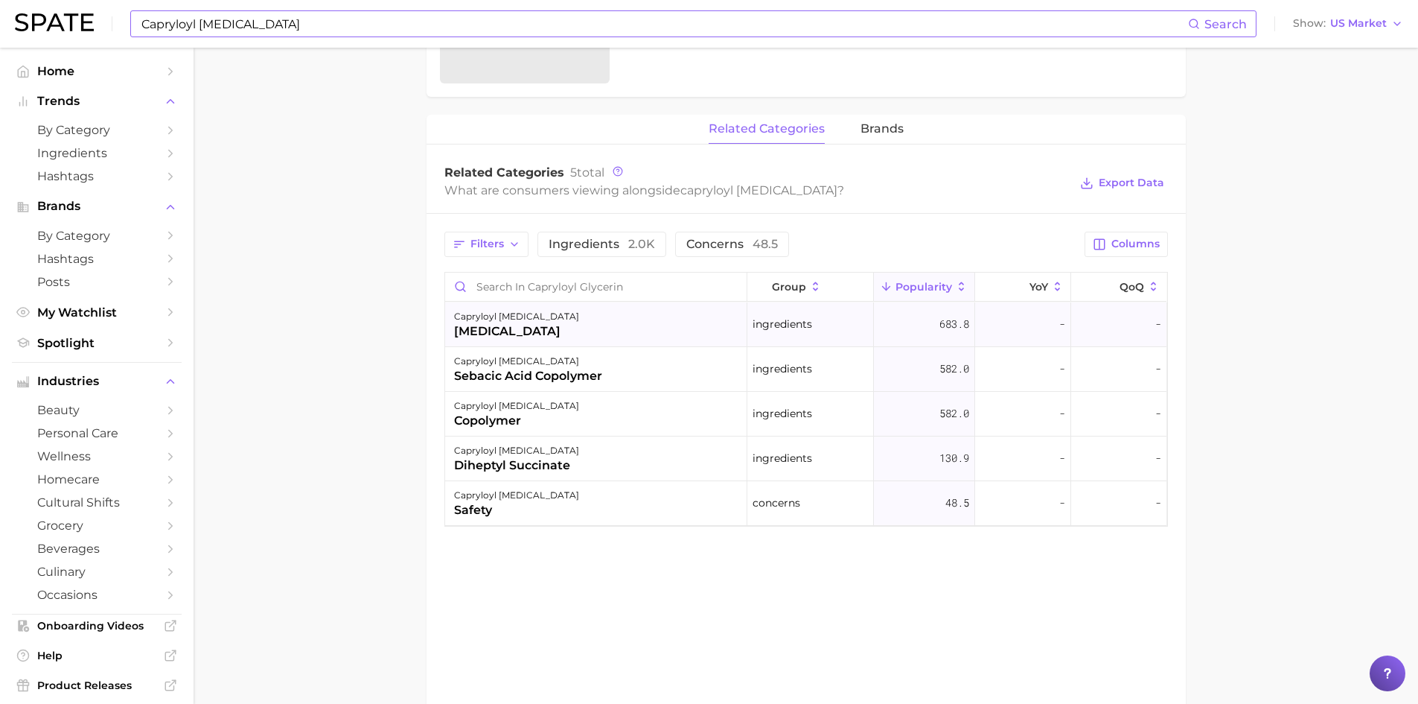
click at [530, 334] on div "glycerin" at bounding box center [516, 331] width 125 height 18
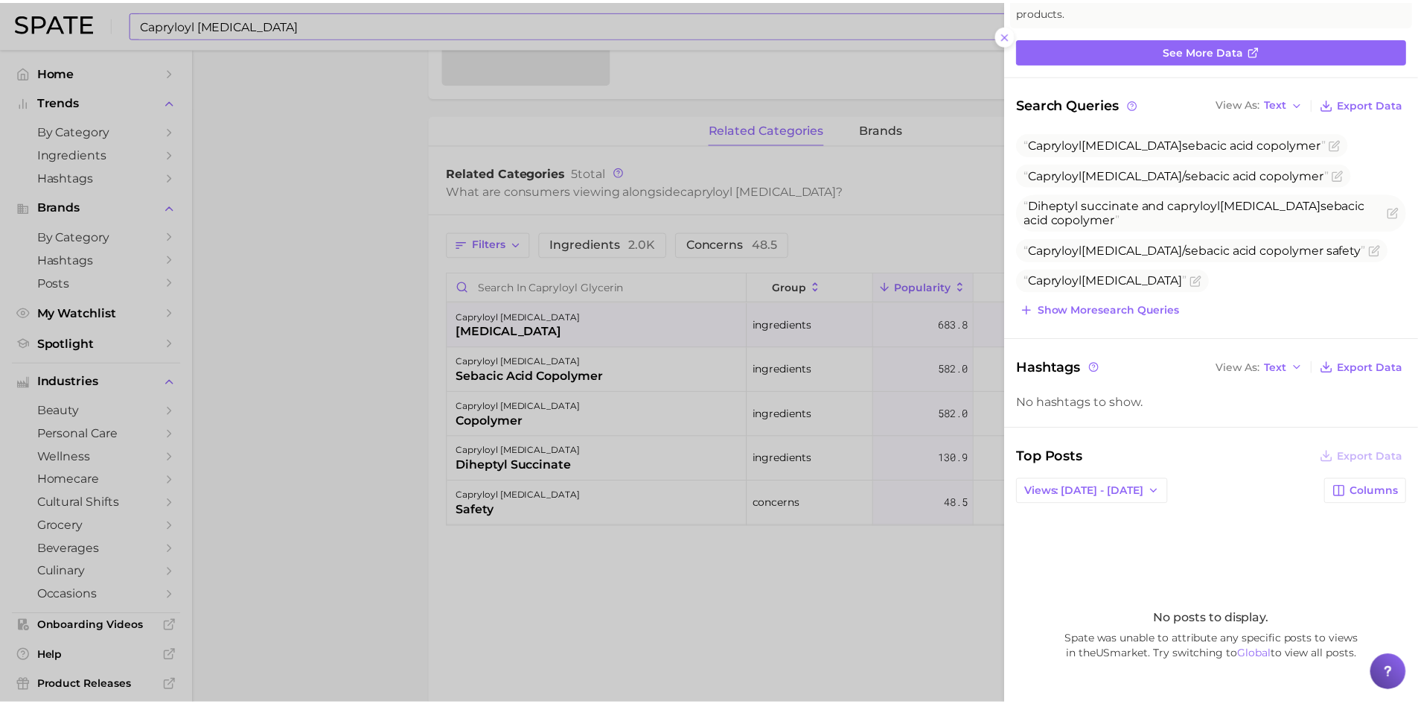
scroll to position [149, 0]
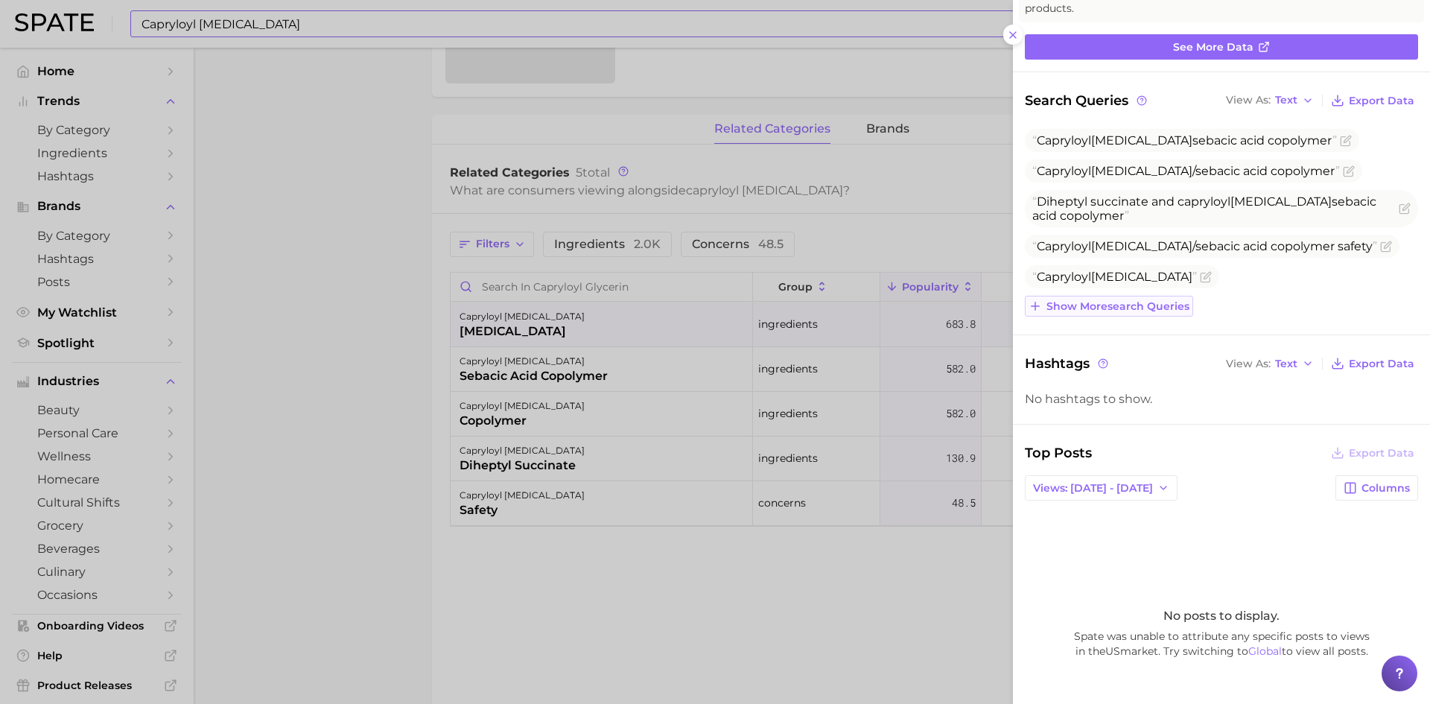
click at [1128, 298] on button "Show more search queries" at bounding box center [1109, 306] width 168 height 21
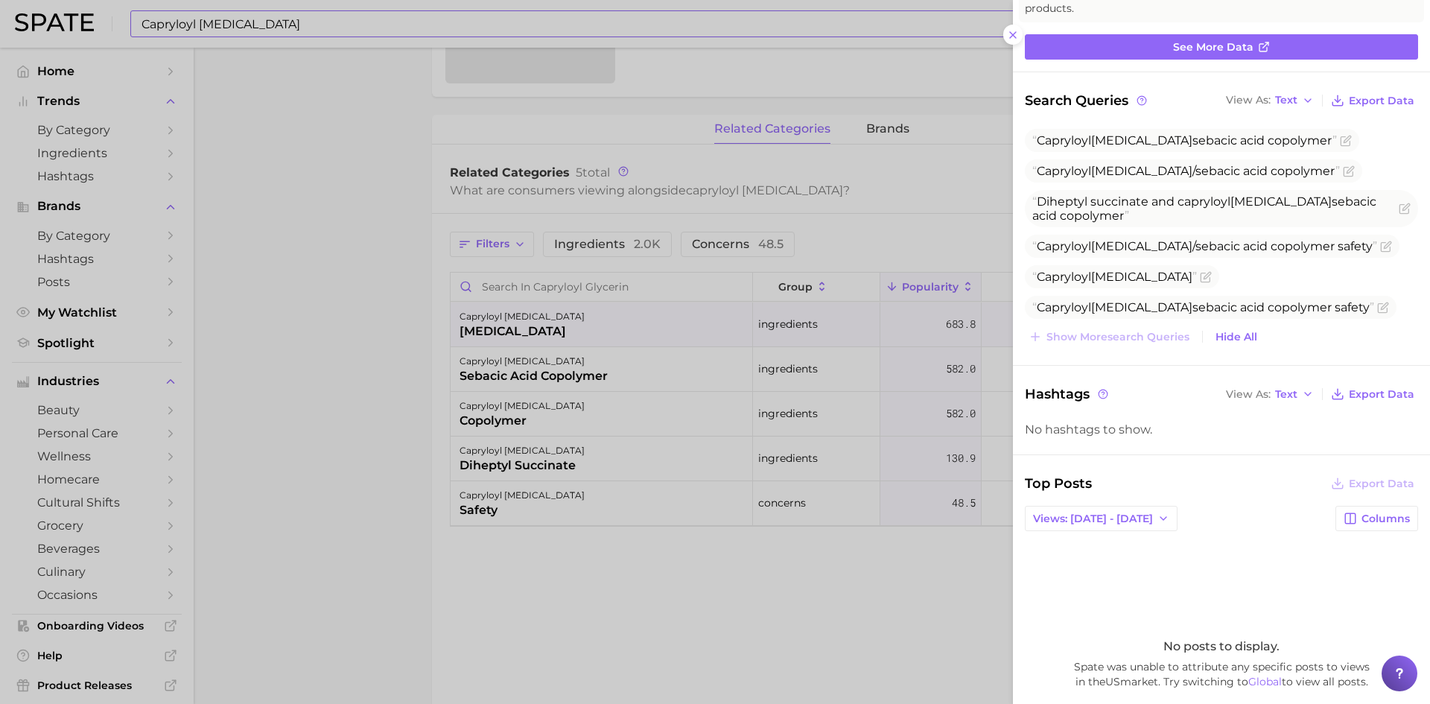
click at [486, 410] on div at bounding box center [715, 352] width 1430 height 704
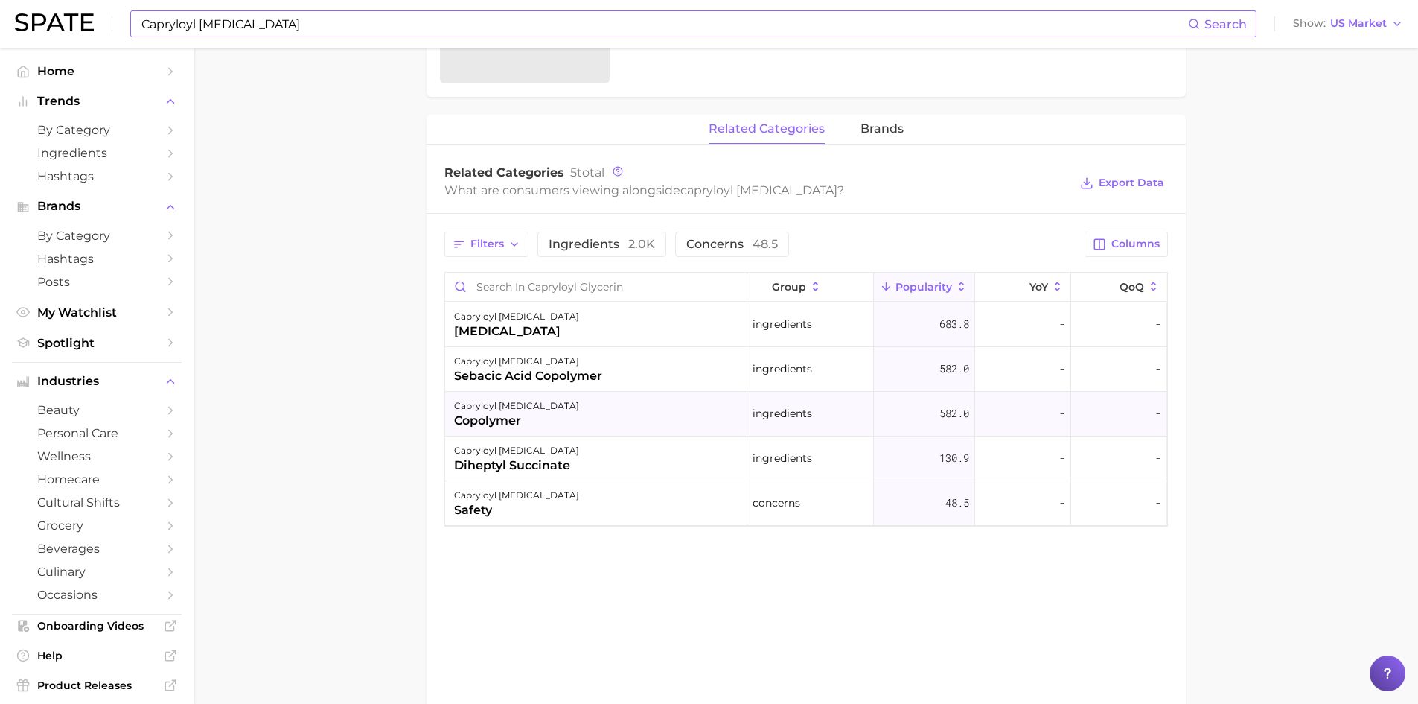
click at [487, 410] on div "capryloyl glycerin" at bounding box center [516, 406] width 125 height 18
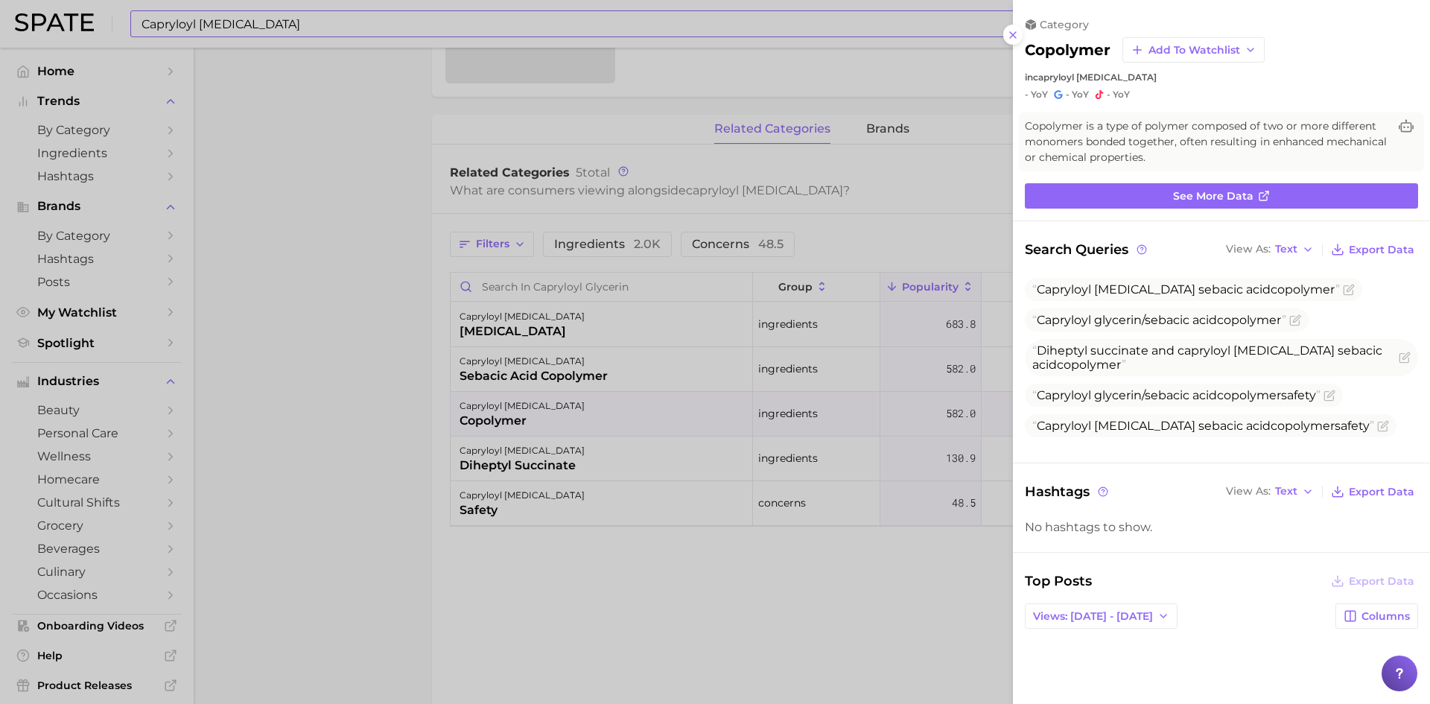
click at [526, 472] on div at bounding box center [715, 352] width 1430 height 704
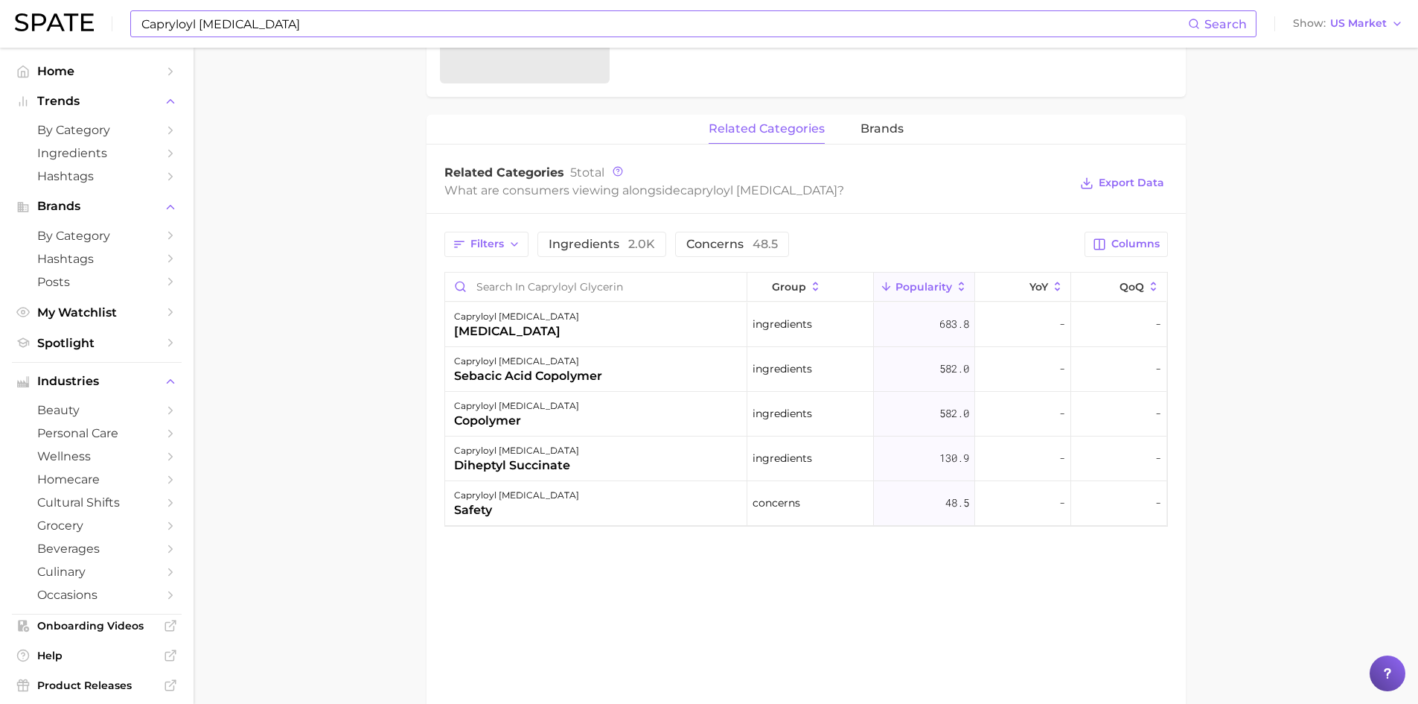
click at [526, 472] on div "diheptyl succinate" at bounding box center [516, 465] width 125 height 18
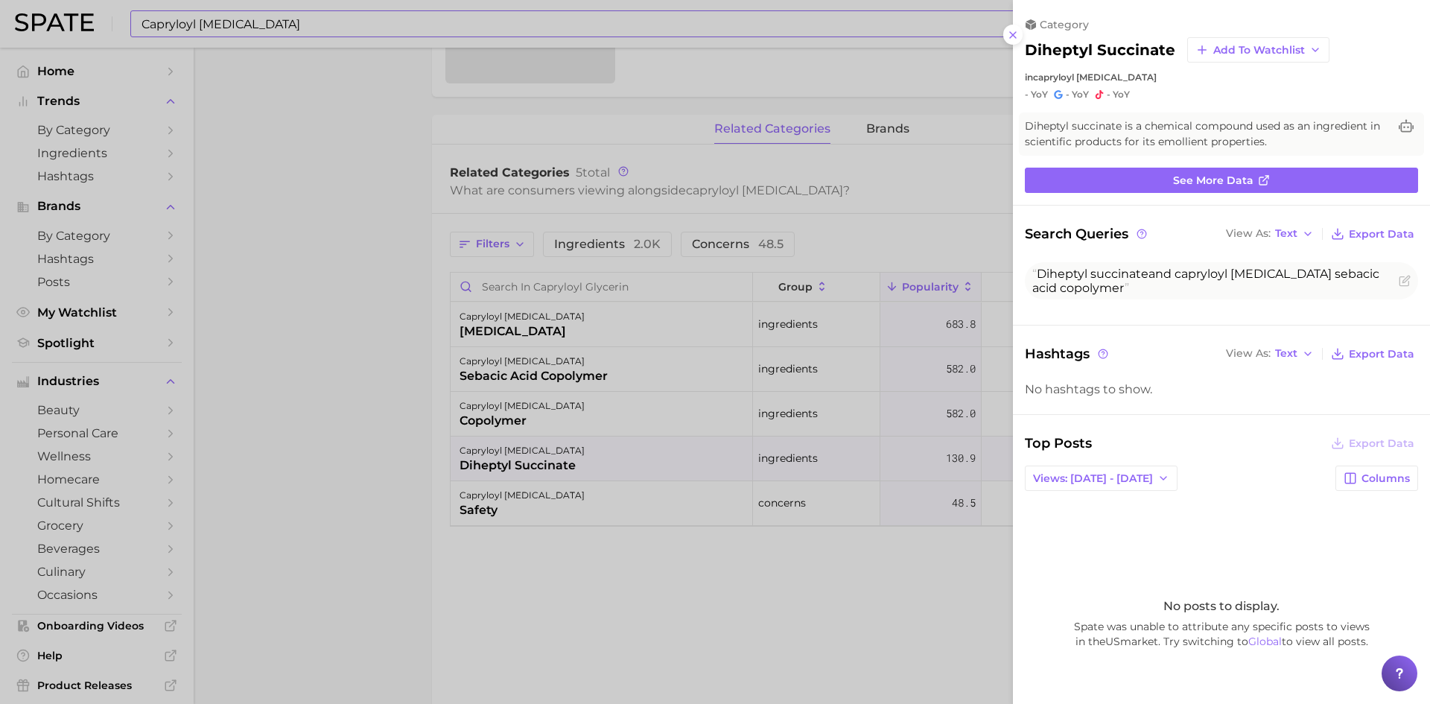
click at [509, 503] on div at bounding box center [715, 352] width 1430 height 704
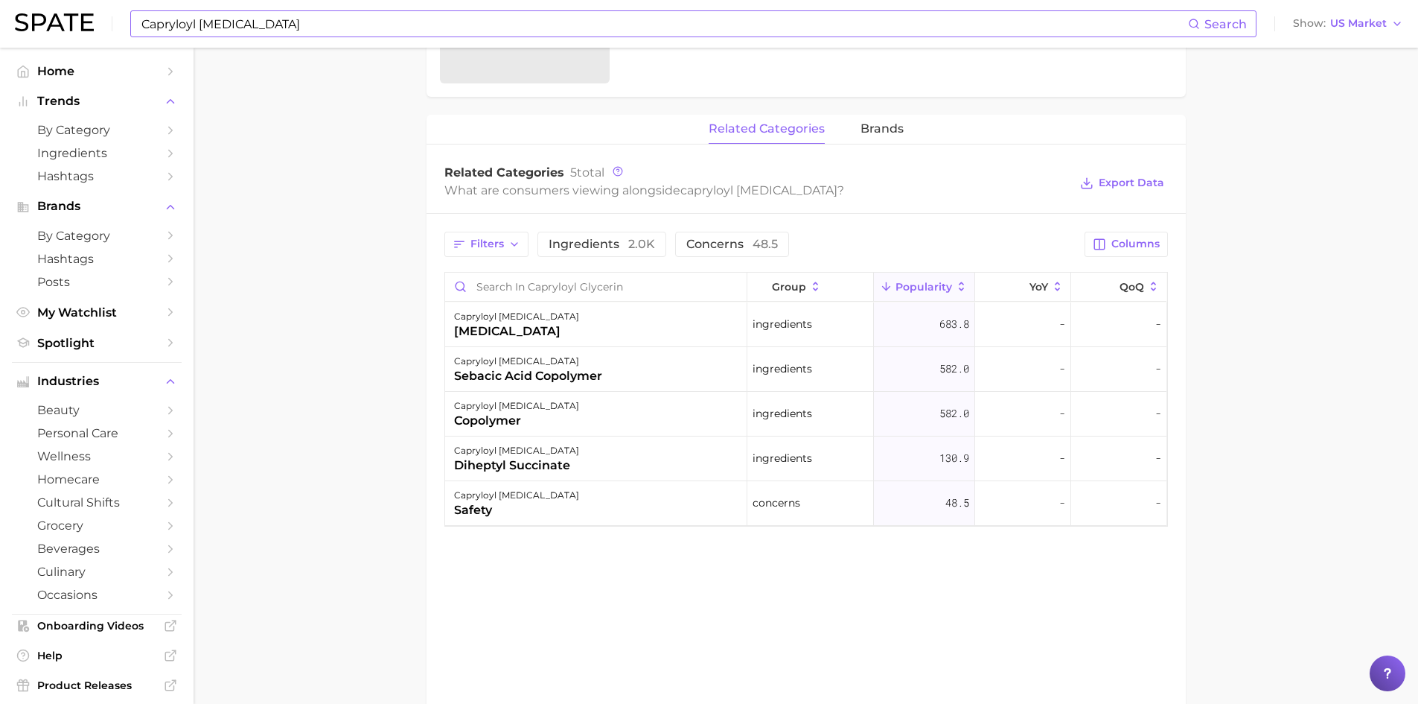
click at [509, 503] on div "capryloyl glycerin" at bounding box center [516, 495] width 125 height 18
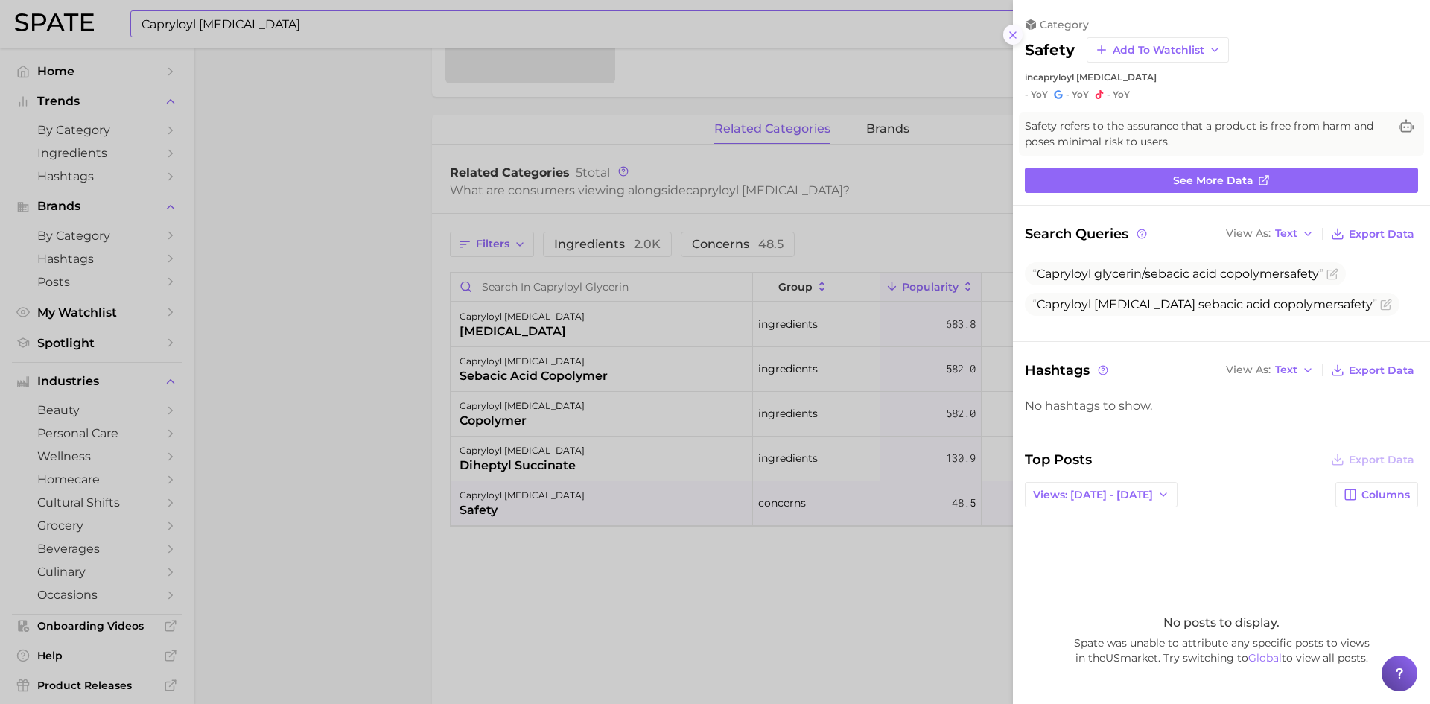
click at [1013, 34] on line at bounding box center [1013, 35] width 6 height 6
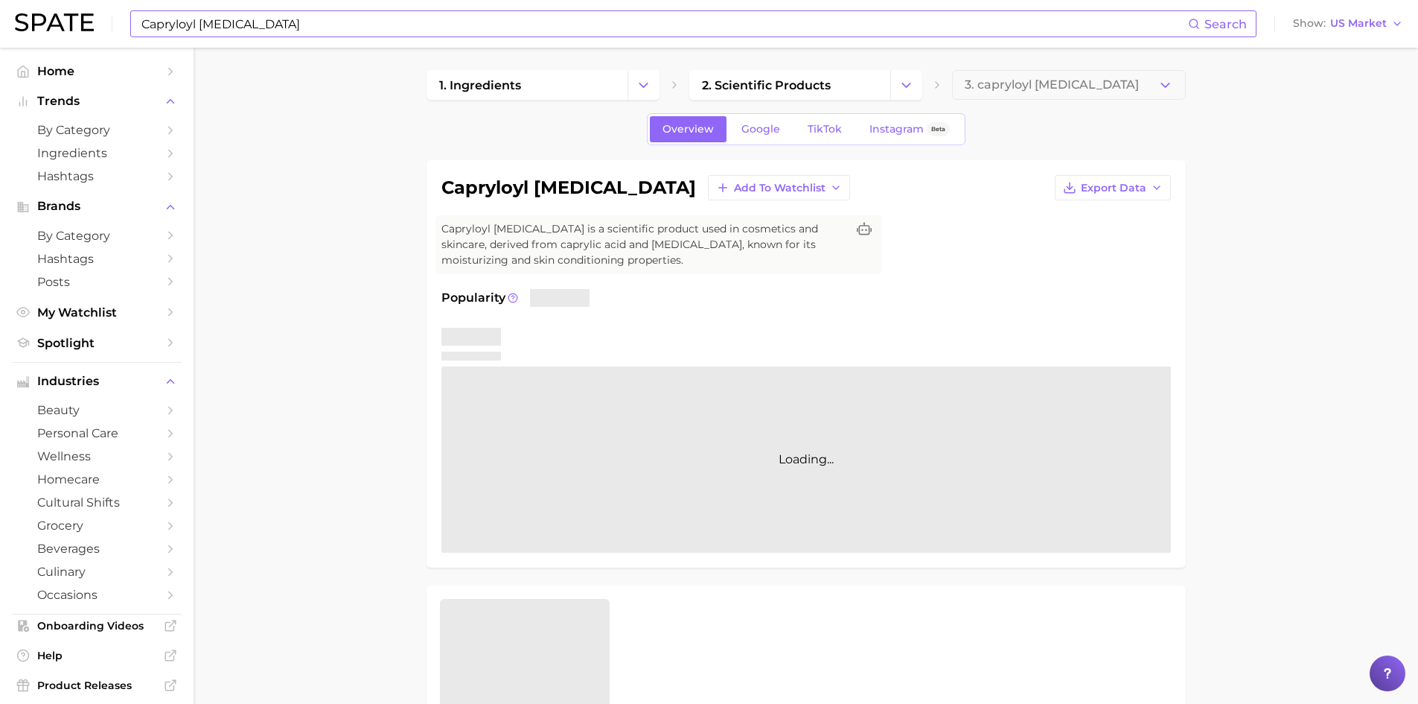
scroll to position [0, 0]
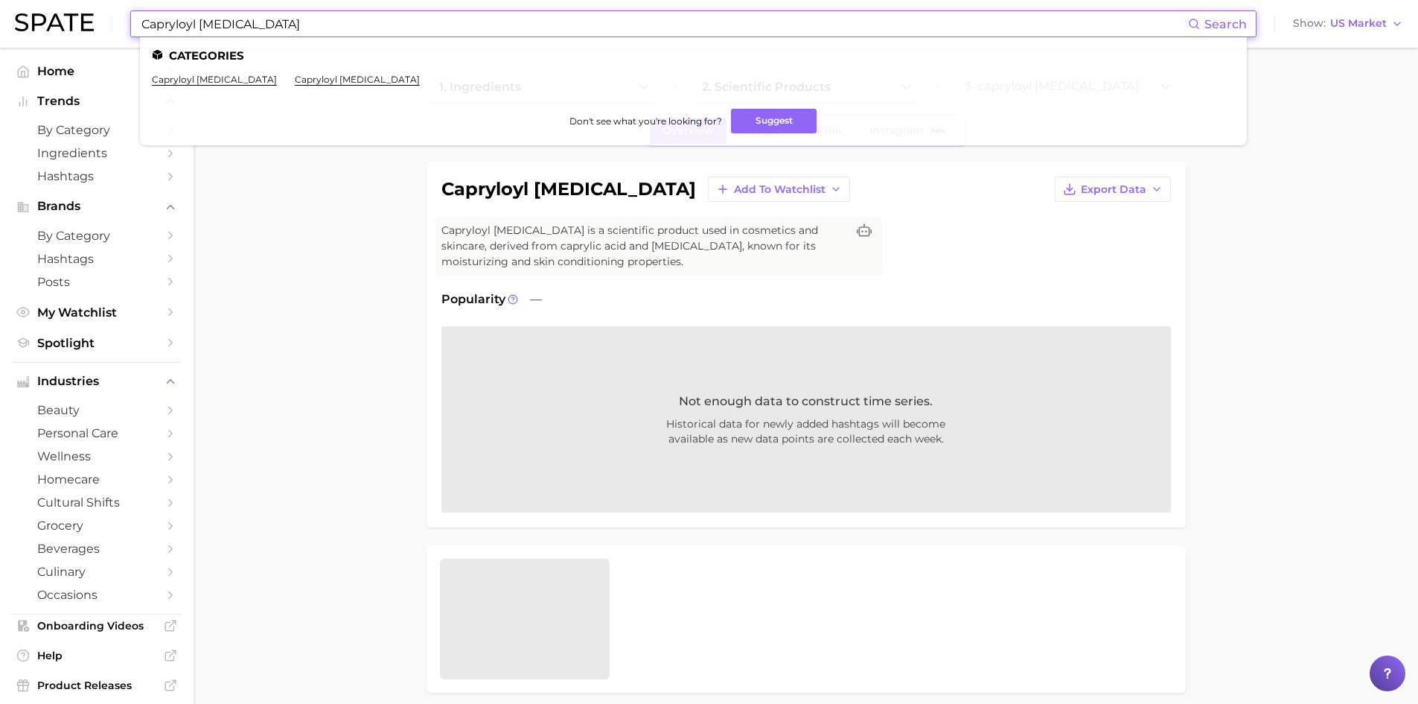
click at [194, 17] on input "Capryloyl Glycerin" at bounding box center [664, 23] width 1048 height 25
drag, startPoint x: 284, startPoint y: 25, endPoint x: 117, endPoint y: 26, distance: 166.8
click at [117, 26] on div "Capryloyl Glycerin Search Categories capryloyl glycerin capryloyl glycine Don't…" at bounding box center [709, 24] width 1389 height 48
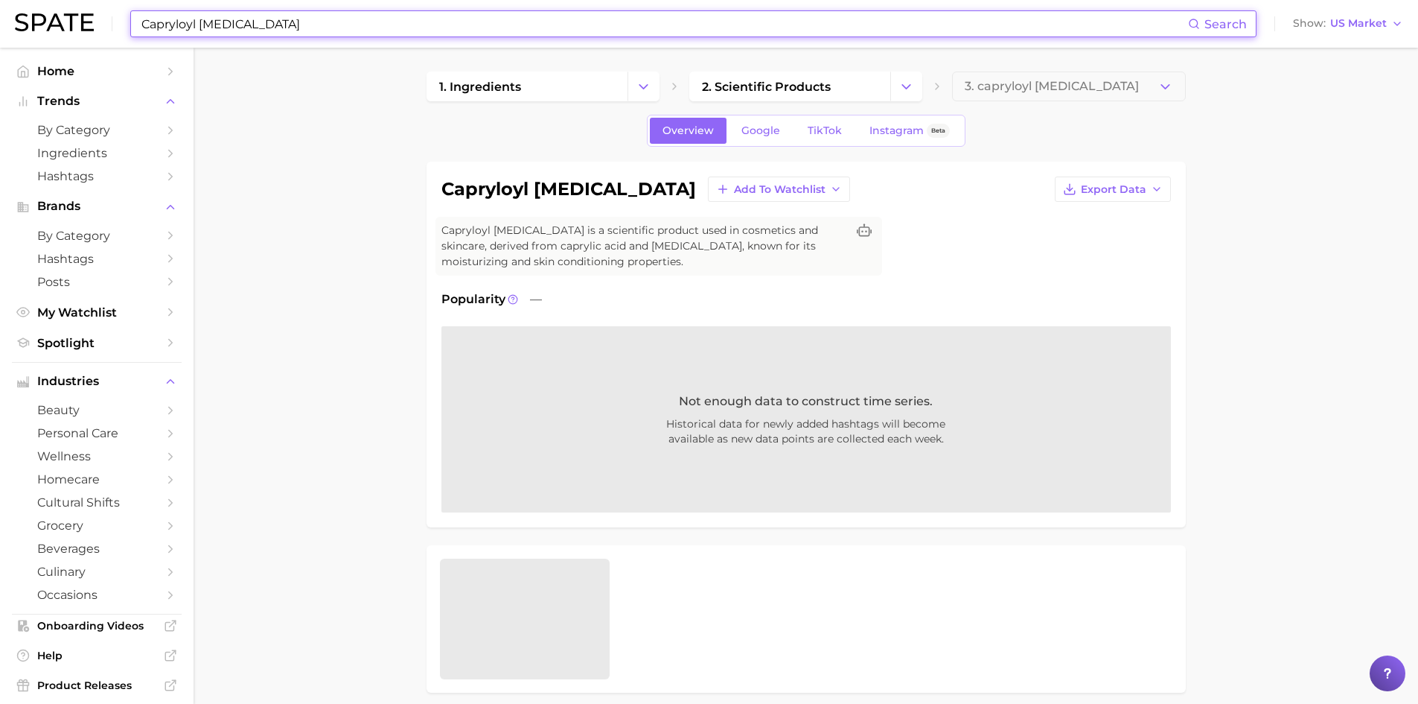
paste input "ocamidopropyl Hydroxysultaine"
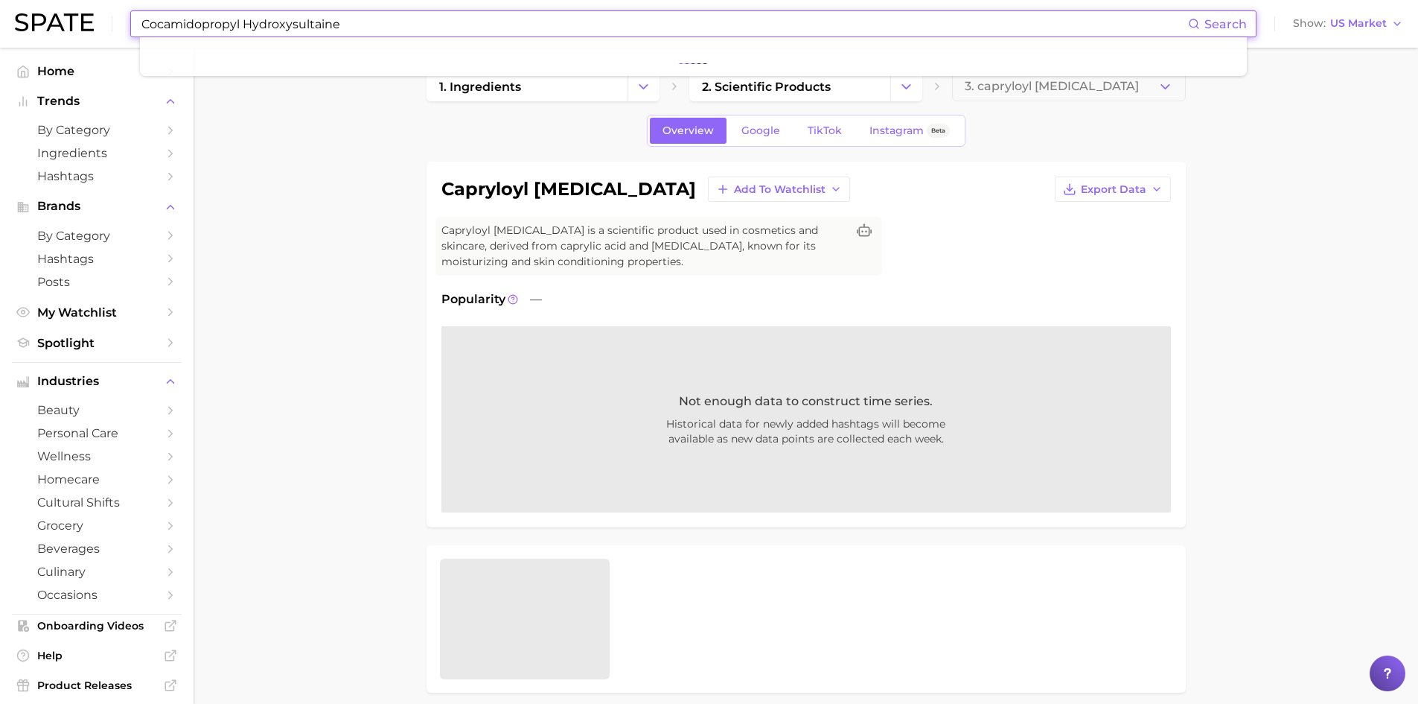
type input "Cocamidopropyl Hydroxysultaine"
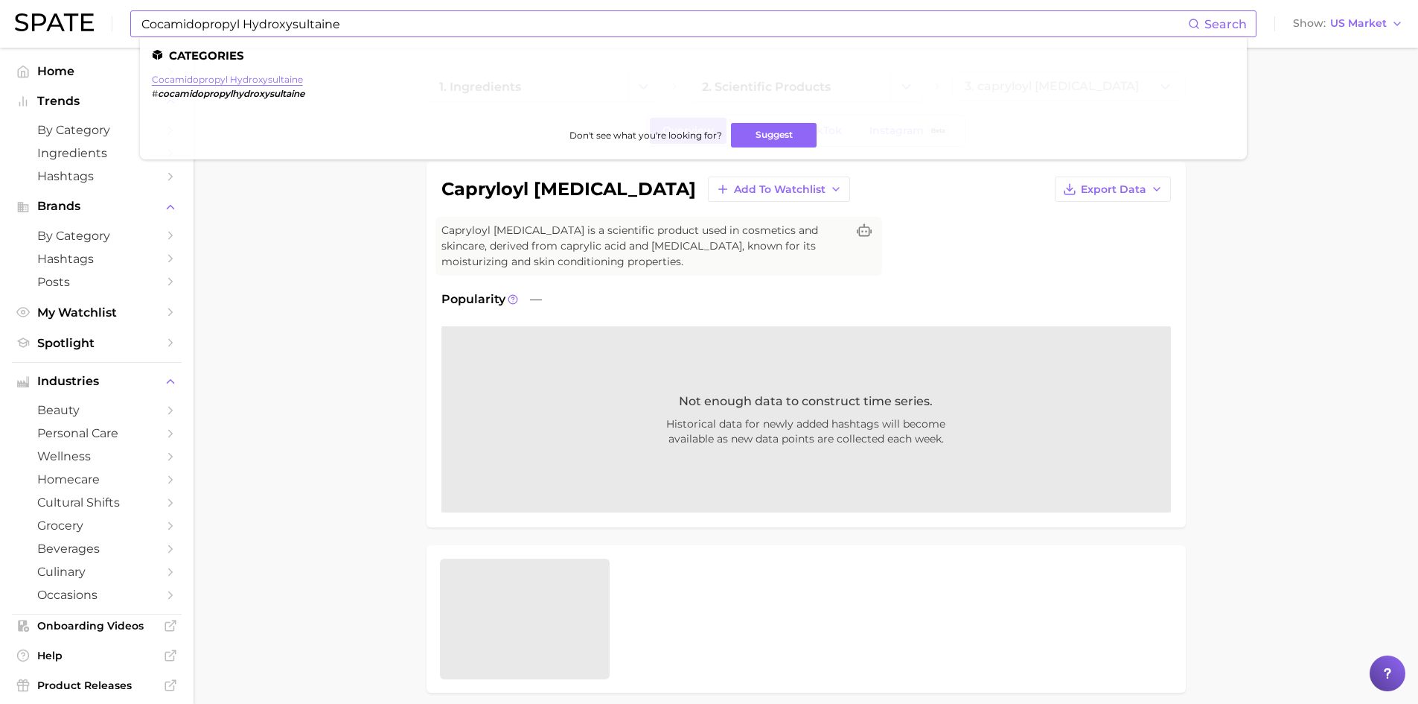
click at [250, 79] on link "cocamidopropyl hydroxysultaine" at bounding box center [227, 79] width 151 height 11
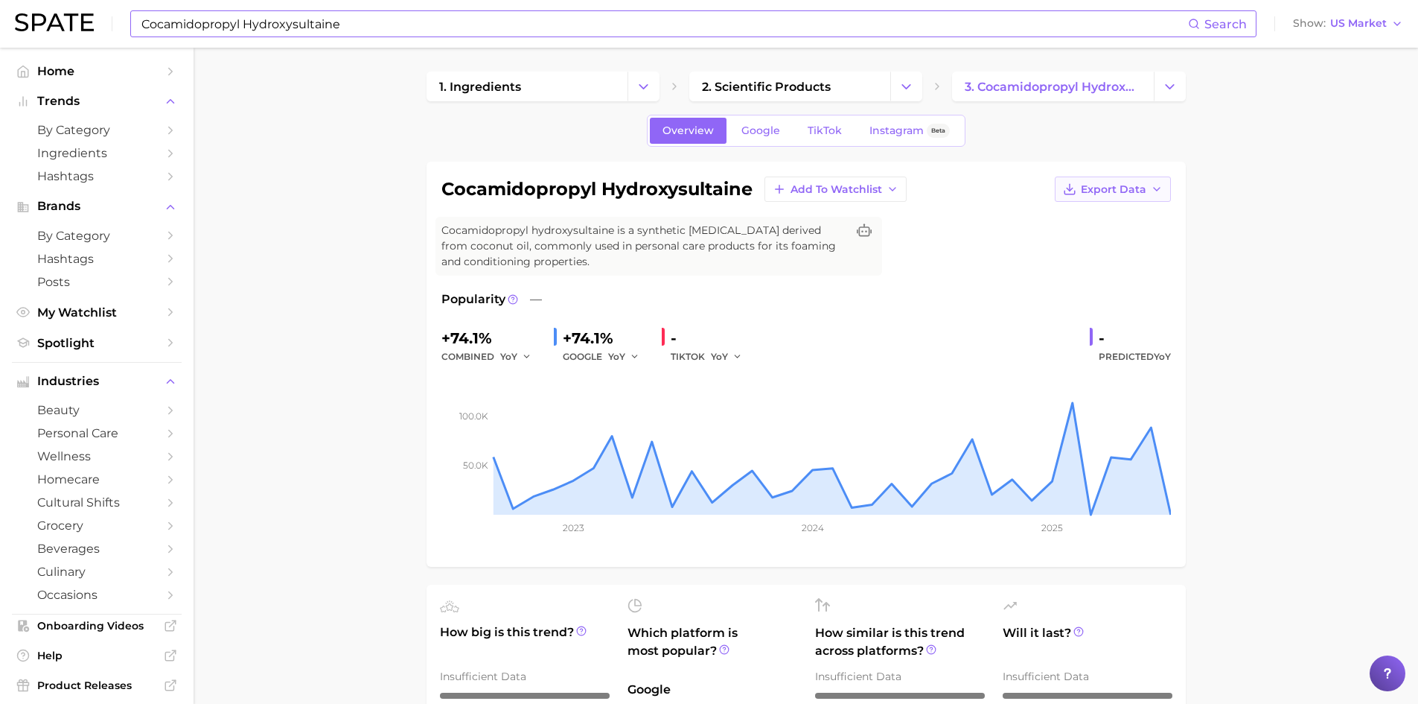
click at [1141, 196] on button "Export Data" at bounding box center [1113, 188] width 116 height 25
click at [1086, 249] on span "Time Series Image" at bounding box center [1083, 244] width 100 height 13
drag, startPoint x: 449, startPoint y: 340, endPoint x: 503, endPoint y: 337, distance: 54.4
click at [503, 337] on div "+74.1%" at bounding box center [492, 338] width 101 height 24
drag, startPoint x: 1097, startPoint y: 338, endPoint x: 1117, endPoint y: 333, distance: 20.0
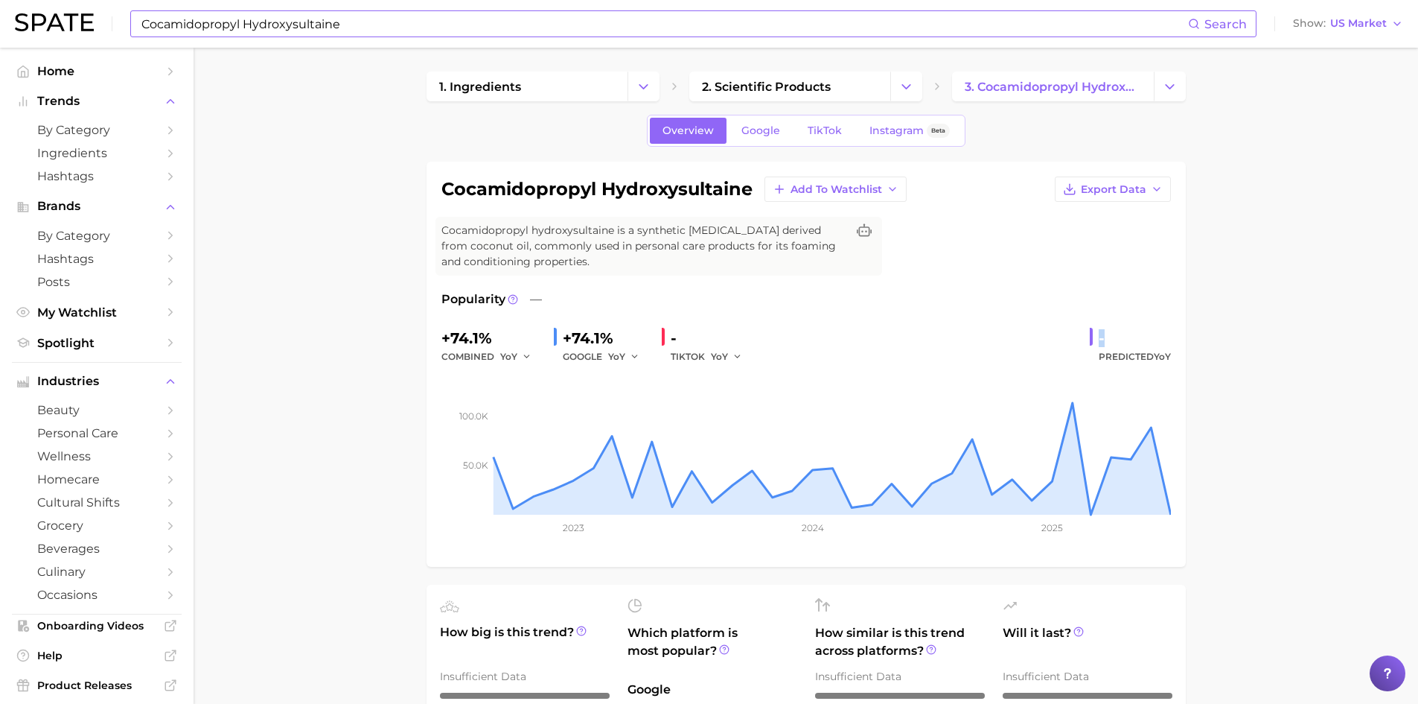
click at [1117, 333] on div "-" at bounding box center [1135, 338] width 72 height 24
drag, startPoint x: 449, startPoint y: 337, endPoint x: 496, endPoint y: 343, distance: 47.3
click at [496, 343] on div "+74.1%" at bounding box center [492, 338] width 101 height 24
copy div "74.1%"
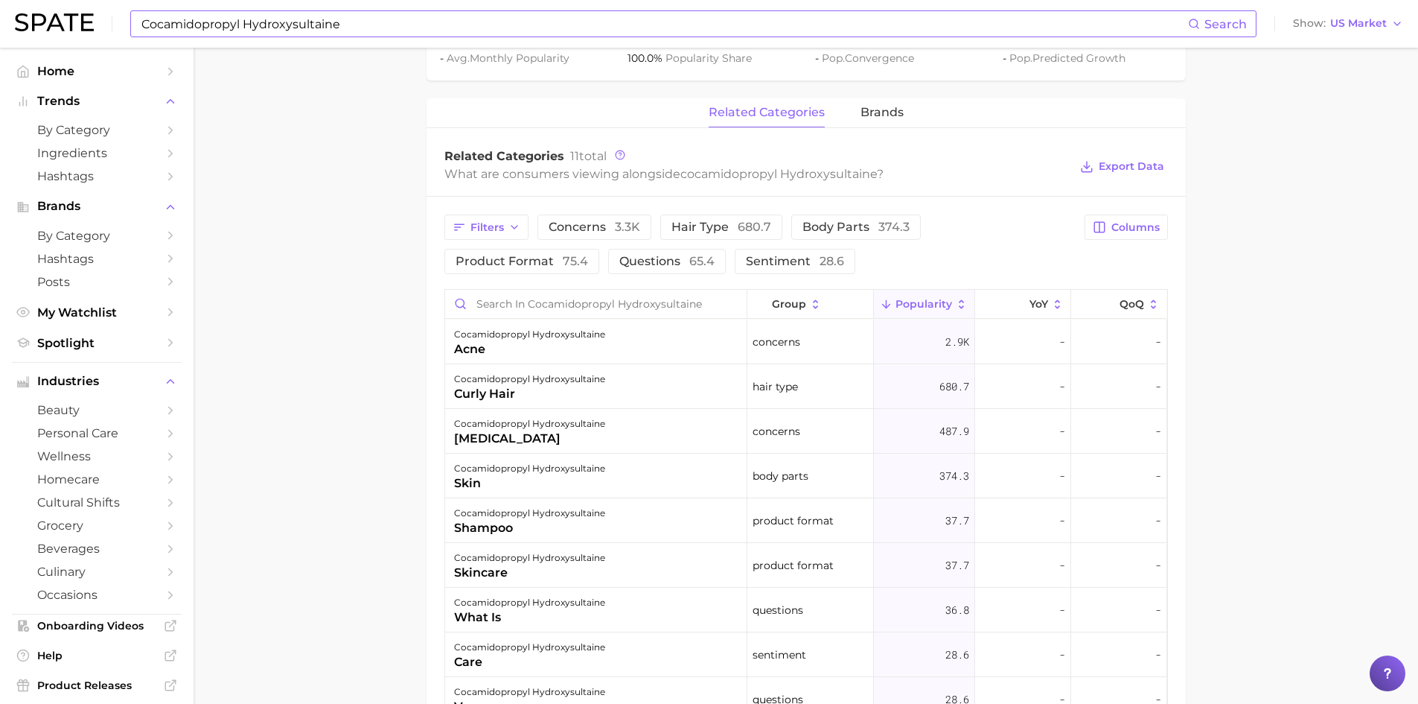
scroll to position [670, 0]
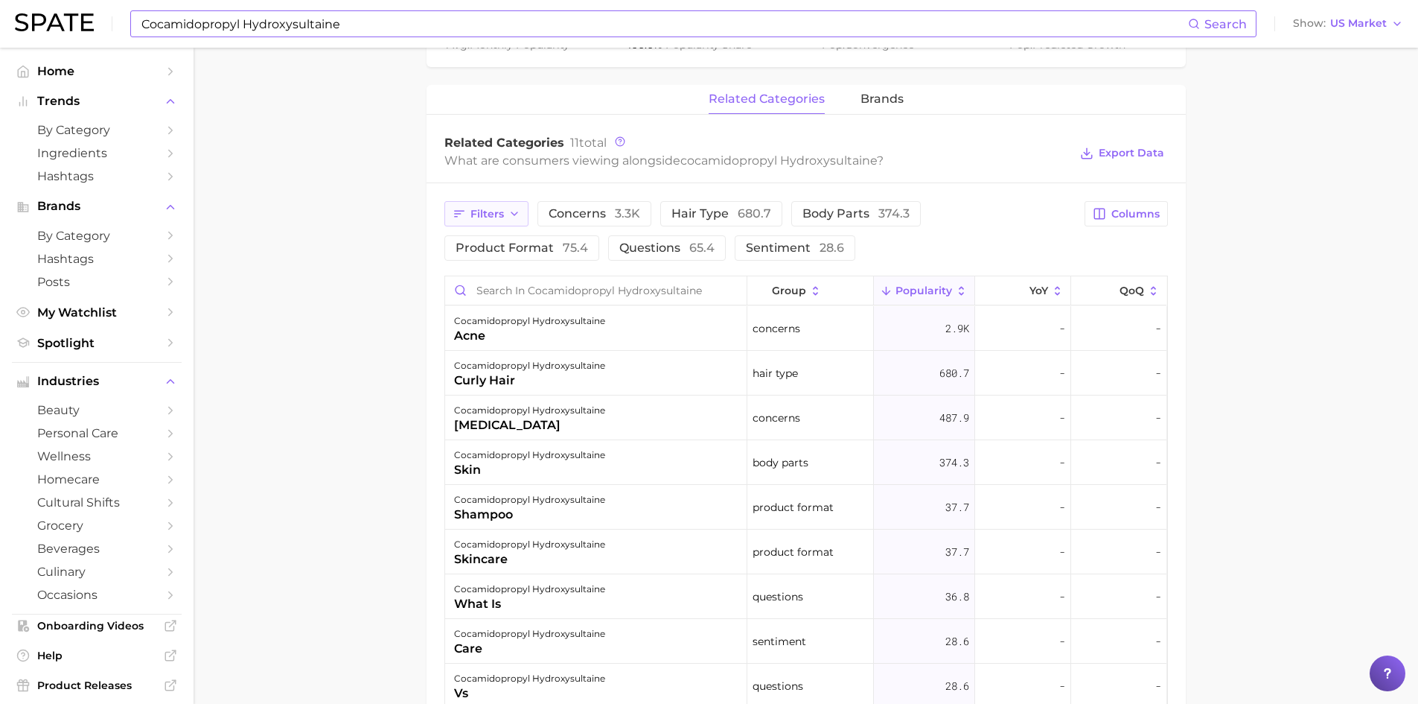
click at [510, 217] on icon "button" at bounding box center [515, 214] width 12 height 12
click at [510, 216] on icon "button" at bounding box center [515, 214] width 12 height 12
click at [487, 278] on button "benefits 16.2" at bounding box center [569, 277] width 232 height 24
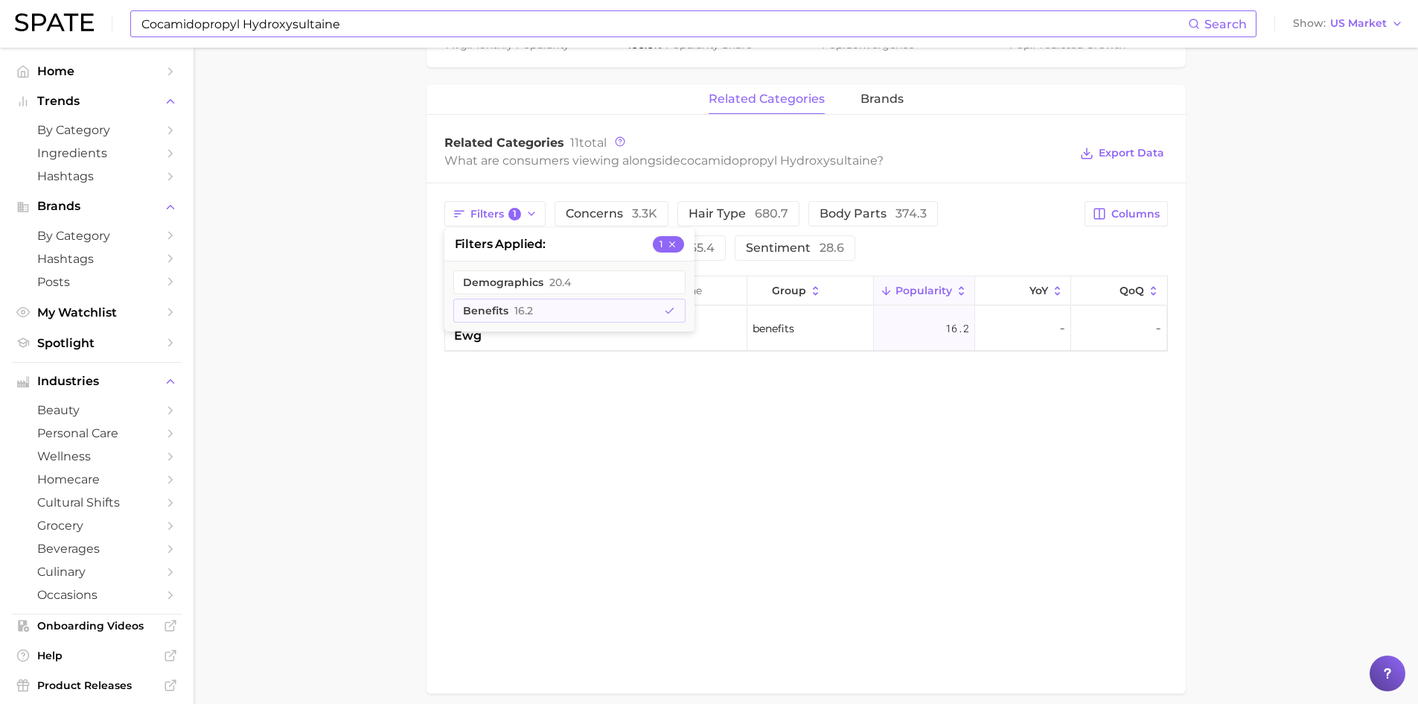
click at [329, 379] on main "1. ingredients 2. scientific products 3. cocamidopropyl hydroxysultaine Overvie…" at bounding box center [806, 73] width 1225 height 1390
click at [533, 345] on div "cocamidopropyl hydroxysultaine ewg" at bounding box center [596, 328] width 302 height 45
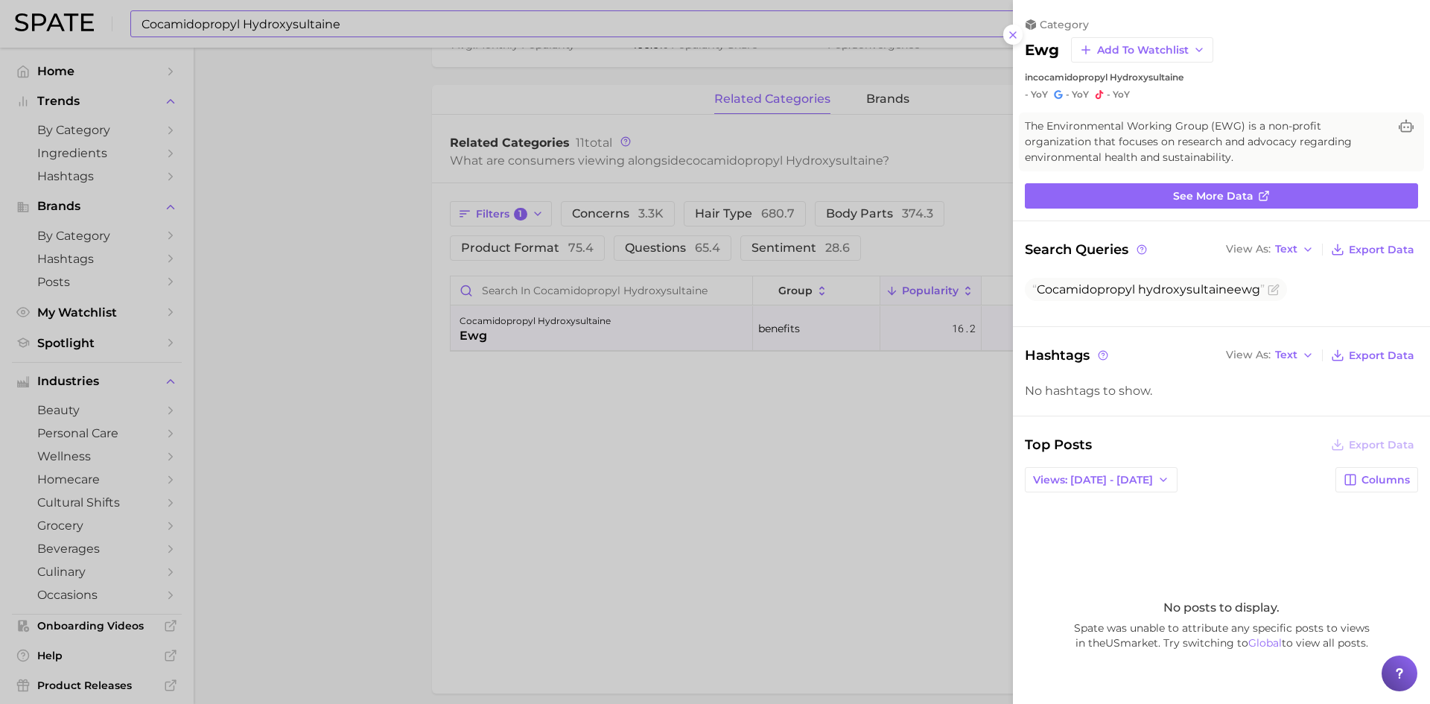
click at [1016, 36] on icon at bounding box center [1013, 35] width 12 height 12
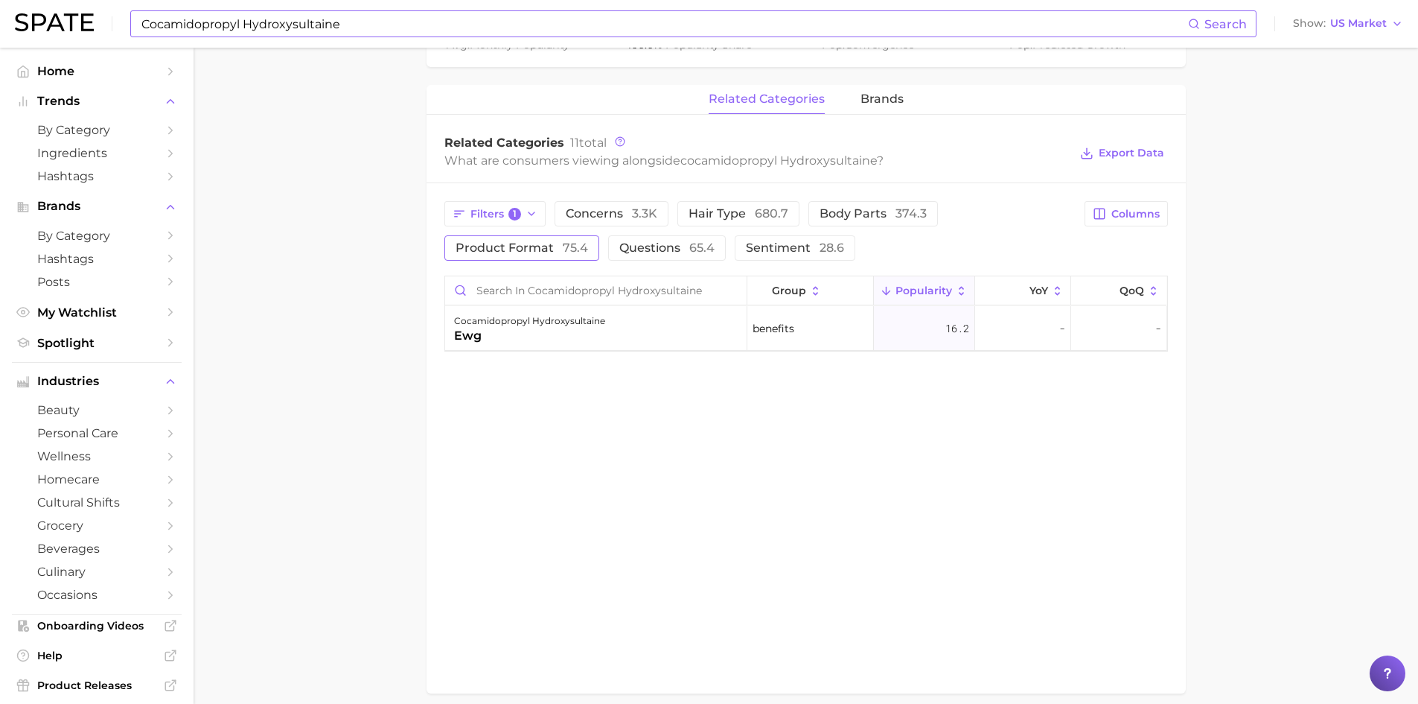
click at [546, 248] on span "product format 75.4" at bounding box center [522, 248] width 133 height 12
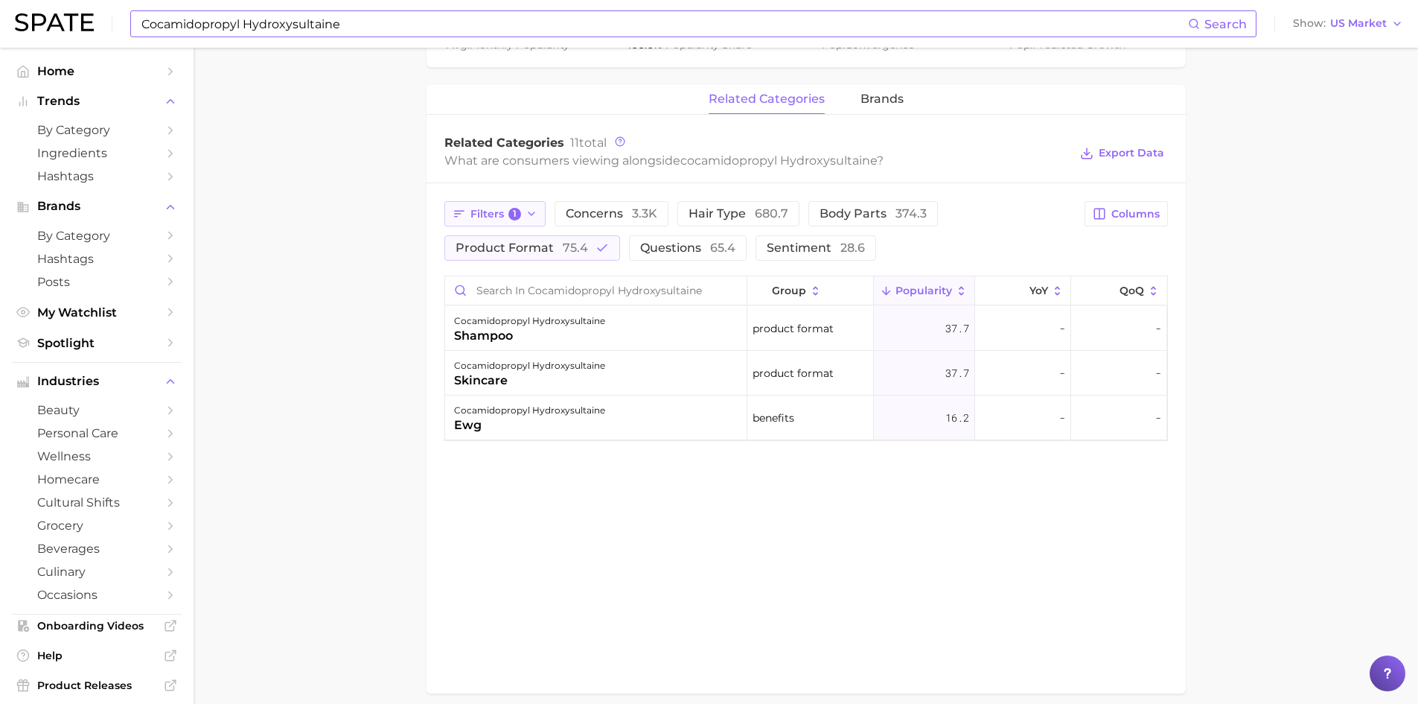
click at [533, 214] on icon "button" at bounding box center [532, 214] width 12 height 12
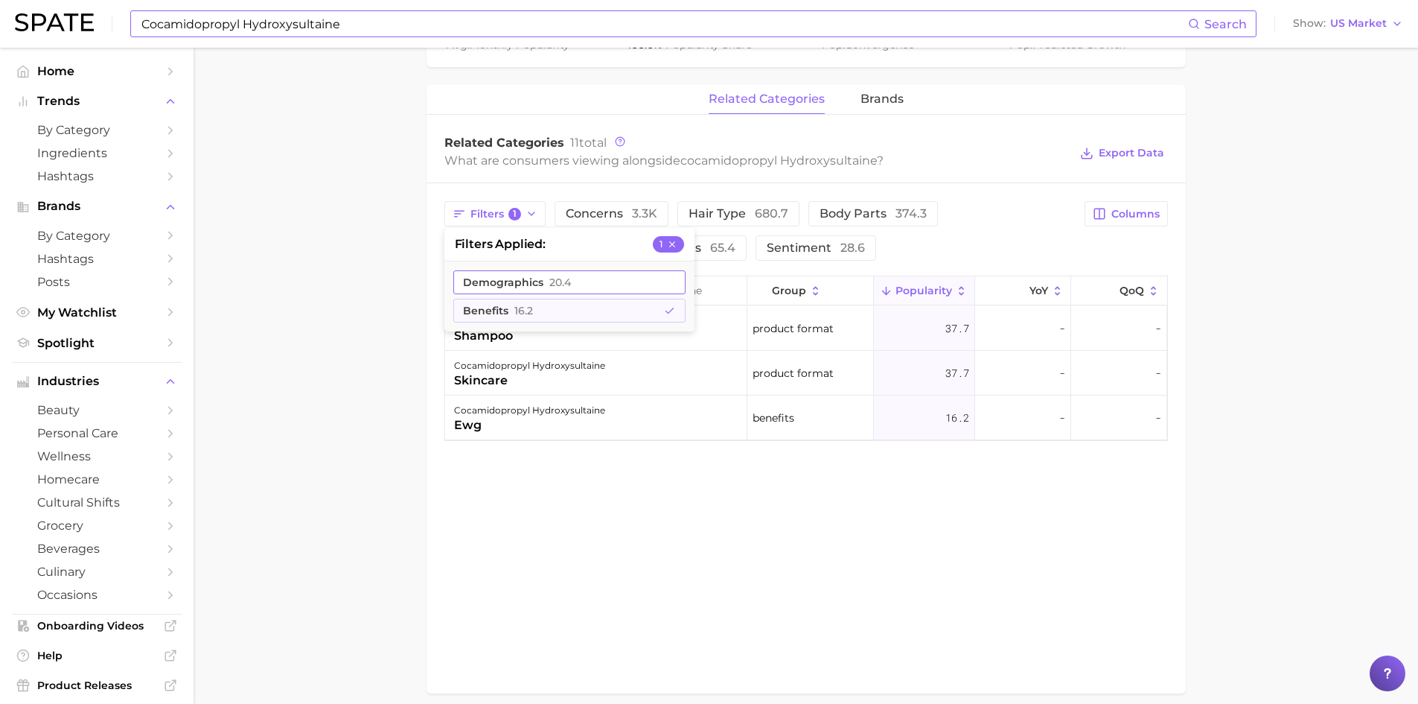
click at [539, 287] on button "demographics 20.4" at bounding box center [569, 282] width 232 height 24
click at [667, 284] on polyline "button" at bounding box center [670, 281] width 8 height 5
click at [666, 309] on icon "button" at bounding box center [670, 311] width 12 height 12
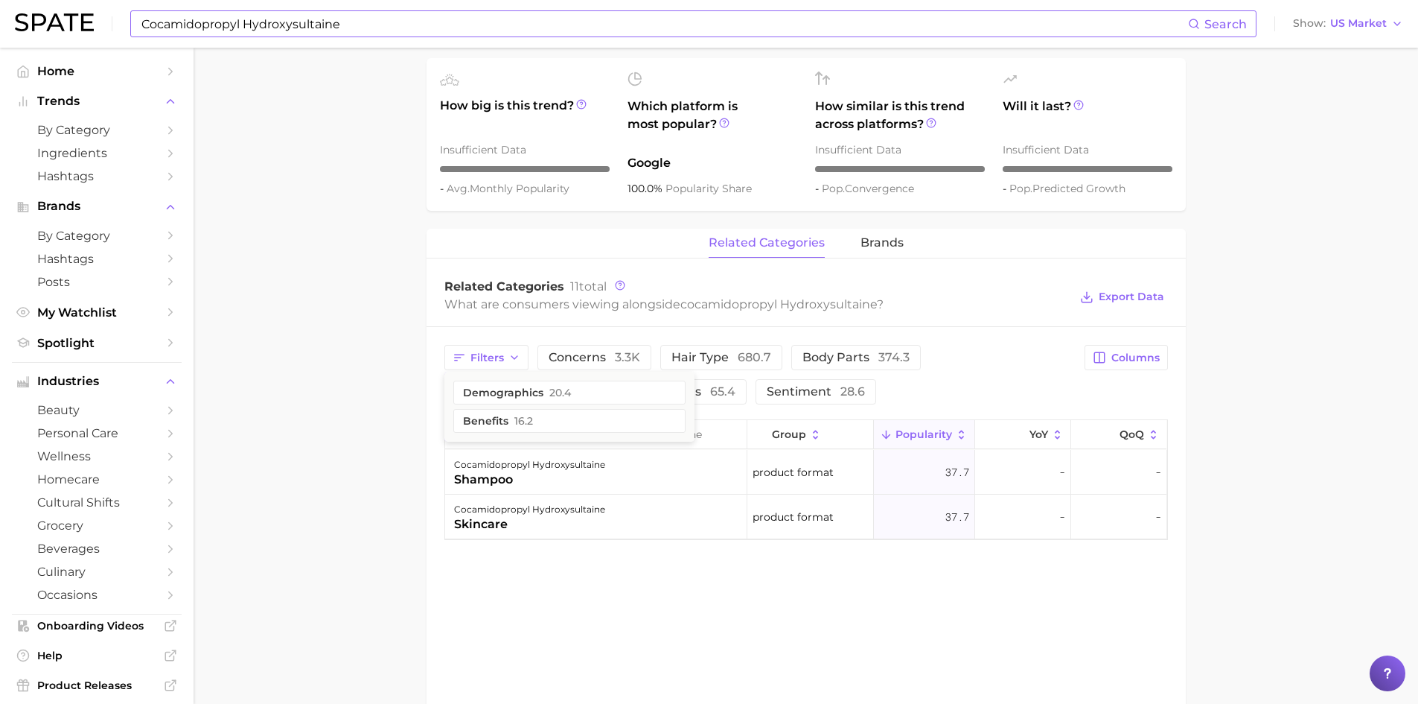
scroll to position [521, 0]
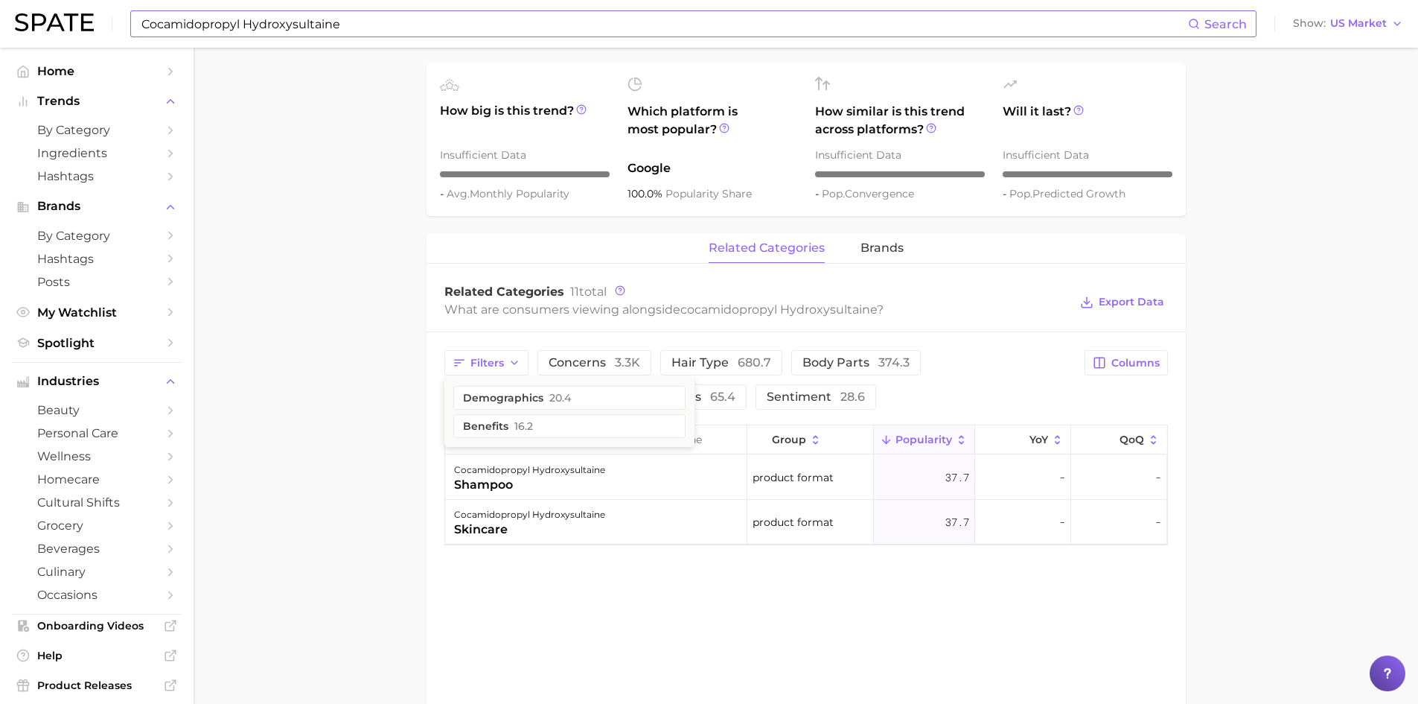
click at [610, 559] on div "Filters demographics 20.4 benefits 16.2 concerns 3.3k hair type 680.7 body part…" at bounding box center [806, 447] width 759 height 231
click at [591, 398] on button "product format 75.4" at bounding box center [533, 396] width 176 height 25
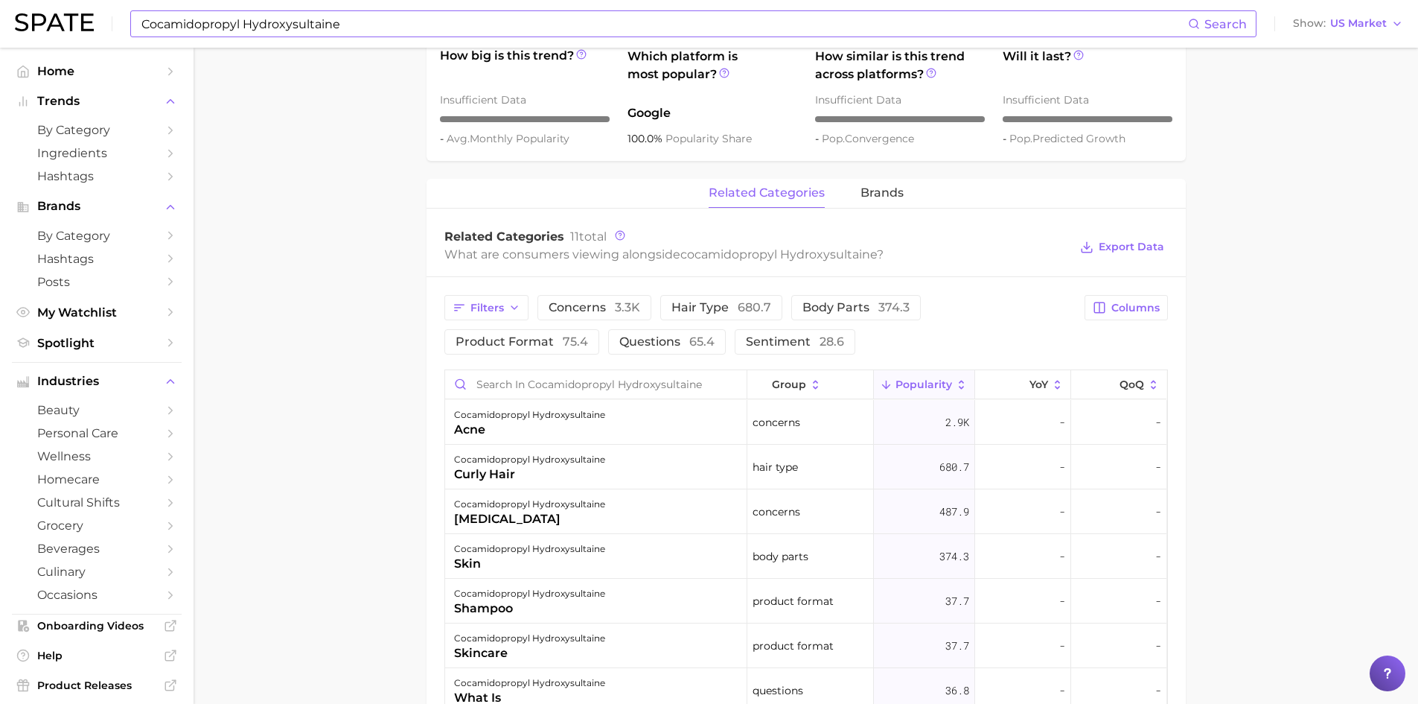
scroll to position [596, 0]
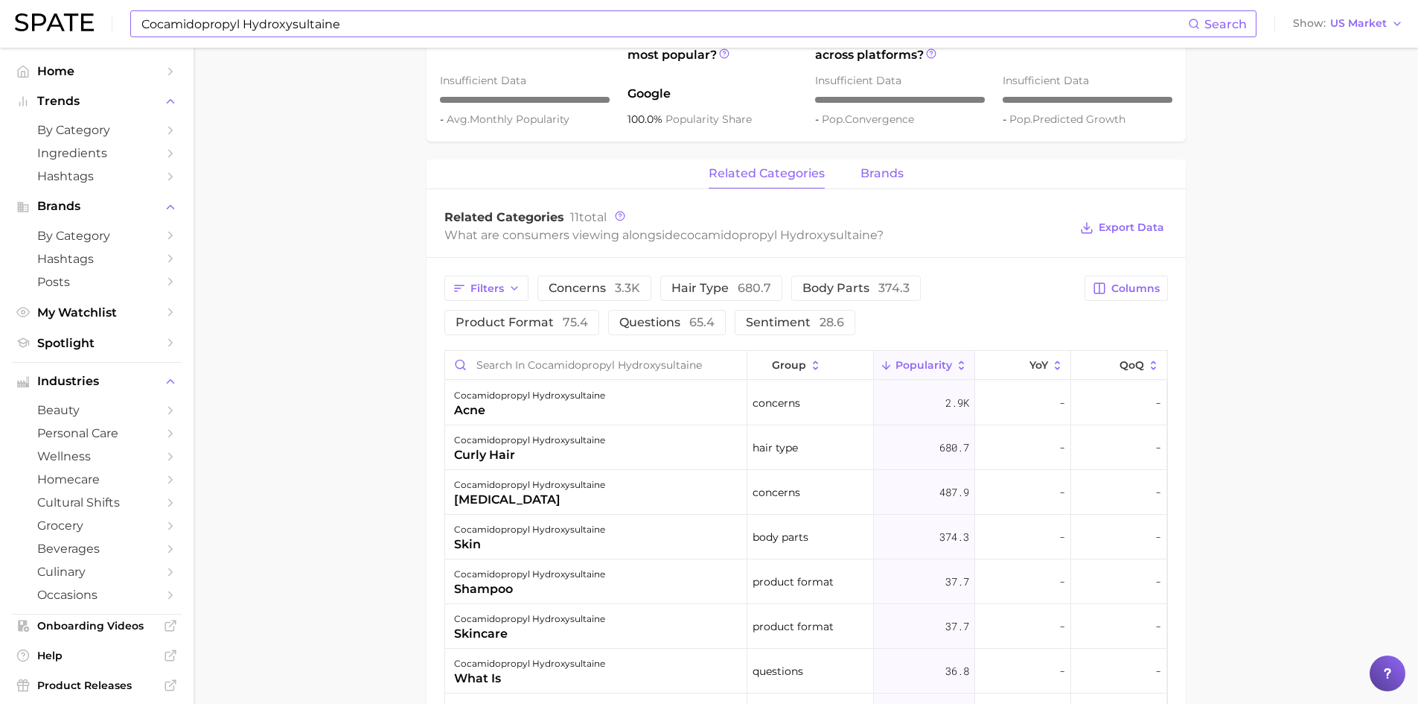
click at [873, 170] on span "brands" at bounding box center [882, 173] width 43 height 13
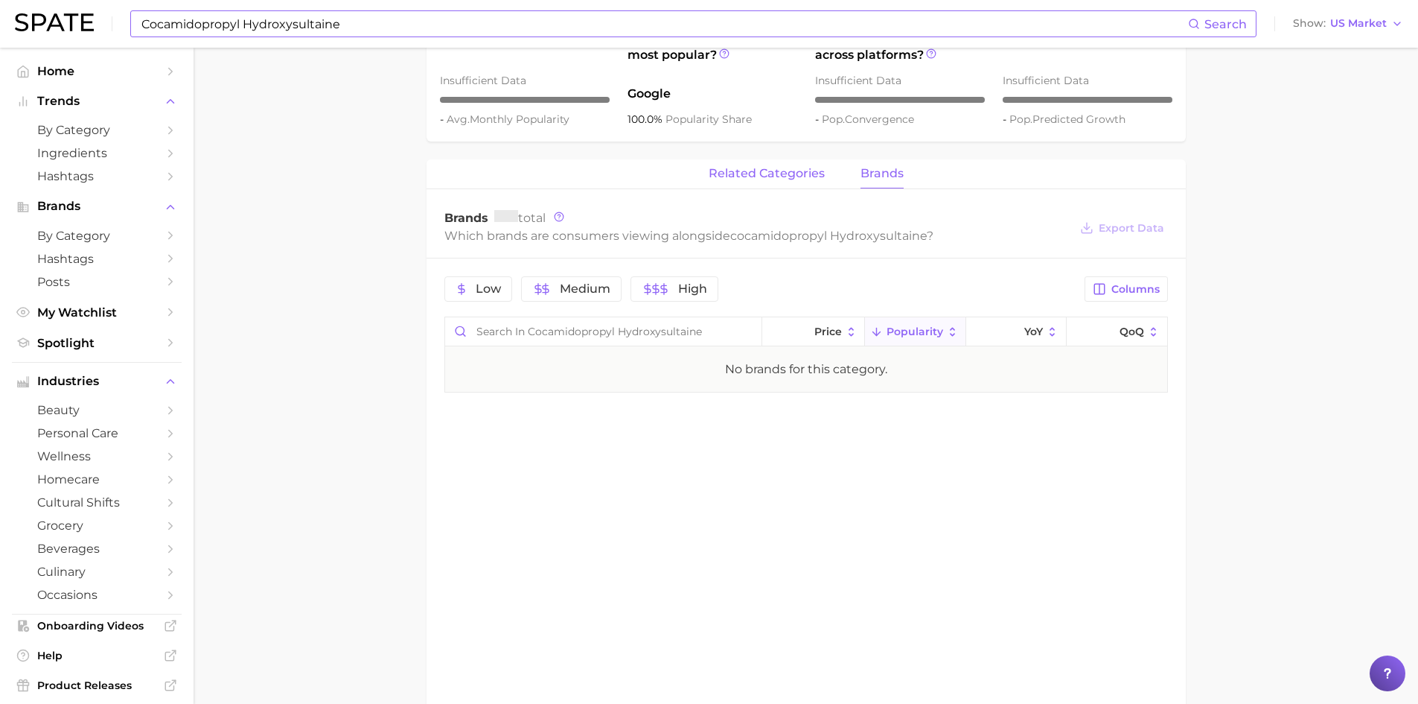
click at [716, 172] on span "related categories" at bounding box center [767, 173] width 116 height 13
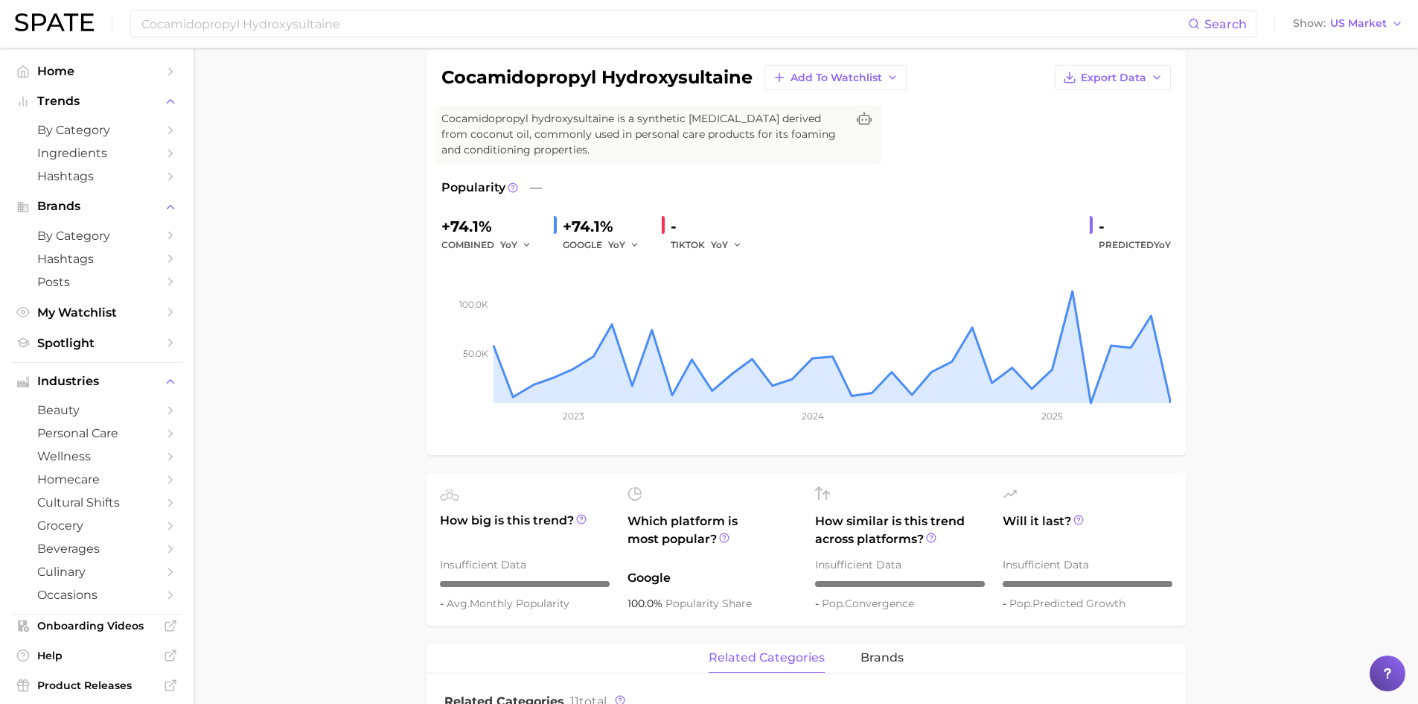
scroll to position [0, 0]
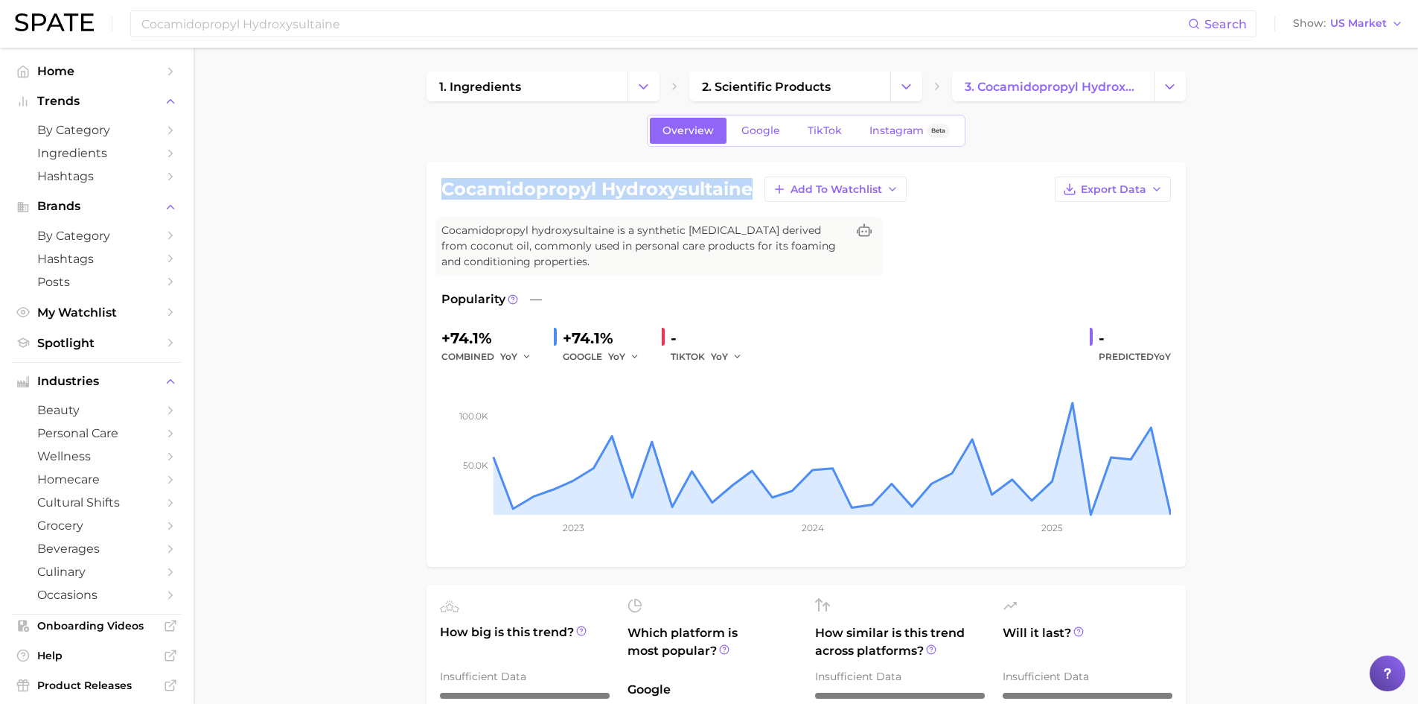
drag, startPoint x: 445, startPoint y: 189, endPoint x: 753, endPoint y: 189, distance: 308.2
click at [753, 189] on div "cocamidopropyl hydroxysultaine Add to Watchlist Export Data" at bounding box center [807, 188] width 730 height 25
copy h1 "cocamidopropyl hydroxysultaine"
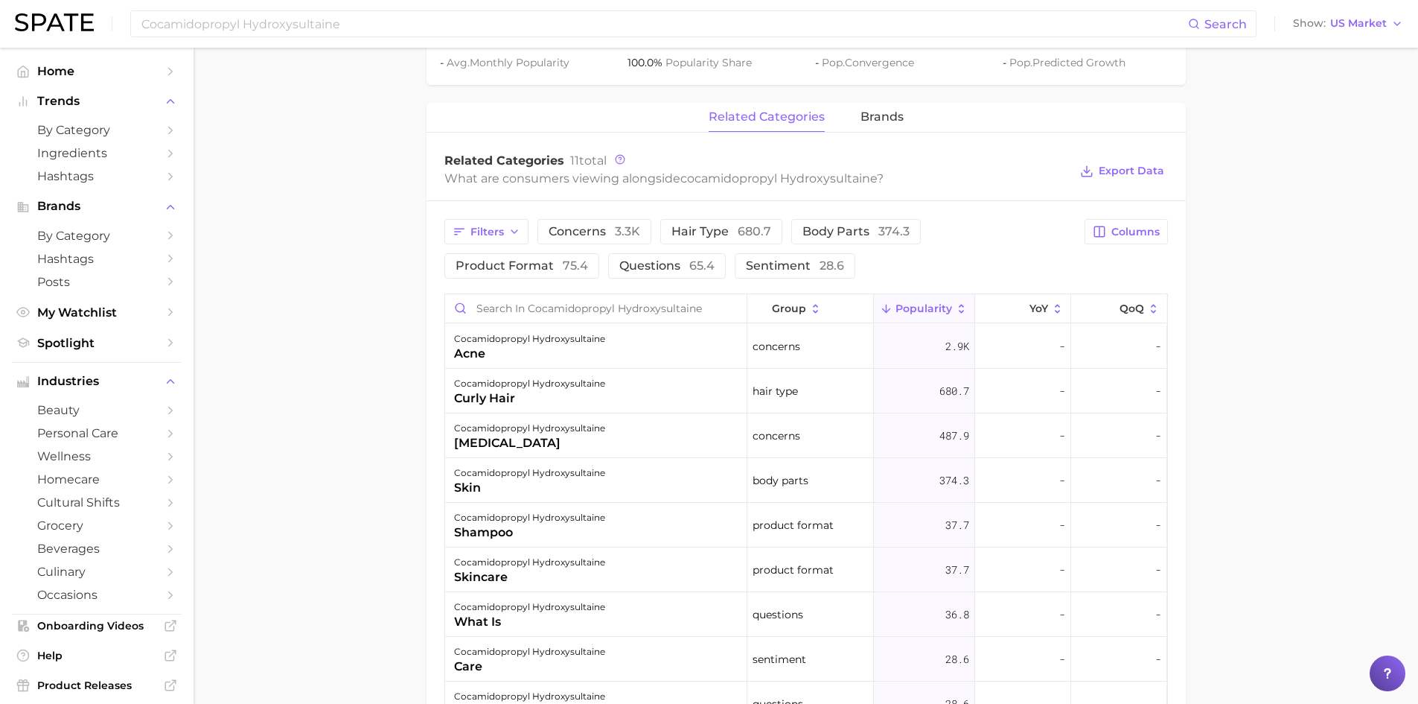
scroll to position [634, 0]
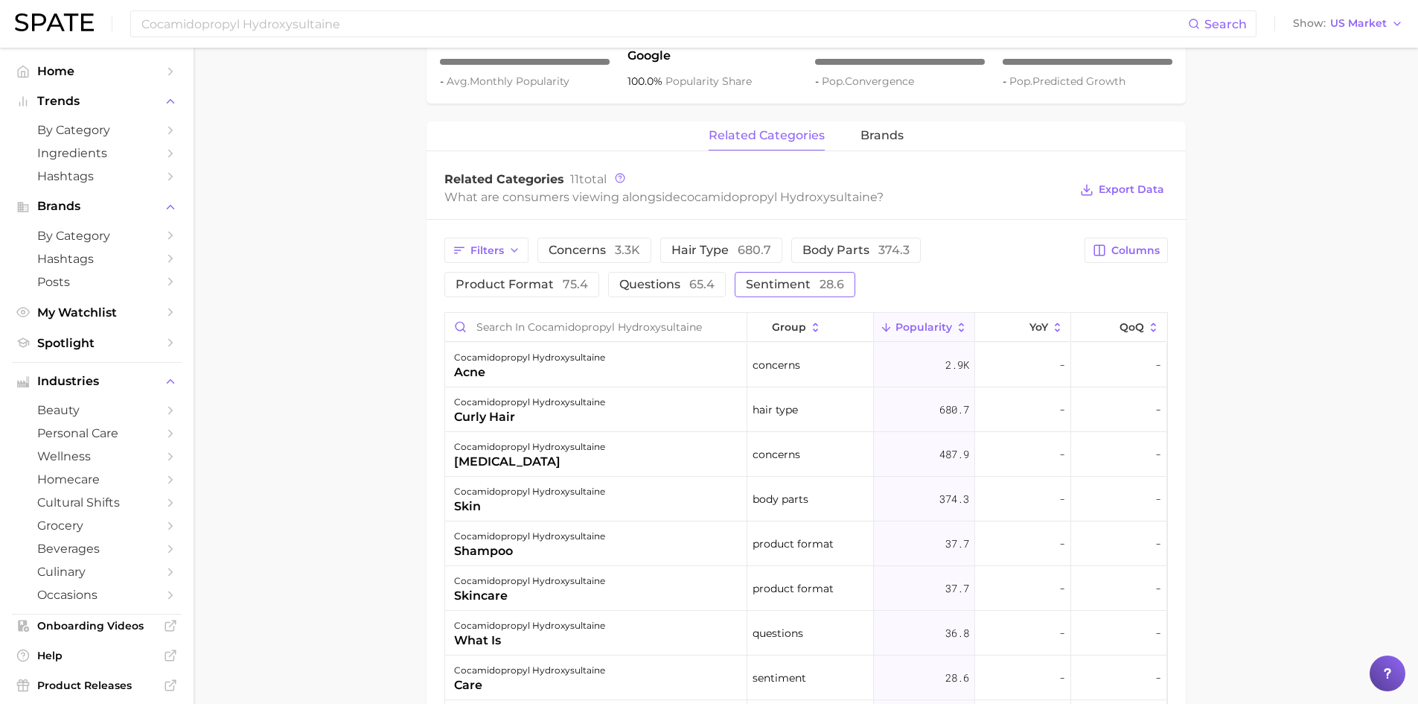
click at [777, 281] on span "sentiment 28.6" at bounding box center [795, 284] width 98 height 12
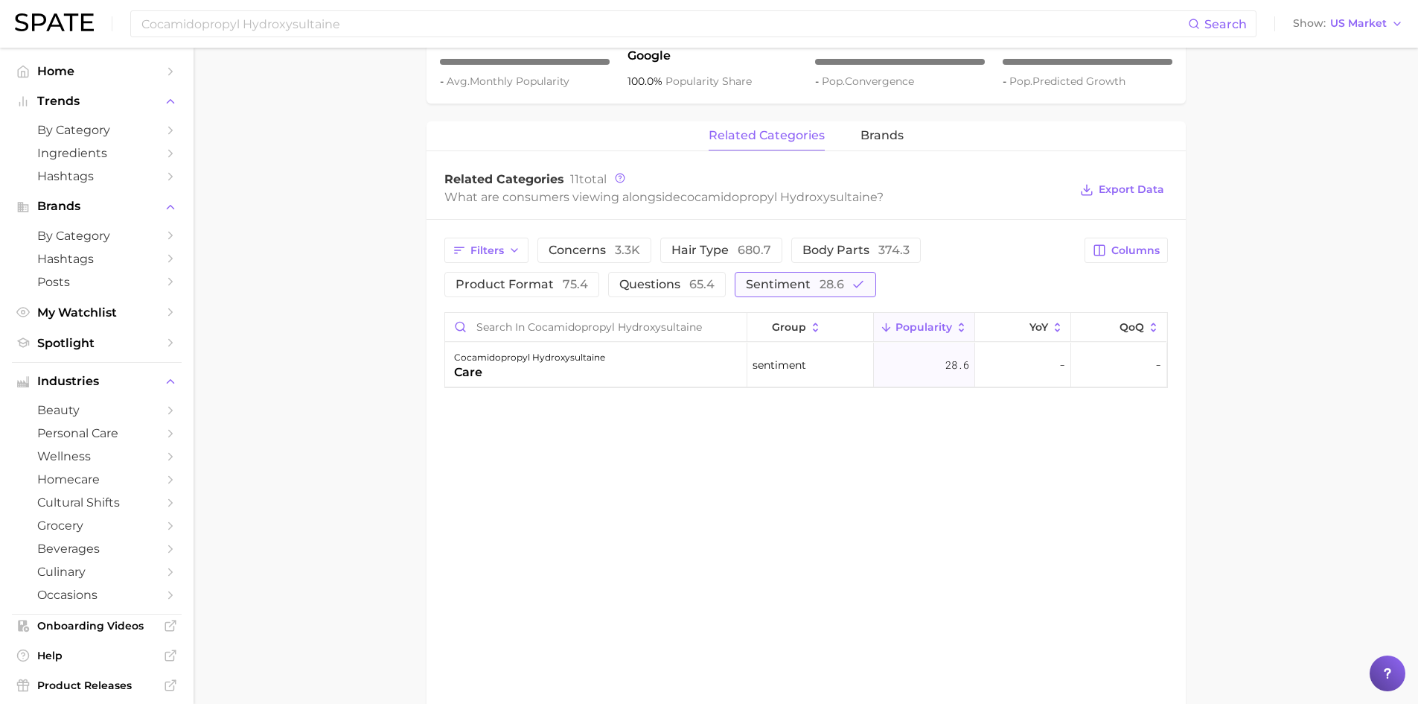
click at [854, 280] on icon "button" at bounding box center [858, 284] width 13 height 13
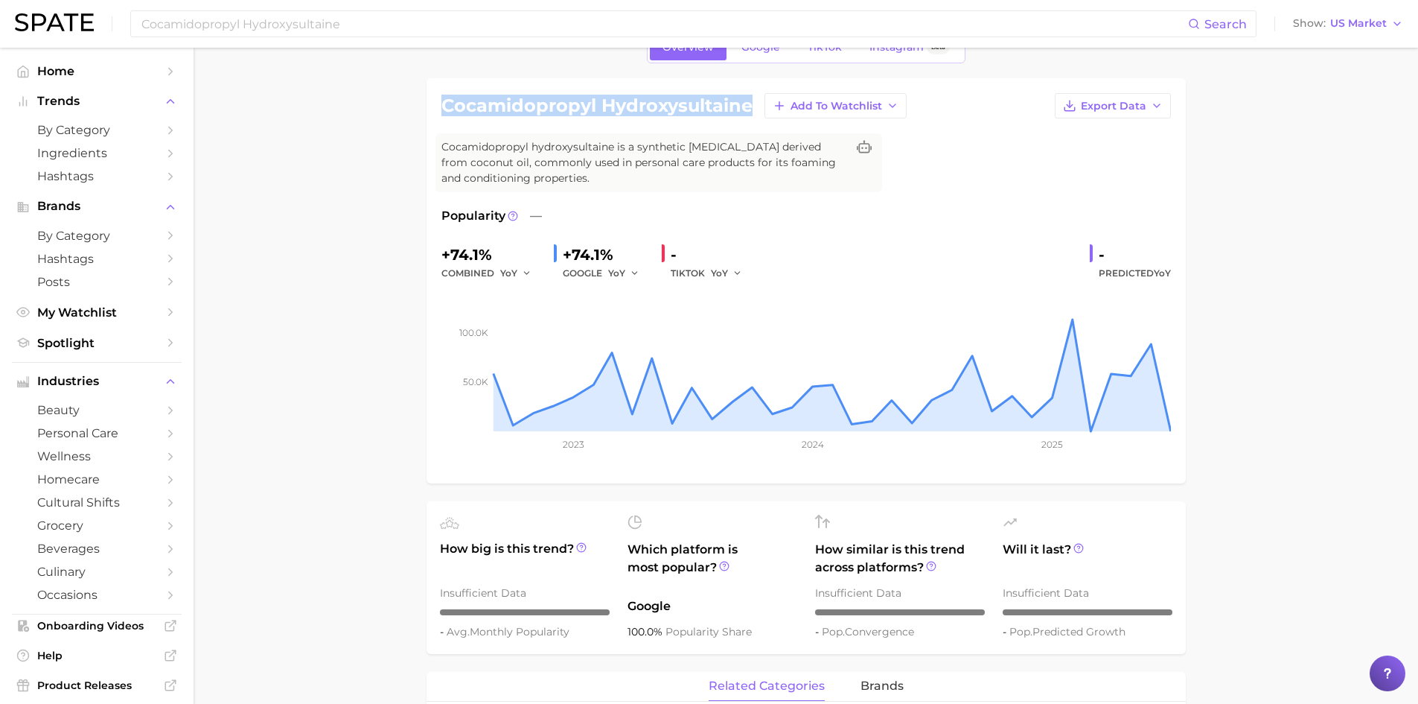
scroll to position [0, 0]
